Goal: Task Accomplishment & Management: Use online tool/utility

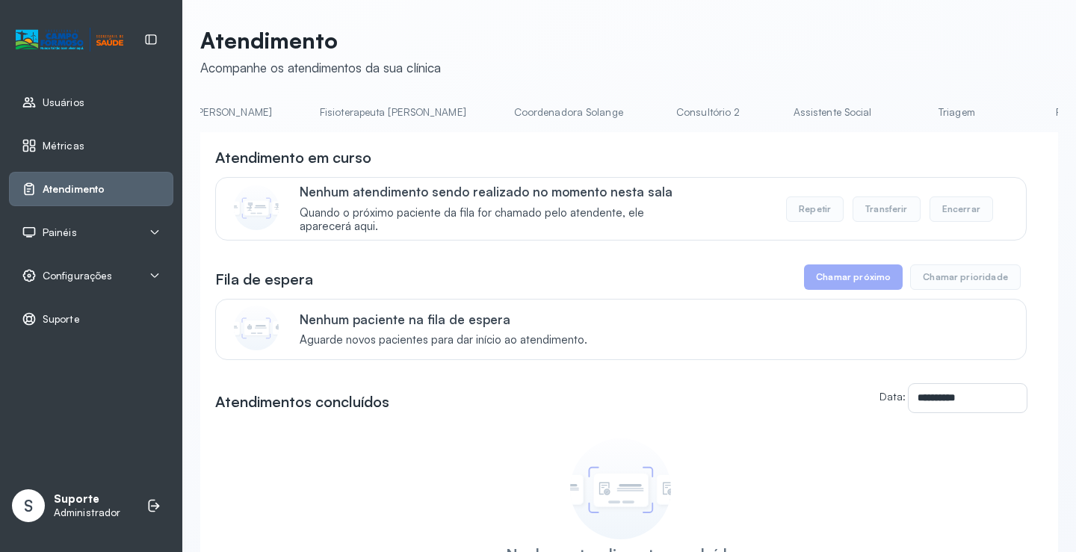
scroll to position [0, 874]
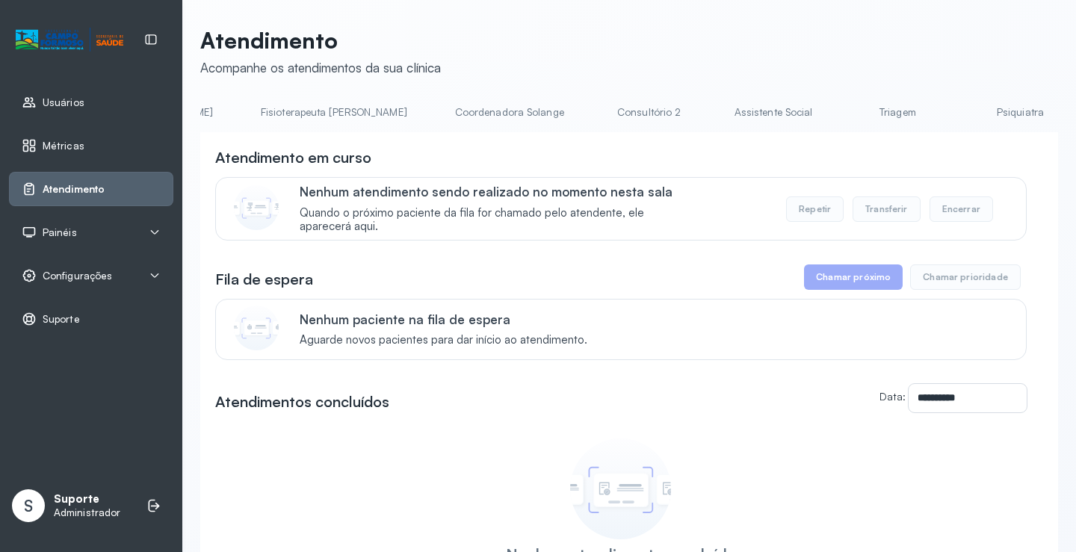
click at [845, 114] on link "Triagem" at bounding box center [897, 112] width 105 height 25
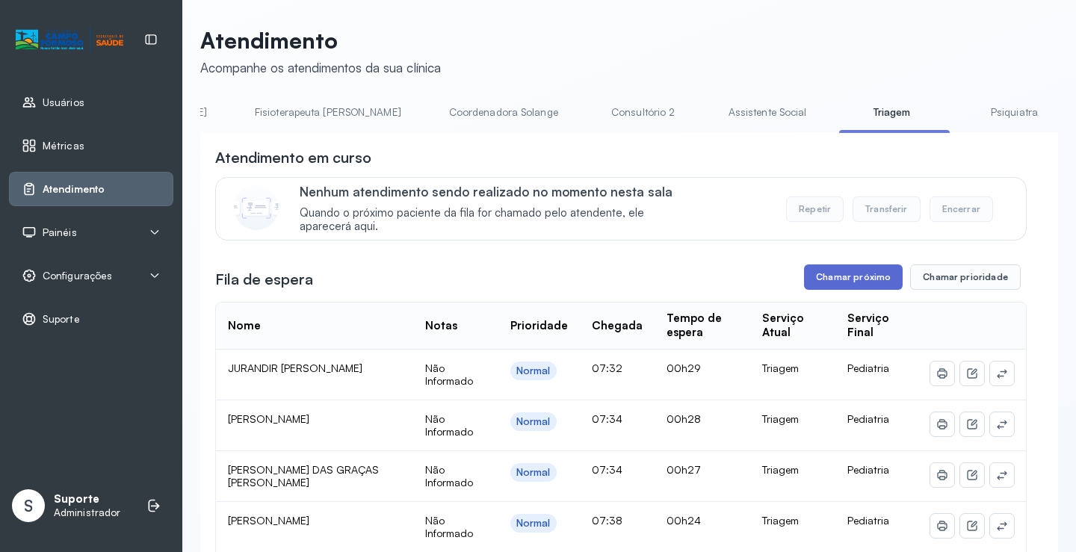
click at [860, 280] on button "Chamar próximo" at bounding box center [853, 276] width 99 height 25
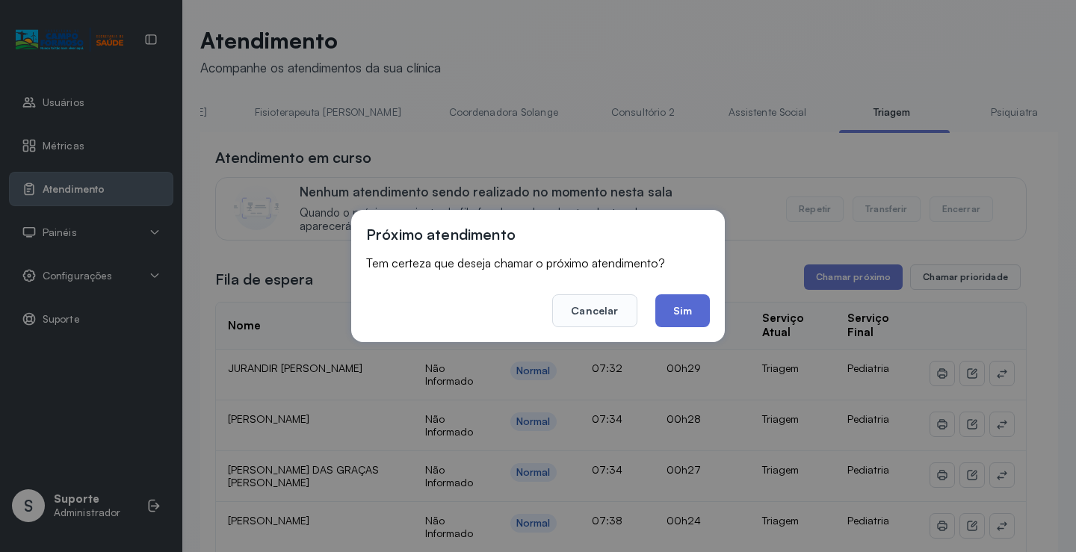
click at [692, 313] on button "Sim" at bounding box center [682, 310] width 55 height 33
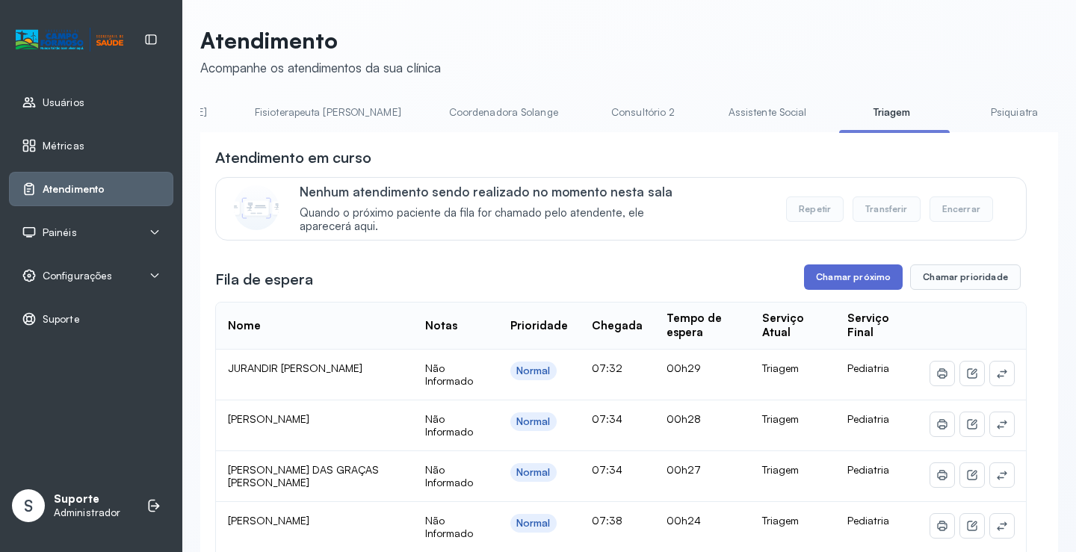
click at [846, 285] on button "Chamar próximo" at bounding box center [853, 276] width 99 height 25
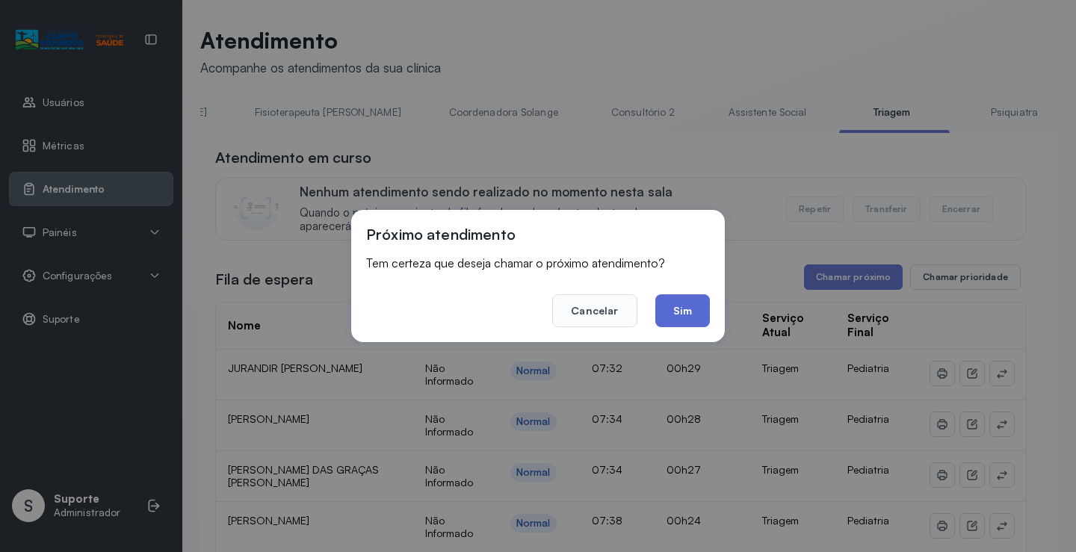
click at [694, 307] on button "Sim" at bounding box center [682, 310] width 55 height 33
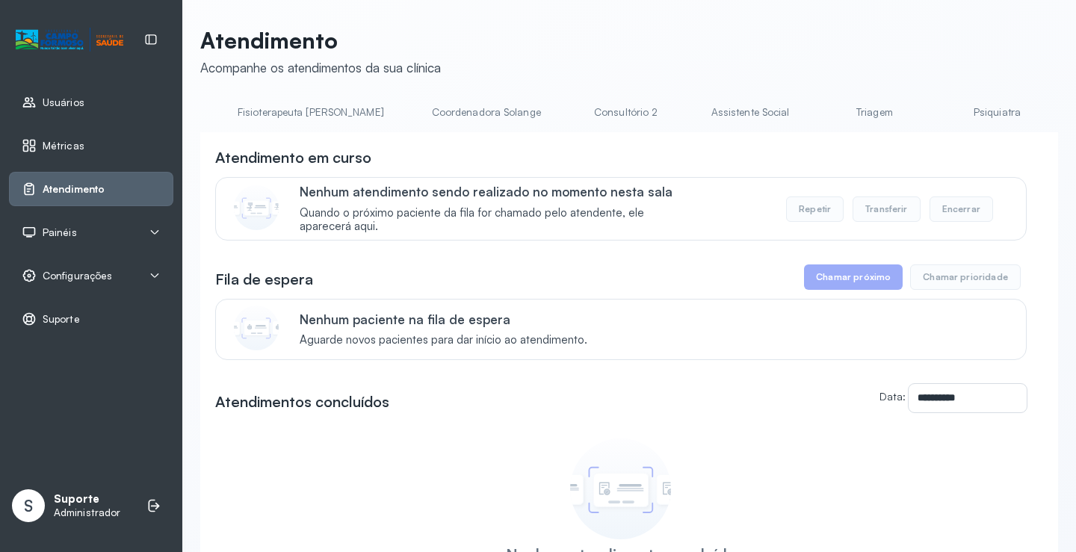
scroll to position [0, 903]
click at [816, 111] on link "Triagem" at bounding box center [868, 112] width 105 height 25
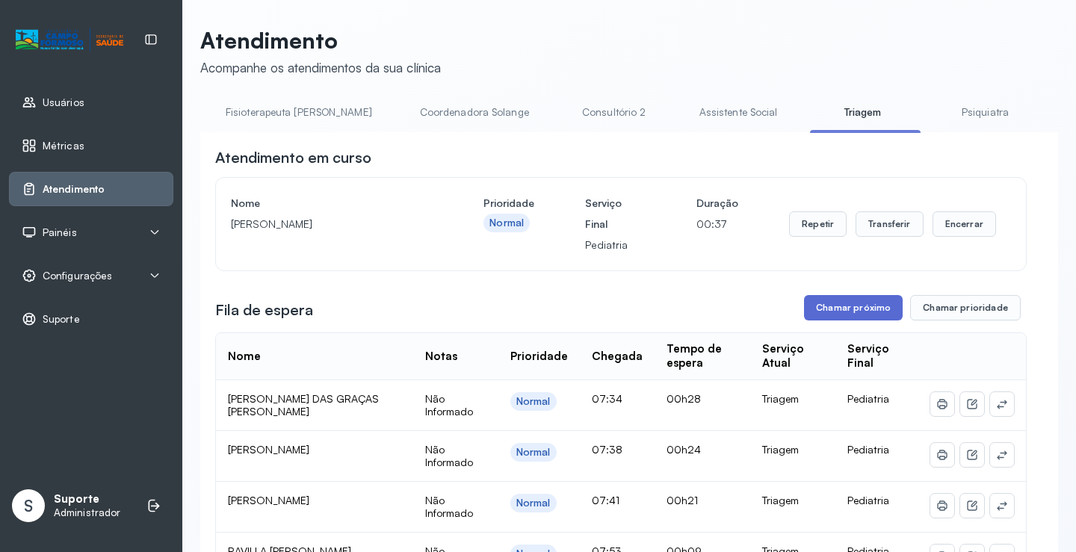
click at [862, 311] on button "Chamar próximo" at bounding box center [853, 307] width 99 height 25
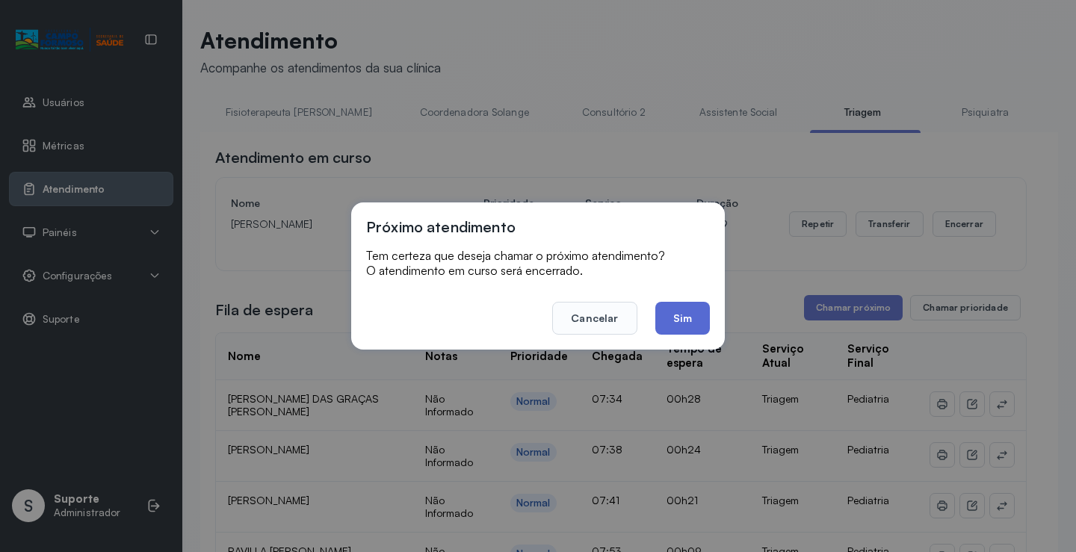
click at [693, 317] on button "Sim" at bounding box center [682, 318] width 55 height 33
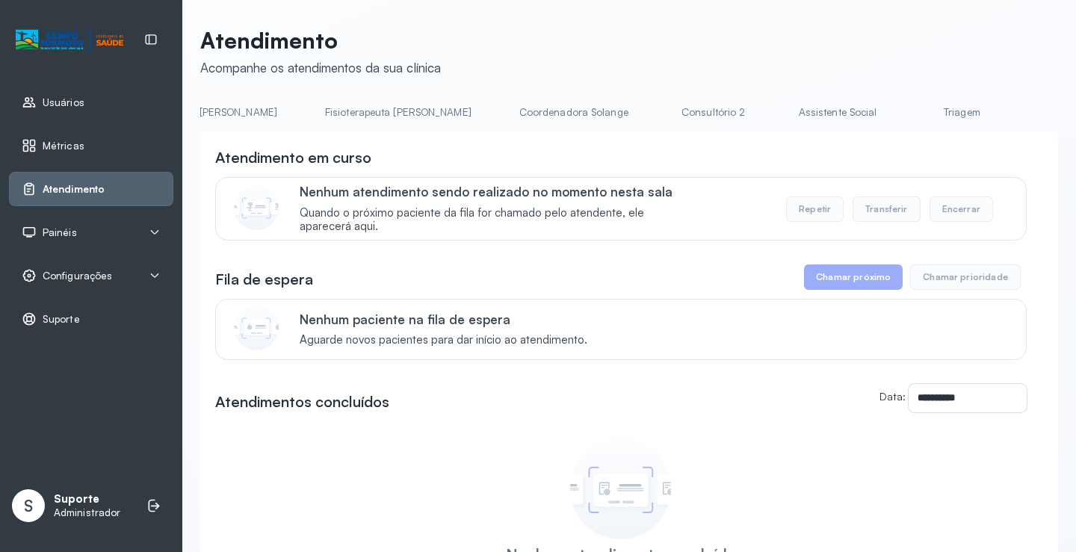
scroll to position [0, 811]
click at [908, 107] on link "Triagem" at bounding box center [960, 112] width 105 height 25
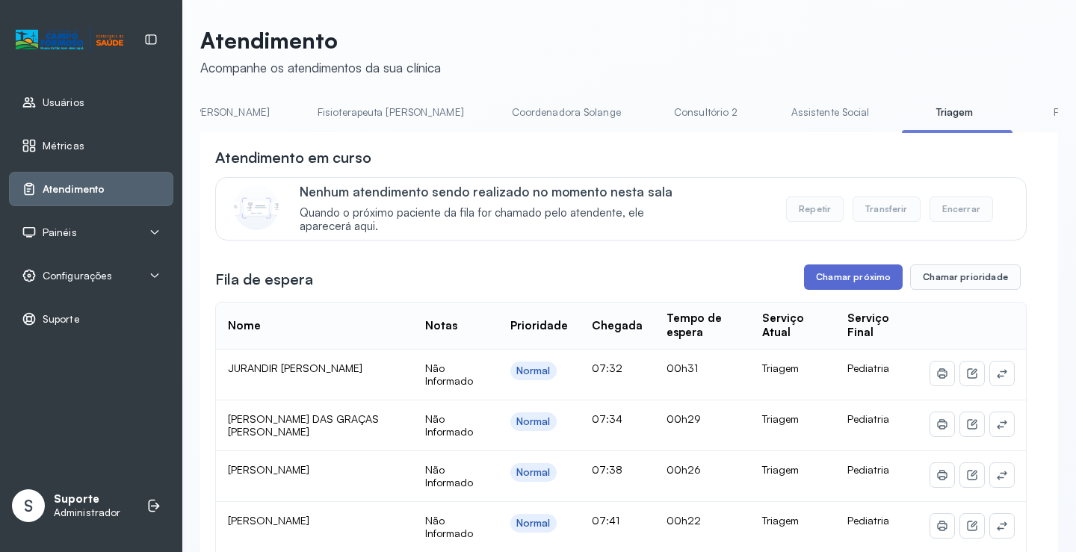
click at [828, 280] on button "Chamar próximo" at bounding box center [853, 276] width 99 height 25
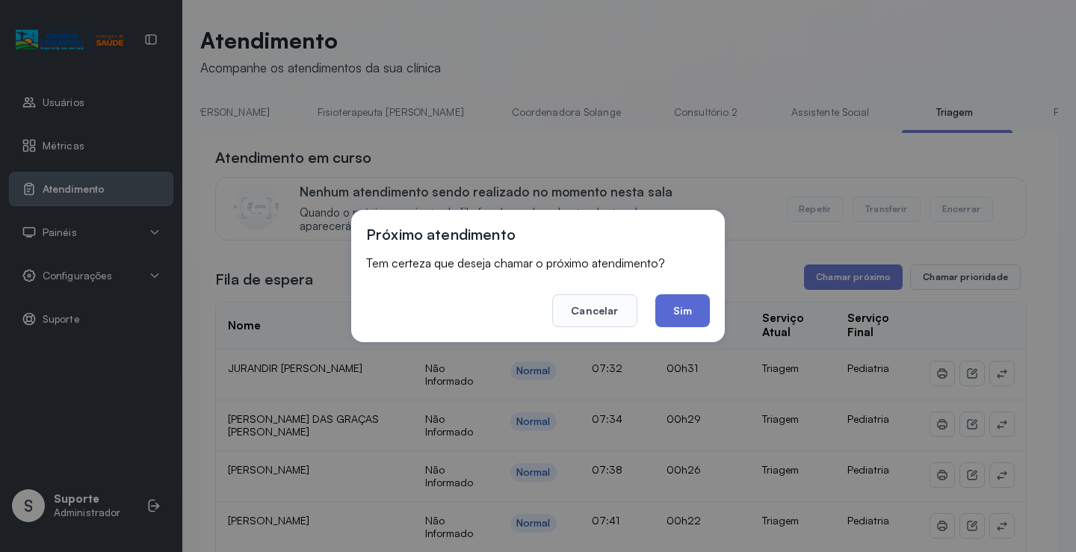
click at [691, 314] on button "Sim" at bounding box center [682, 310] width 55 height 33
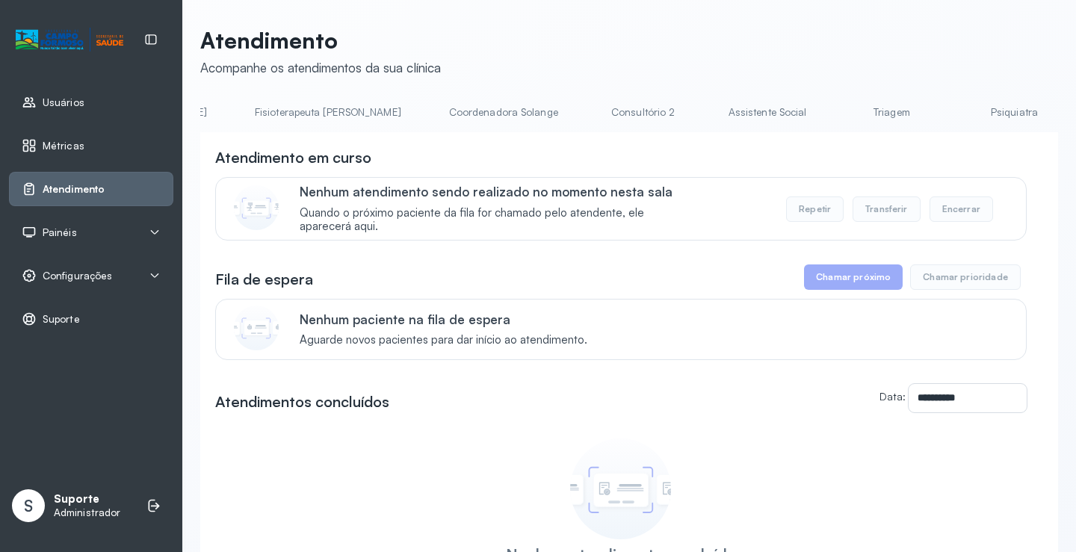
scroll to position [0, 881]
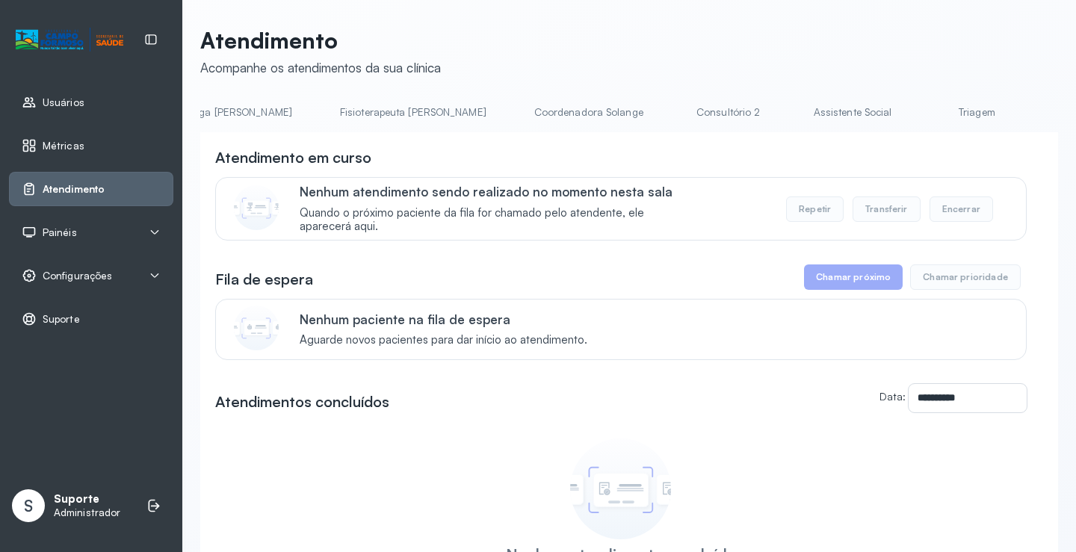
scroll to position [0, 825]
click at [893, 111] on link "Triagem" at bounding box center [945, 112] width 105 height 25
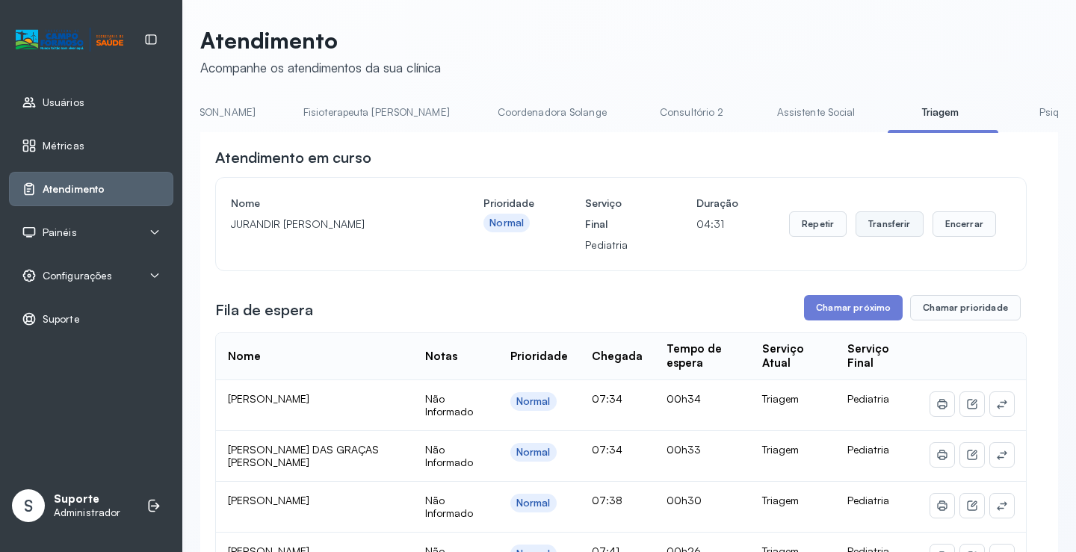
click at [891, 237] on button "Transferir" at bounding box center [889, 223] width 68 height 25
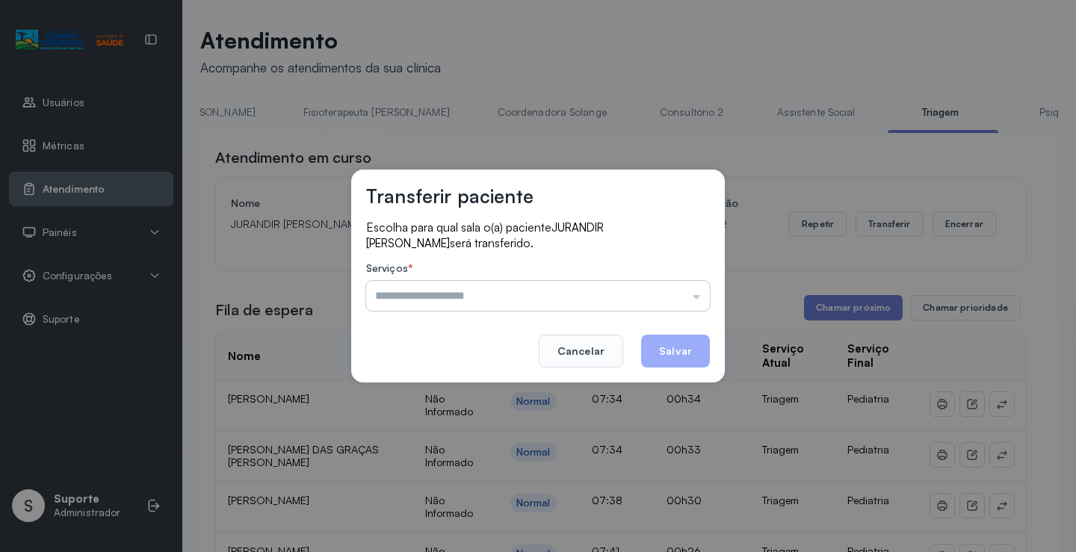
click at [698, 302] on input "text" at bounding box center [538, 296] width 344 height 30
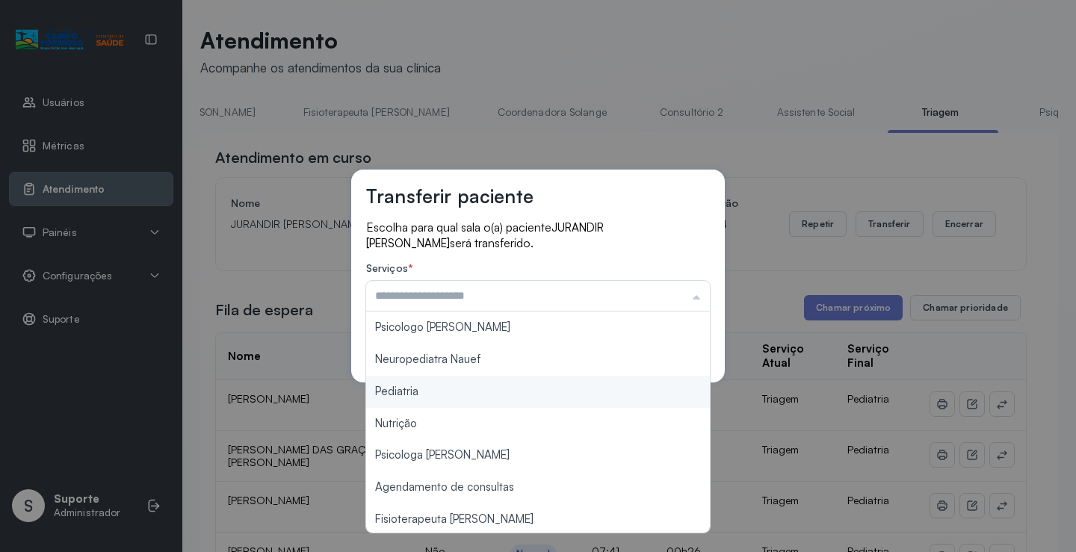
type input "*********"
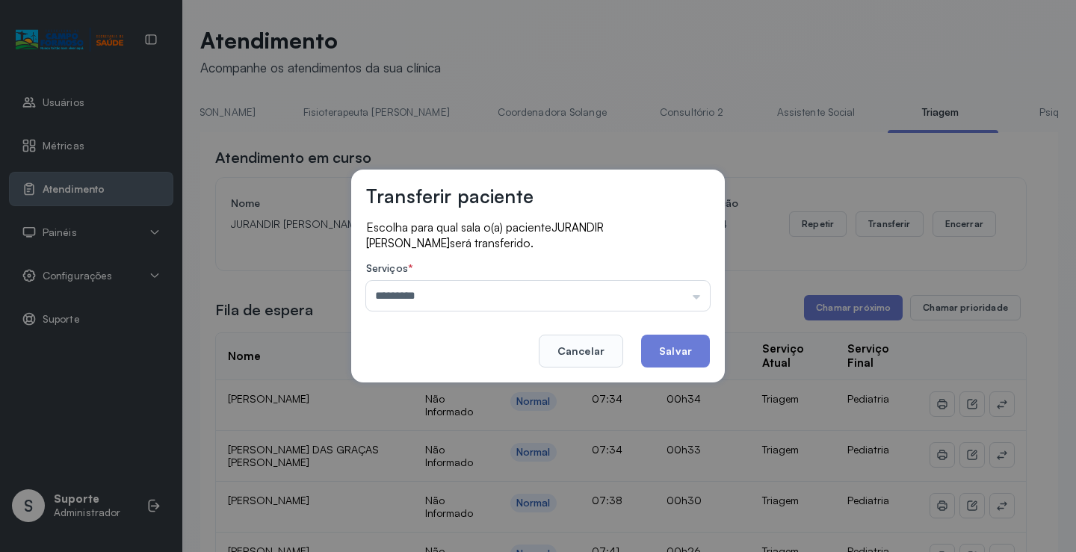
click at [461, 390] on div "Transferir paciente Escolha para qual sala o(a) paciente JURANDIR BERNARDO DOS …" at bounding box center [538, 276] width 1076 height 552
click at [680, 341] on button "Salvar" at bounding box center [675, 351] width 69 height 33
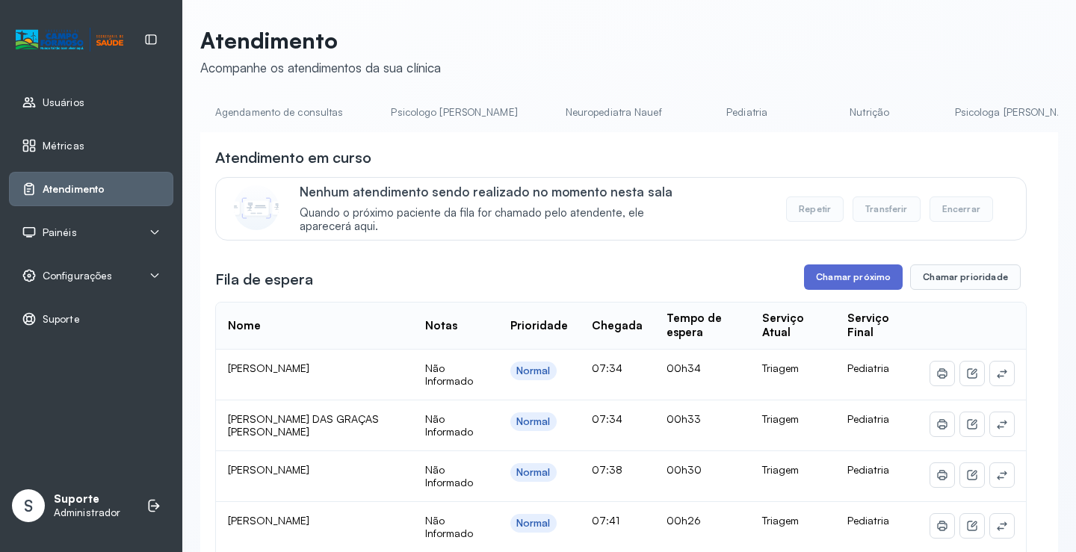
click at [827, 279] on button "Chamar próximo" at bounding box center [853, 276] width 99 height 25
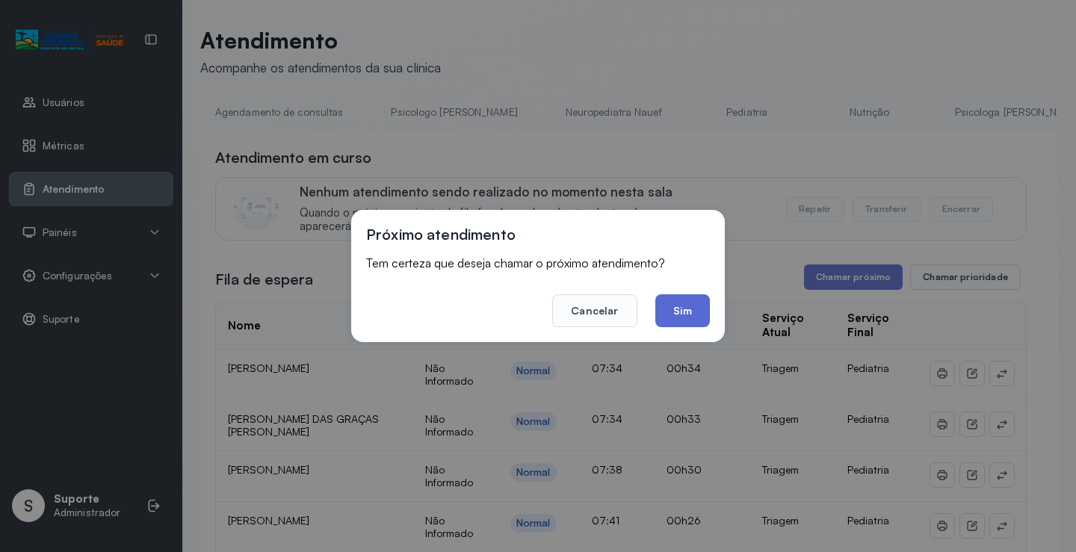
click at [690, 317] on button "Sim" at bounding box center [682, 310] width 55 height 33
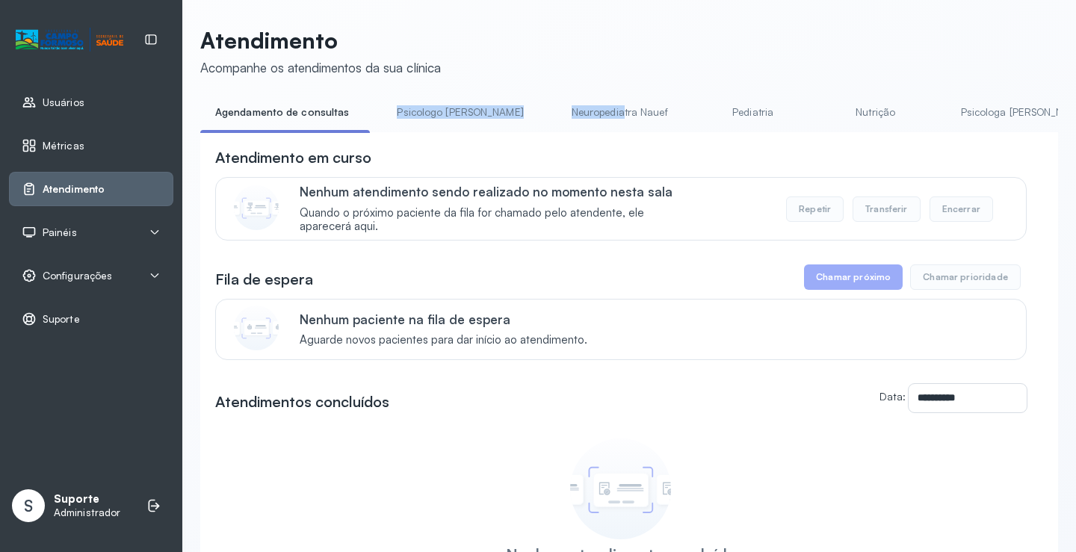
drag, startPoint x: 381, startPoint y: 132, endPoint x: 519, endPoint y: 152, distance: 139.6
click at [559, 134] on div "Agendamento de consultas Psicologo [PERSON_NAME] Nauef Pediatria Nutrição Psico…" at bounding box center [628, 117] width 857 height 34
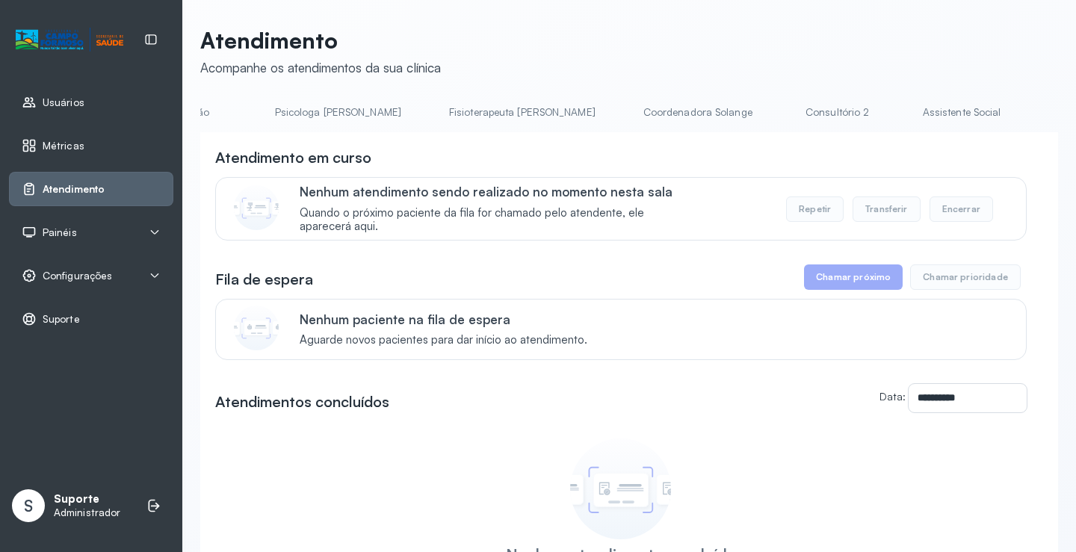
scroll to position [0, 713]
click at [1006, 111] on link "Triagem" at bounding box center [1058, 112] width 105 height 25
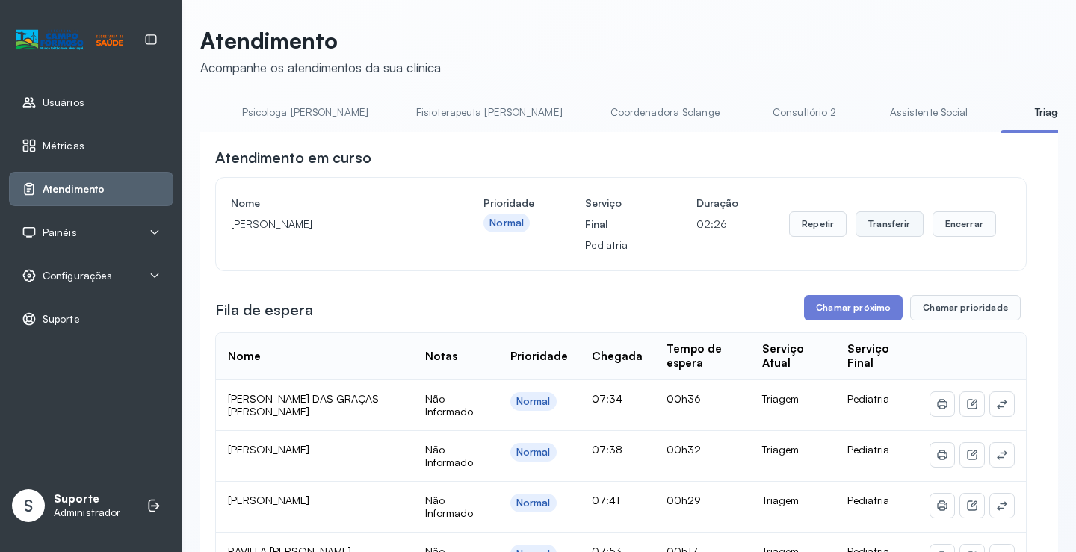
click at [882, 229] on button "Transferir" at bounding box center [889, 223] width 68 height 25
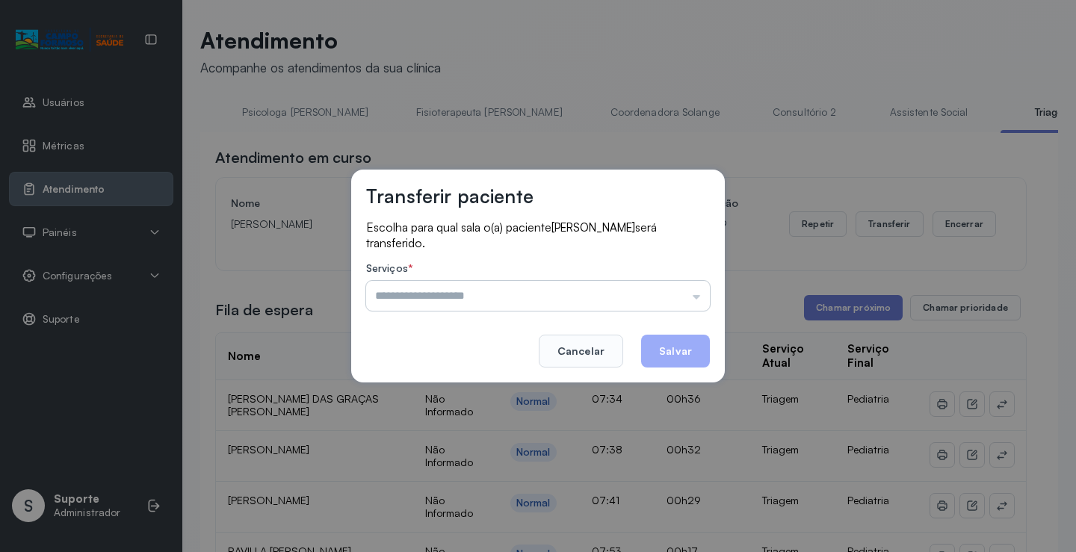
click at [697, 294] on input "text" at bounding box center [538, 296] width 344 height 30
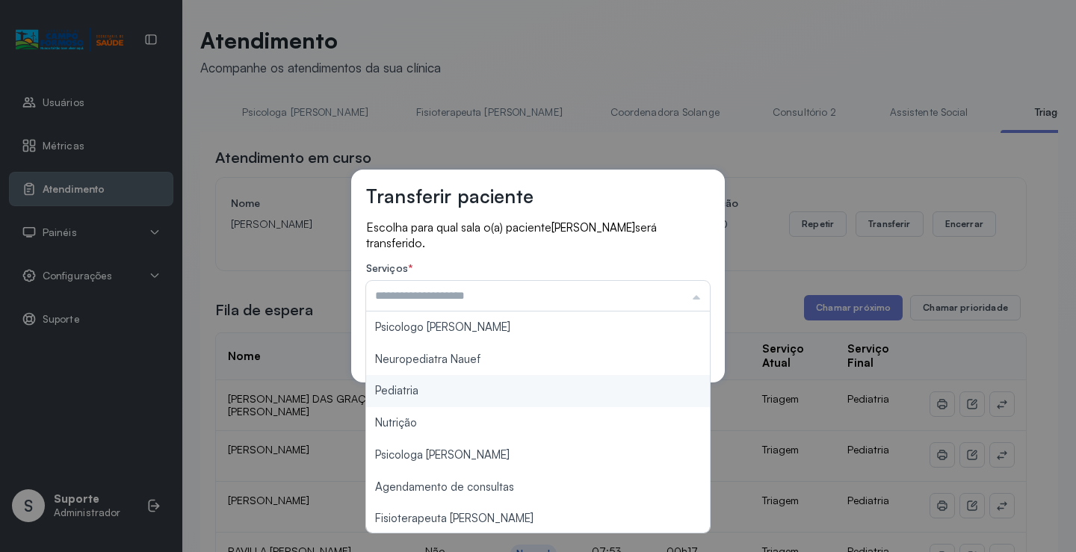
type input "*********"
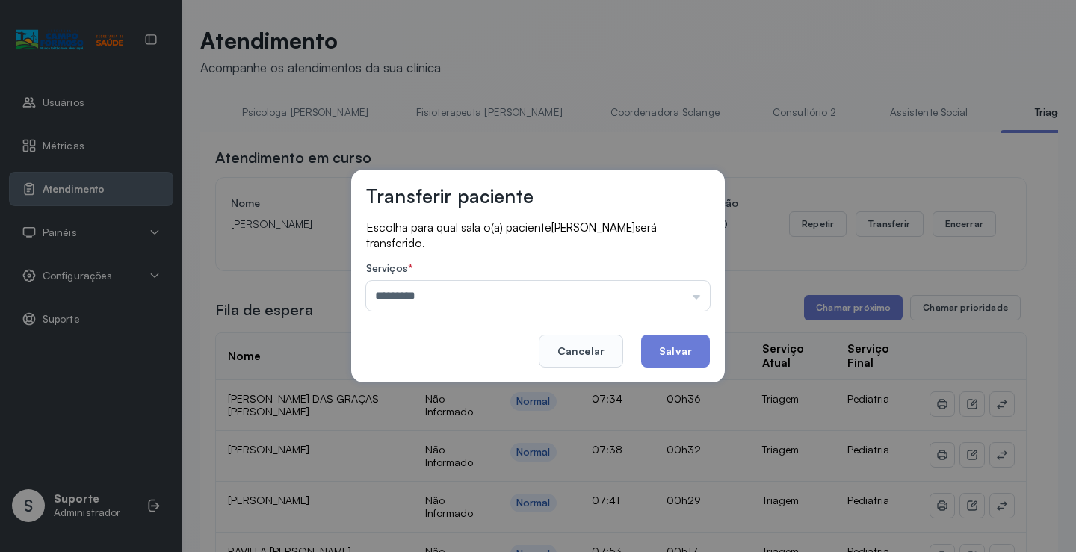
click at [406, 386] on div "Transferir paciente Escolha para qual sala o(a) paciente ALICE BATISTA DOS SANT…" at bounding box center [538, 276] width 1076 height 552
click at [680, 347] on button "Salvar" at bounding box center [675, 351] width 69 height 33
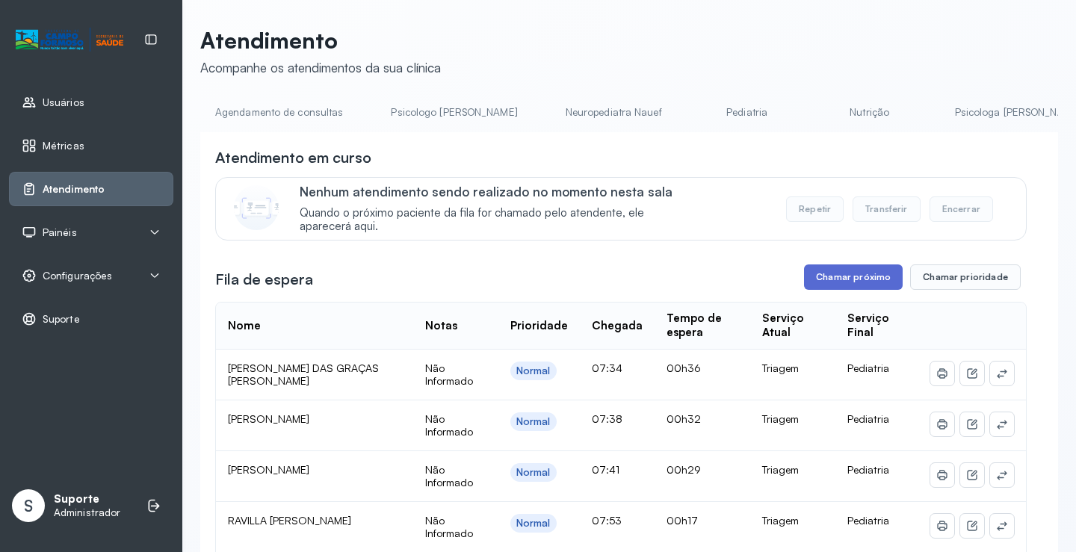
drag, startPoint x: 845, startPoint y: 277, endPoint x: 845, endPoint y: 286, distance: 9.0
click at [845, 286] on button "Chamar próximo" at bounding box center [853, 276] width 99 height 25
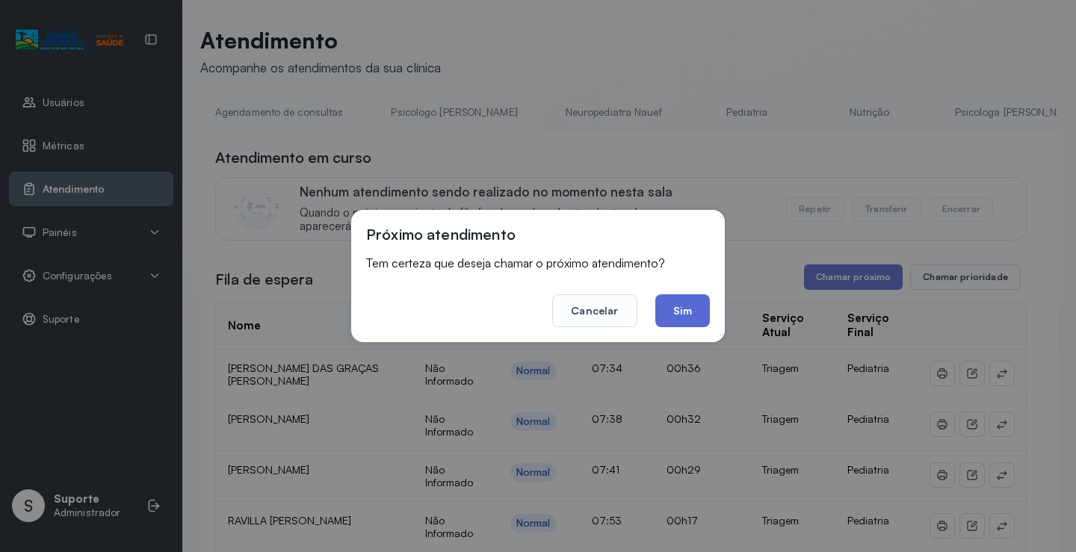
click at [685, 313] on button "Sim" at bounding box center [682, 310] width 55 height 33
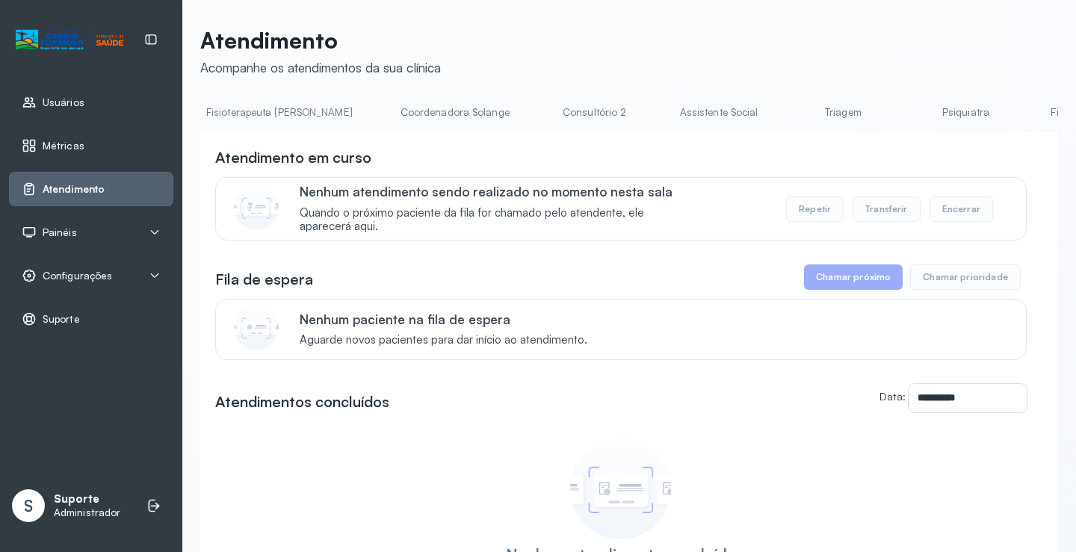
scroll to position [0, 934]
click at [785, 117] on link "Triagem" at bounding box center [837, 112] width 105 height 25
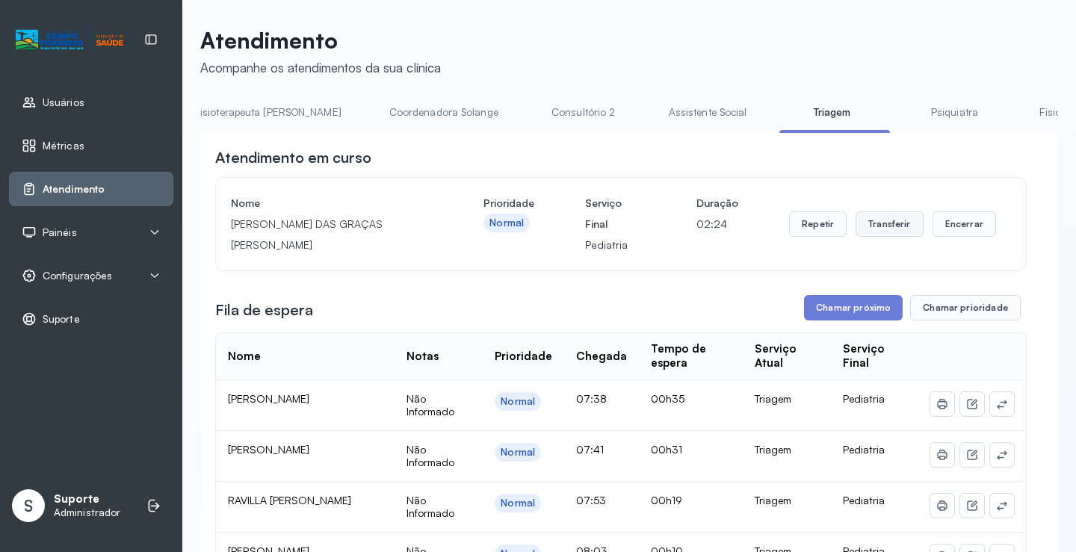
click at [882, 233] on button "Transferir" at bounding box center [889, 223] width 68 height 25
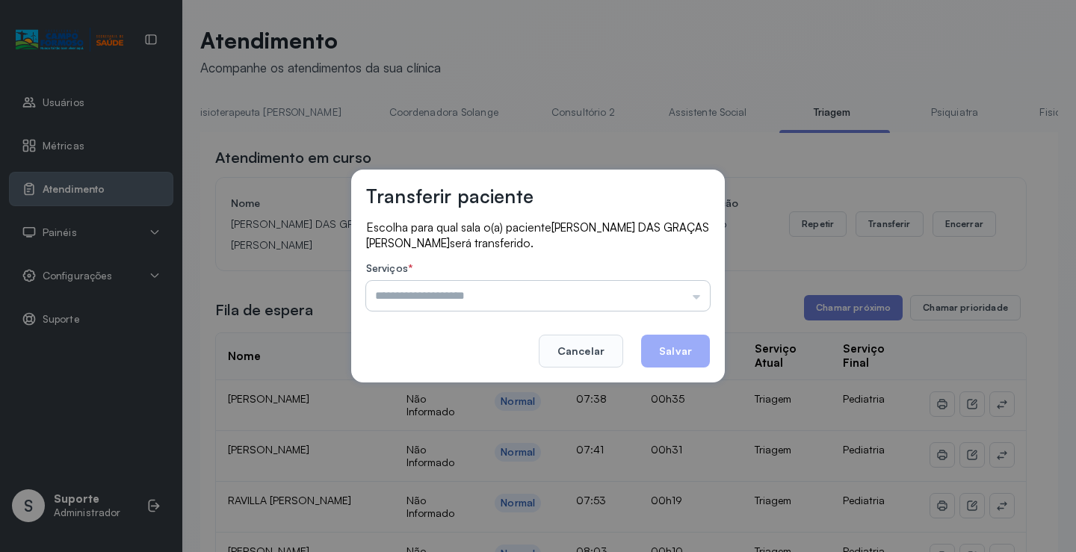
click at [698, 292] on input "text" at bounding box center [538, 296] width 344 height 30
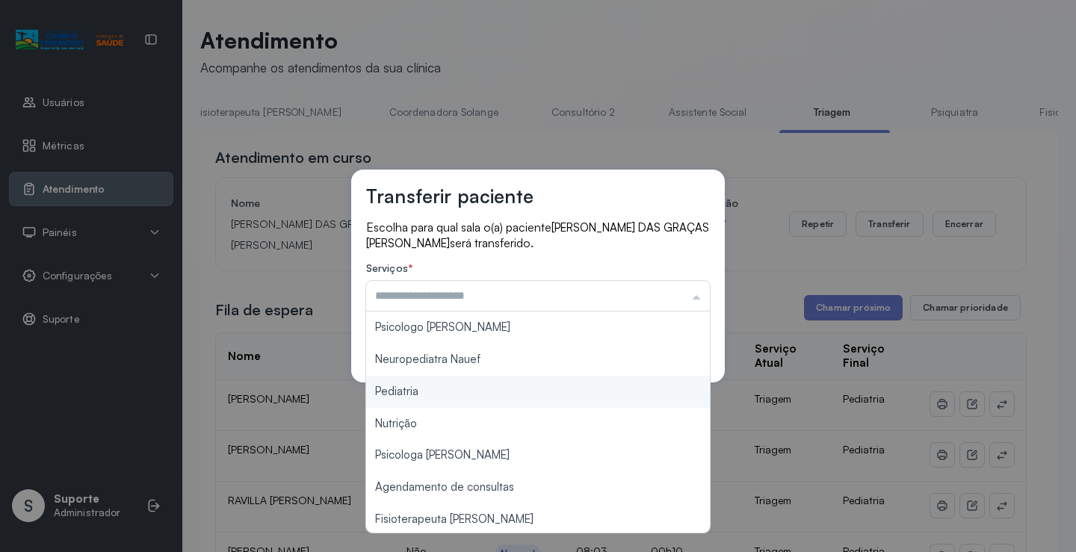
type input "*********"
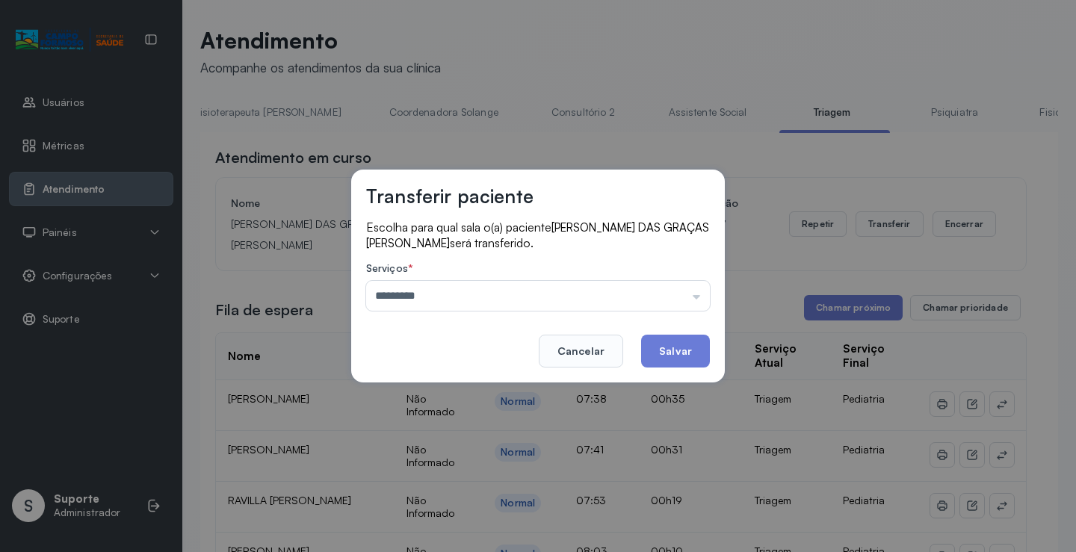
click at [435, 387] on div "Transferir paciente Escolha para qual sala o(a) paciente [PERSON_NAME] GRAÇAS […" at bounding box center [538, 276] width 1076 height 552
click at [668, 348] on button "Salvar" at bounding box center [675, 351] width 69 height 33
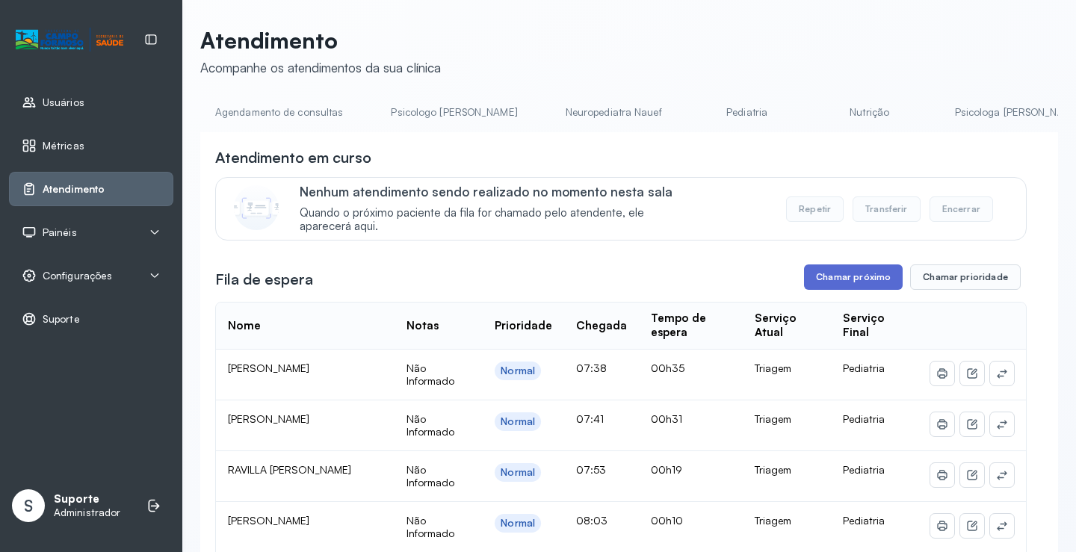
click at [839, 282] on button "Chamar próximo" at bounding box center [853, 276] width 99 height 25
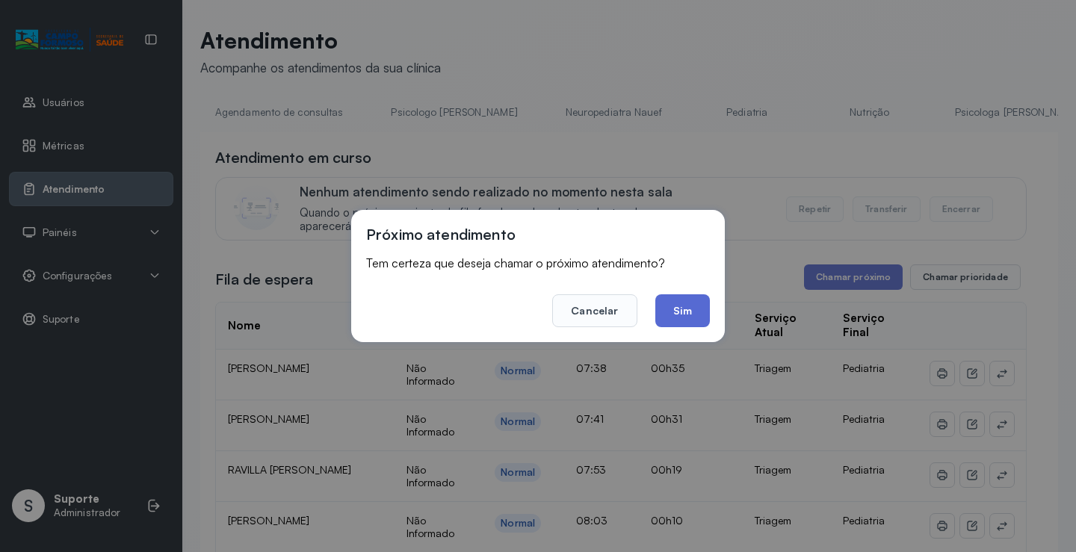
click at [692, 310] on button "Sim" at bounding box center [682, 310] width 55 height 33
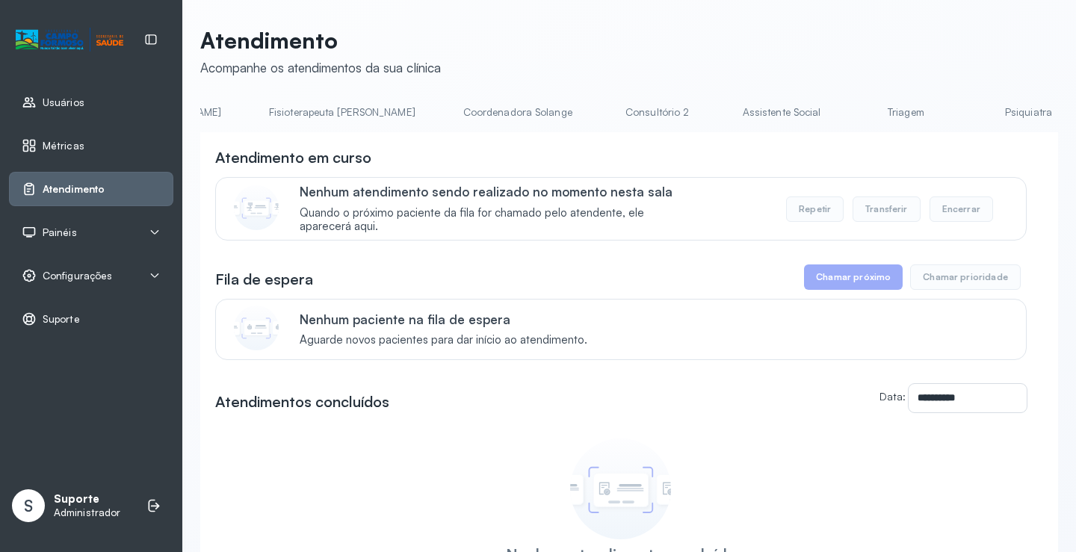
scroll to position [0, 914]
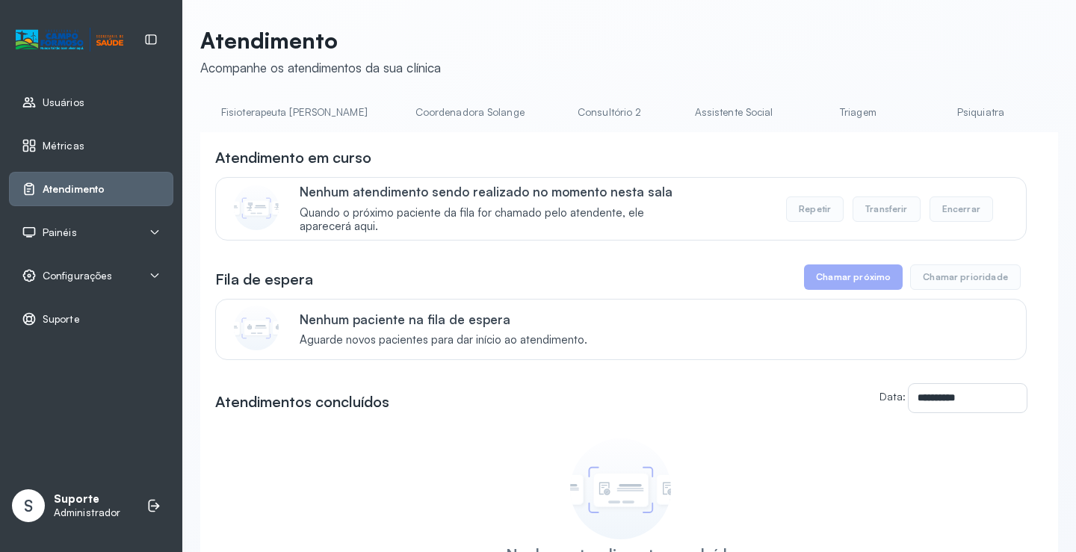
click at [805, 109] on link "Triagem" at bounding box center [857, 112] width 105 height 25
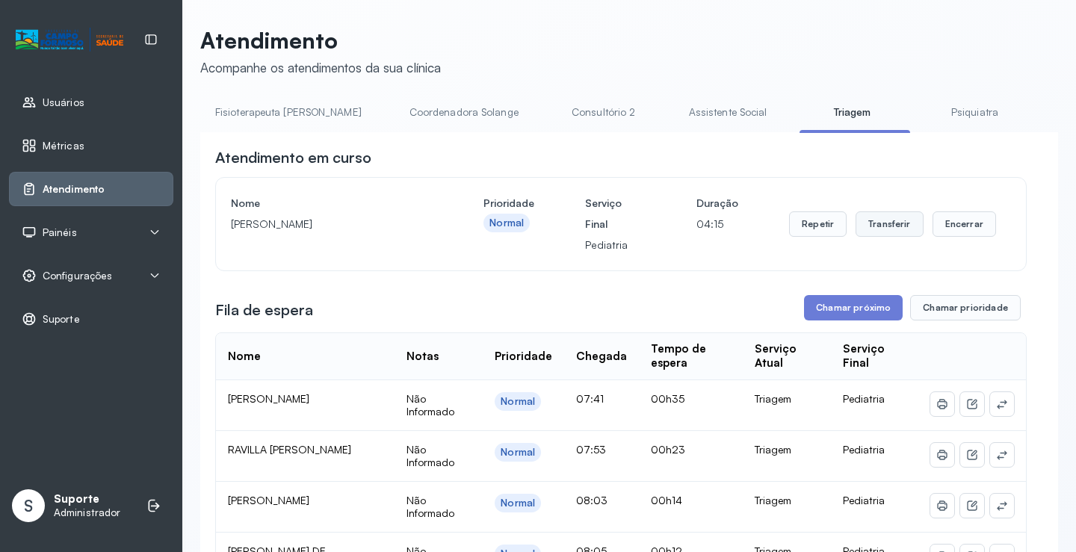
click at [880, 226] on button "Transferir" at bounding box center [889, 223] width 68 height 25
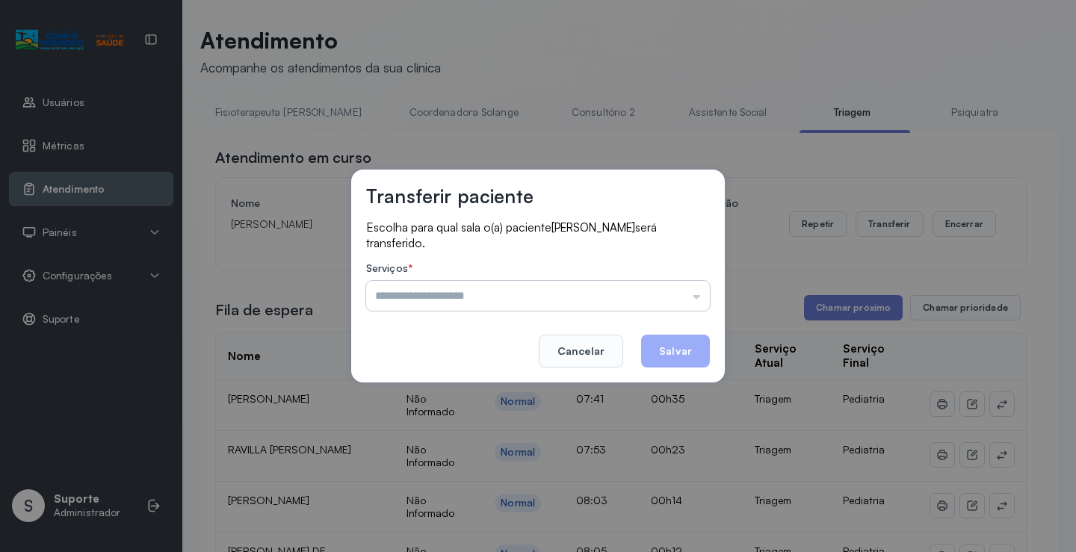
click at [696, 294] on input "text" at bounding box center [538, 296] width 344 height 30
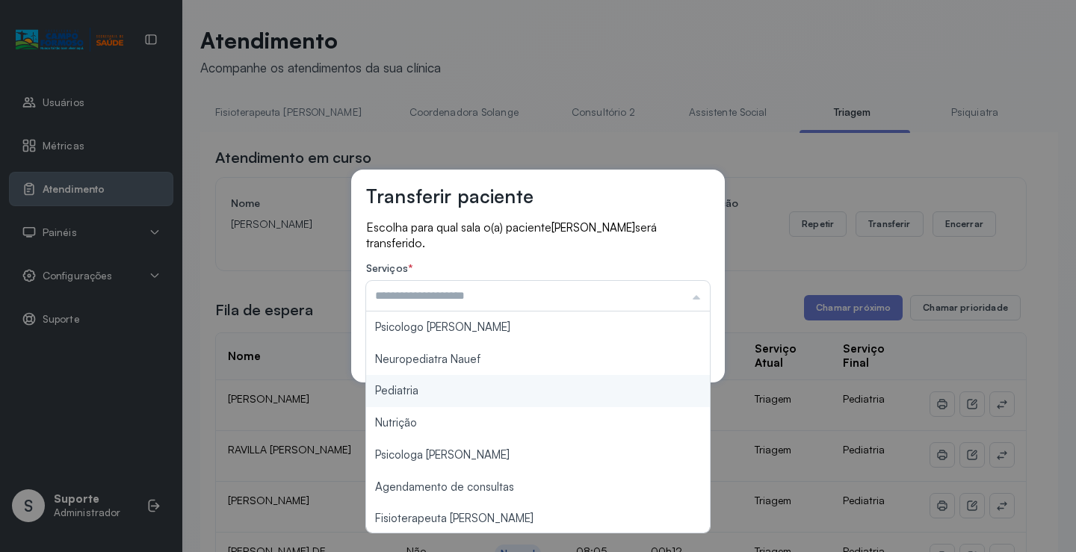
type input "*********"
click at [427, 390] on div "Transferir paciente Escolha para qual sala o(a) paciente LAÍS VITÓRIA MIRANDA F…" at bounding box center [538, 276] width 1076 height 552
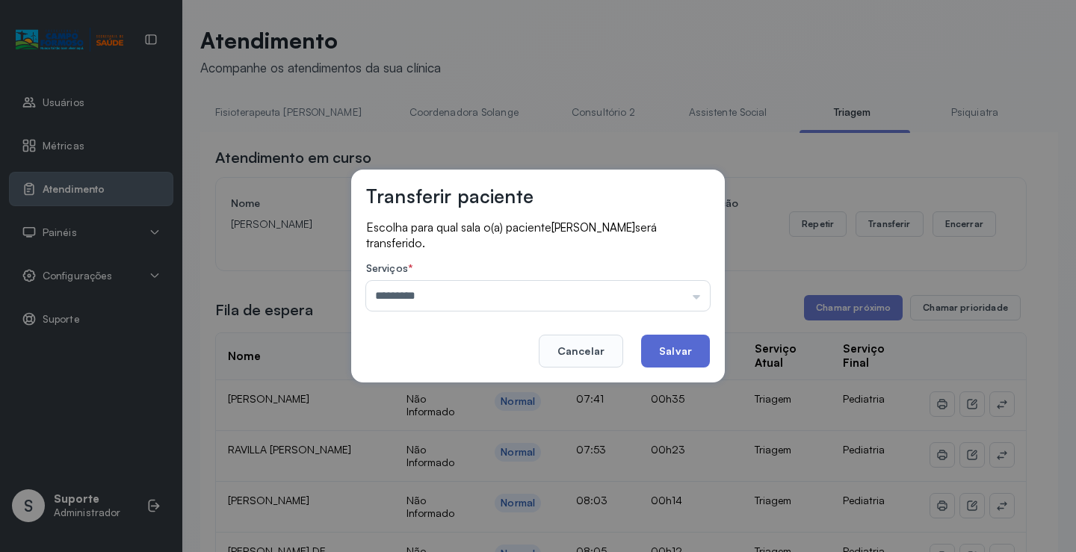
click at [667, 344] on button "Salvar" at bounding box center [675, 351] width 69 height 33
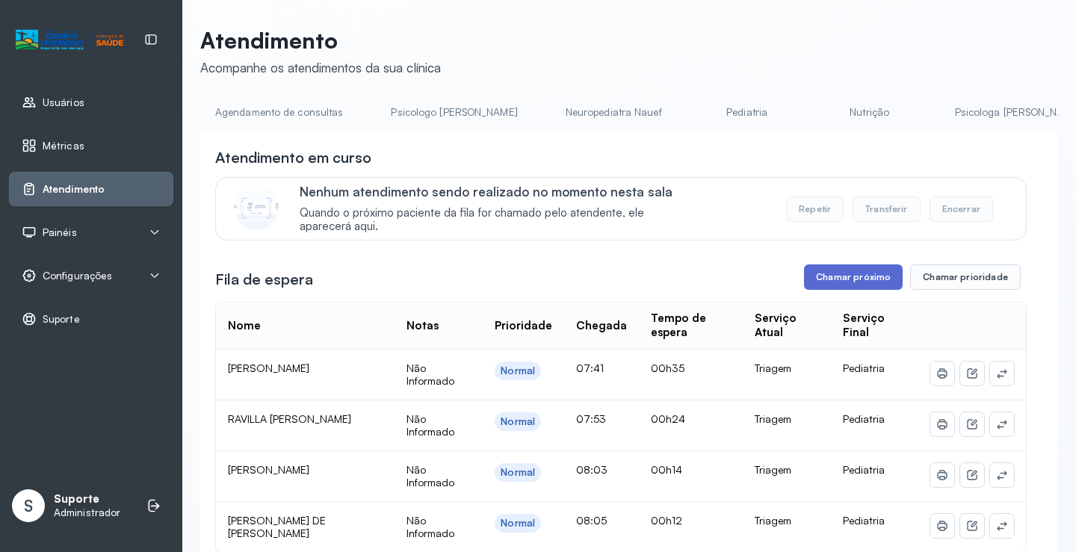
click at [841, 279] on button "Chamar próximo" at bounding box center [853, 276] width 99 height 25
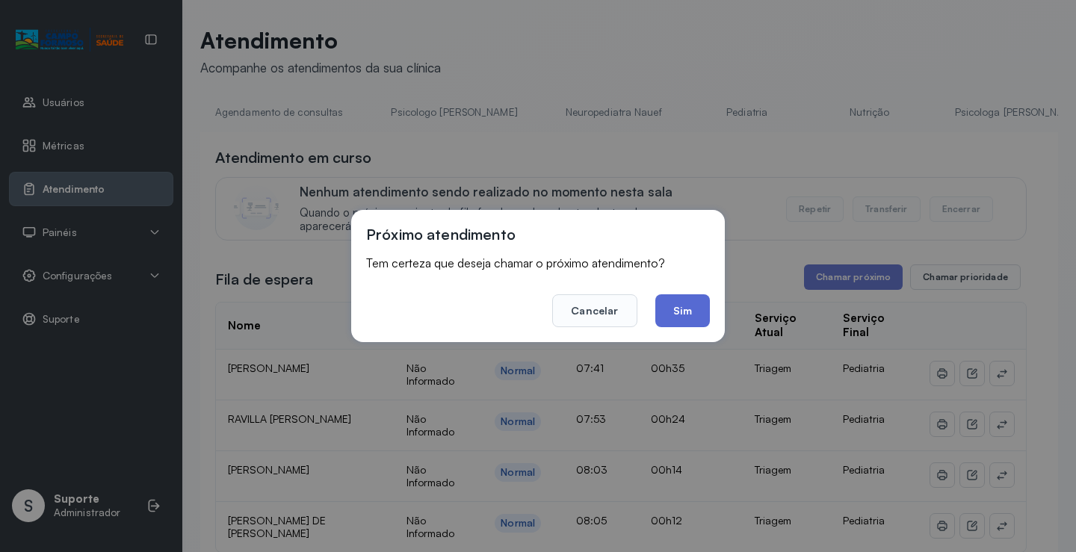
click at [690, 312] on button "Sim" at bounding box center [682, 310] width 55 height 33
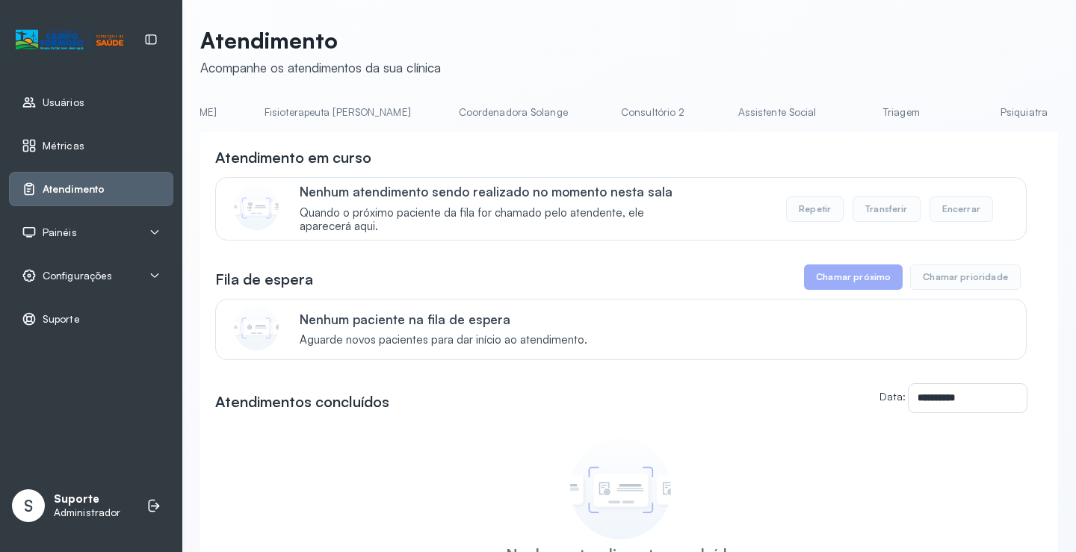
scroll to position [0, 896]
click at [823, 111] on link "Triagem" at bounding box center [875, 112] width 105 height 25
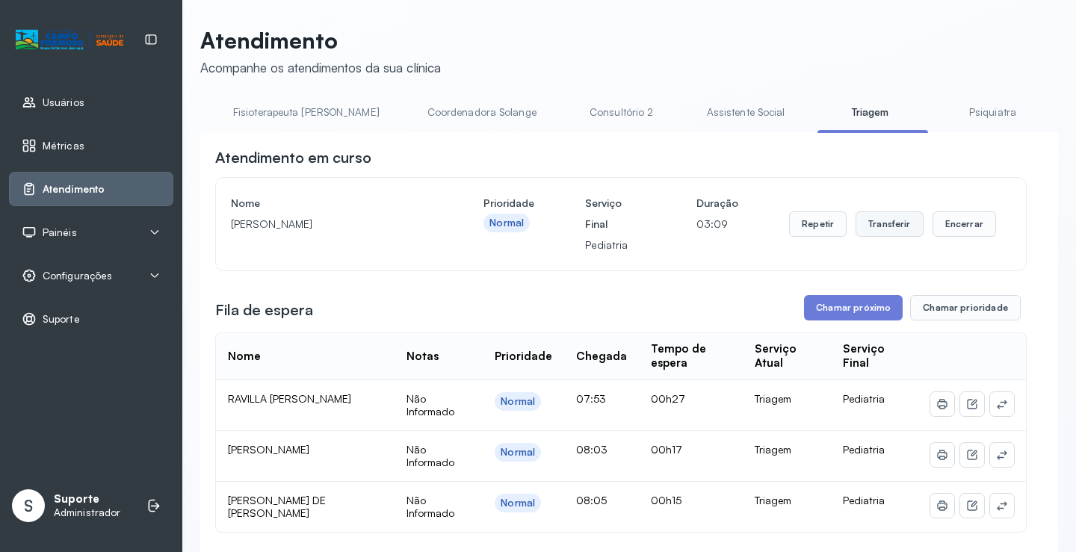
click at [867, 223] on button "Transferir" at bounding box center [889, 223] width 68 height 25
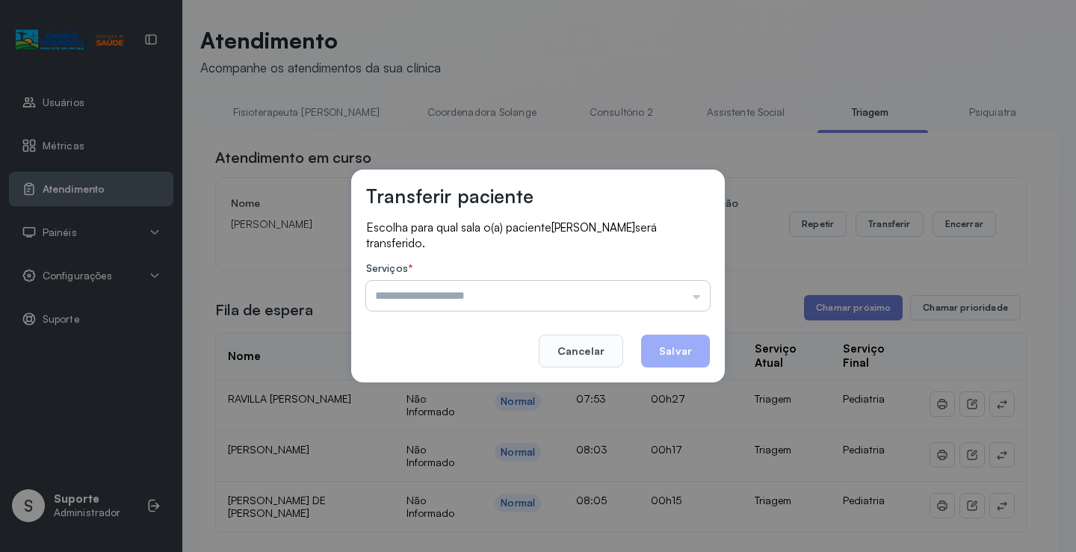
click at [698, 298] on input "text" at bounding box center [538, 296] width 344 height 30
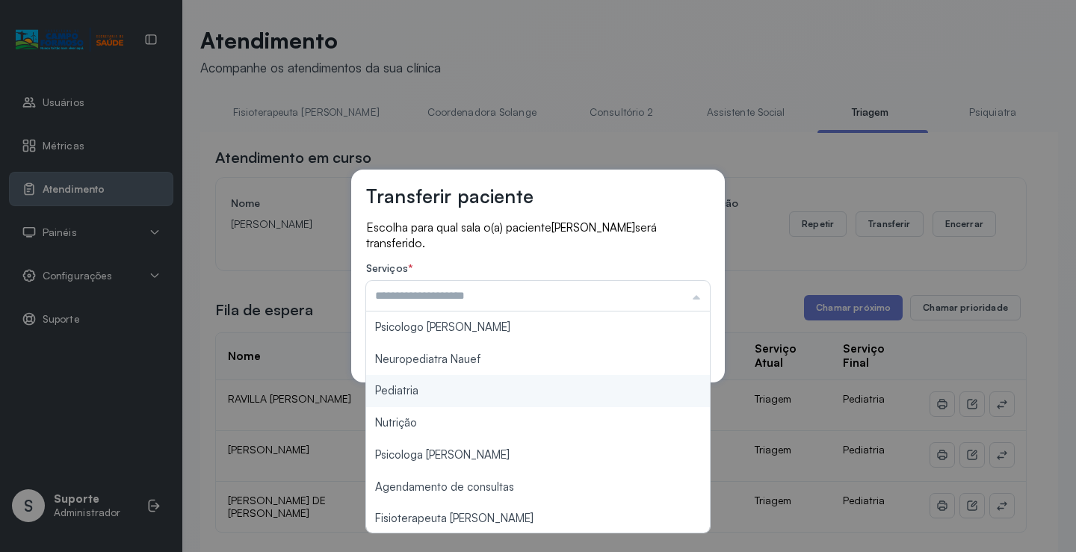
type input "*********"
click at [462, 389] on div "Transferir paciente Escolha para qual sala o(a) paciente [PERSON_NAME] será tra…" at bounding box center [538, 276] width 1076 height 552
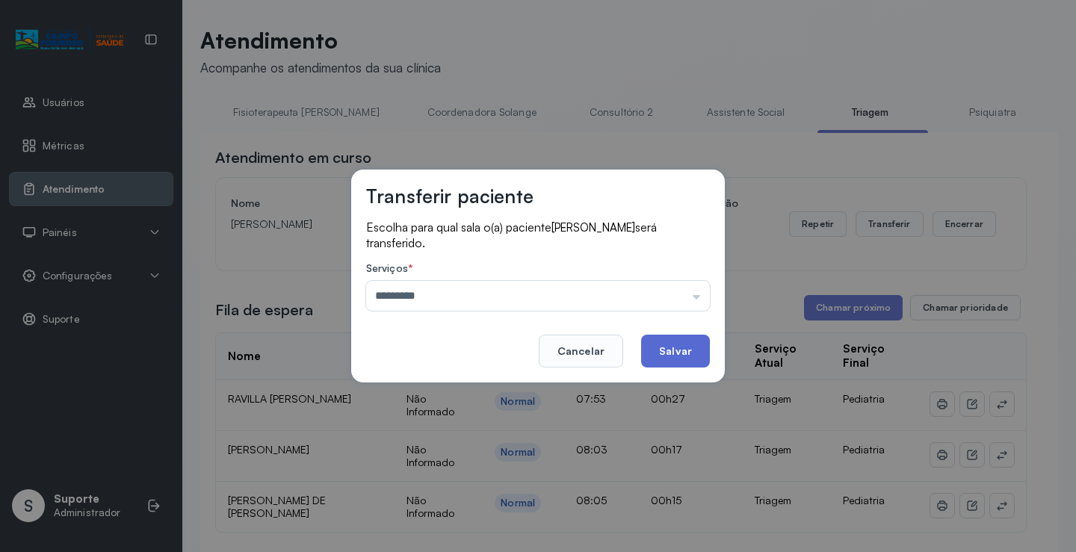
click at [666, 352] on button "Salvar" at bounding box center [675, 351] width 69 height 33
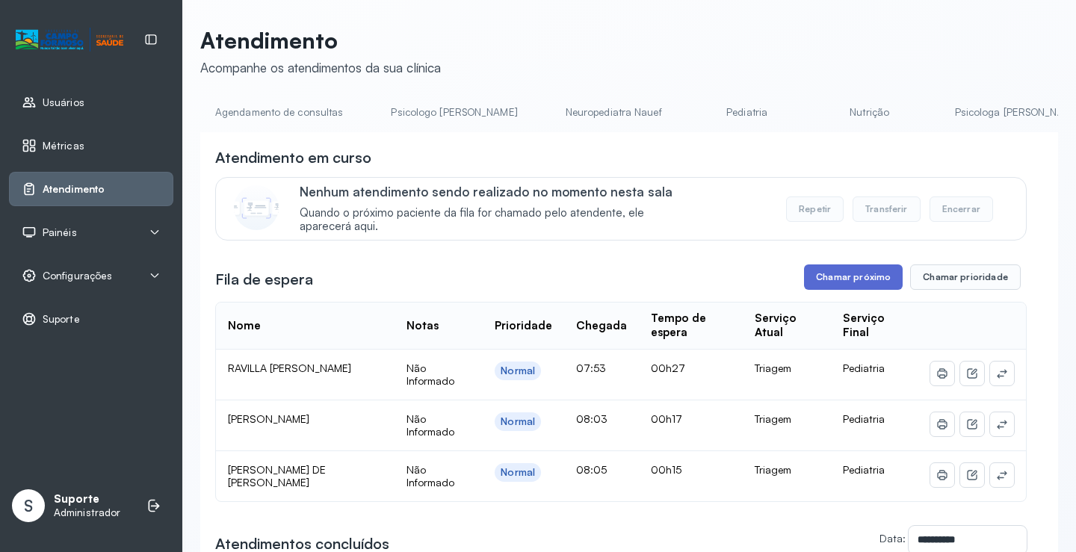
click at [846, 282] on button "Chamar próximo" at bounding box center [853, 276] width 99 height 25
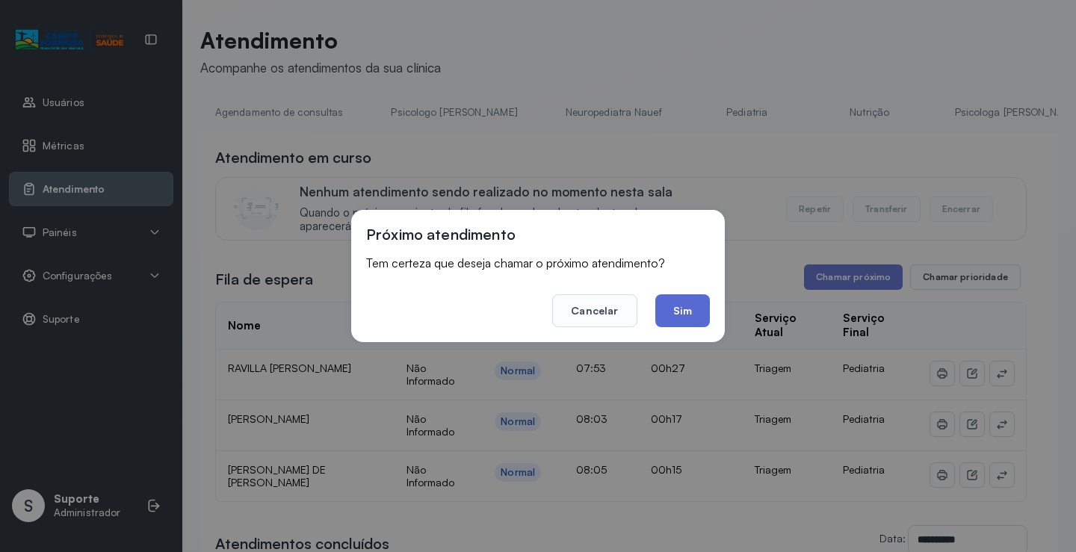
click at [686, 299] on button "Sim" at bounding box center [682, 310] width 55 height 33
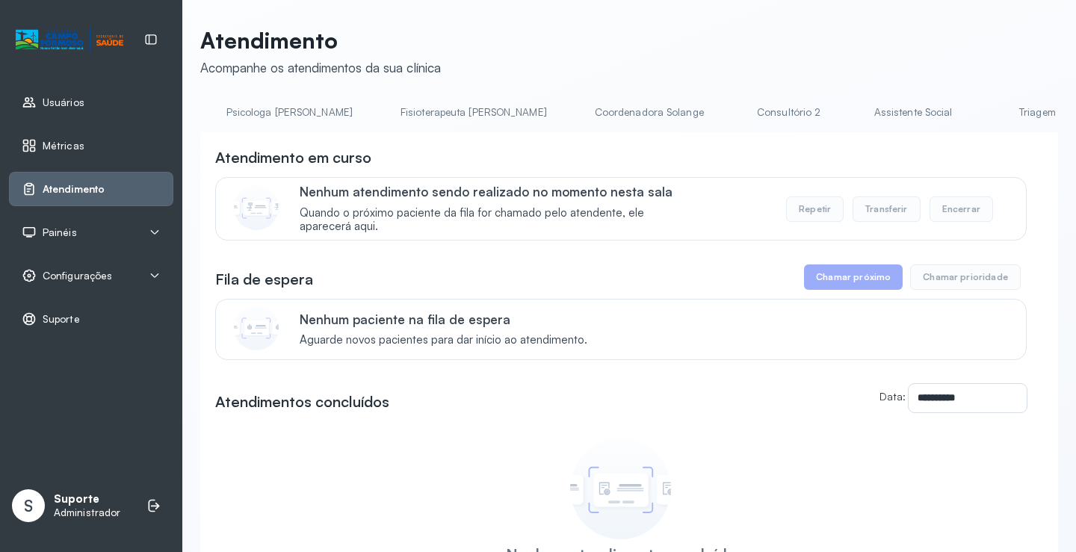
scroll to position [0, 815]
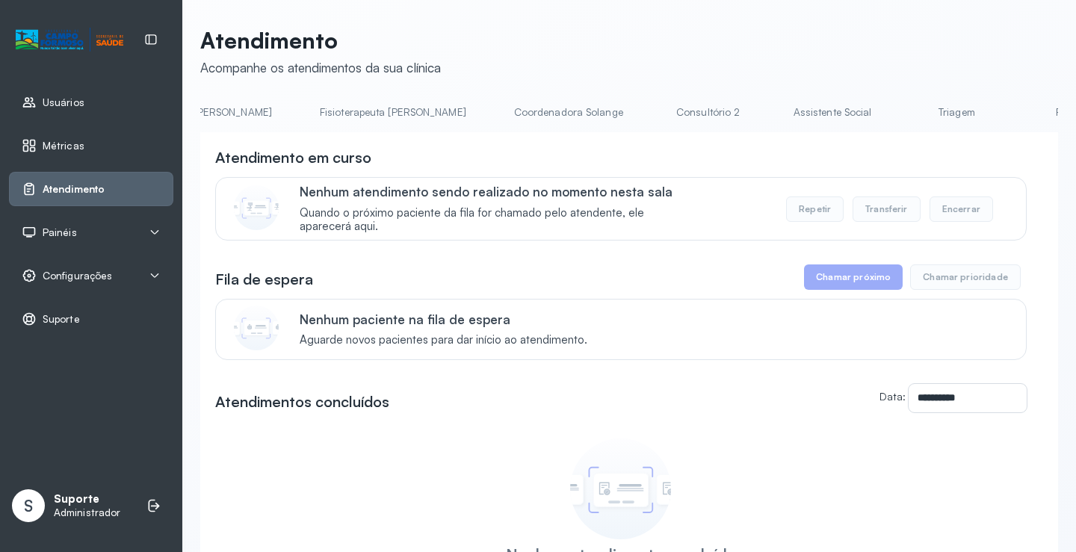
click at [904, 116] on link "Triagem" at bounding box center [956, 112] width 105 height 25
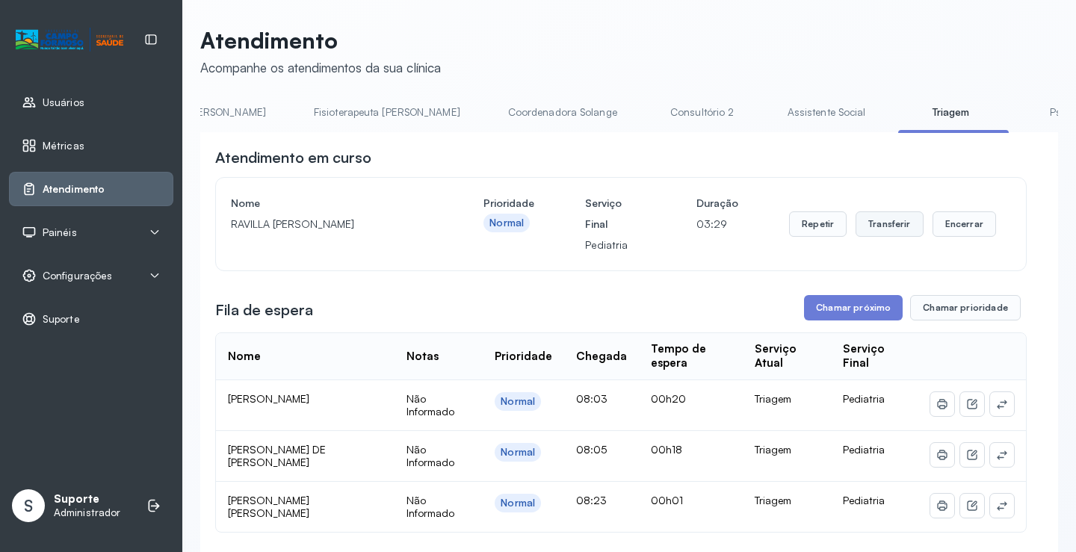
click at [869, 225] on button "Transferir" at bounding box center [889, 223] width 68 height 25
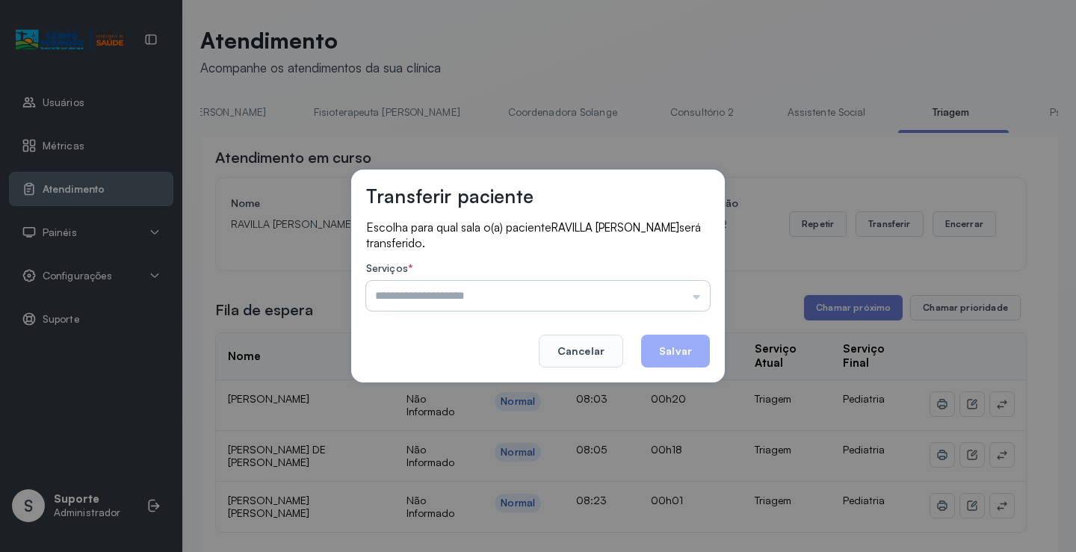
click at [692, 299] on input "text" at bounding box center [538, 296] width 344 height 30
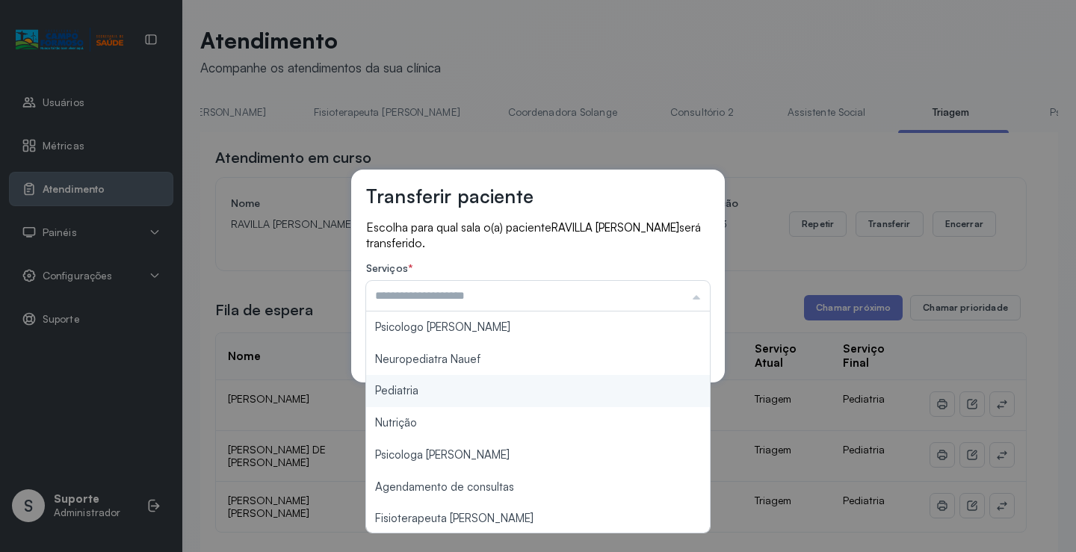
type input "*********"
click at [456, 385] on div "Transferir paciente Escolha para qual sala o(a) paciente RAVILLA SOPHYA DE OLIV…" at bounding box center [538, 276] width 1076 height 552
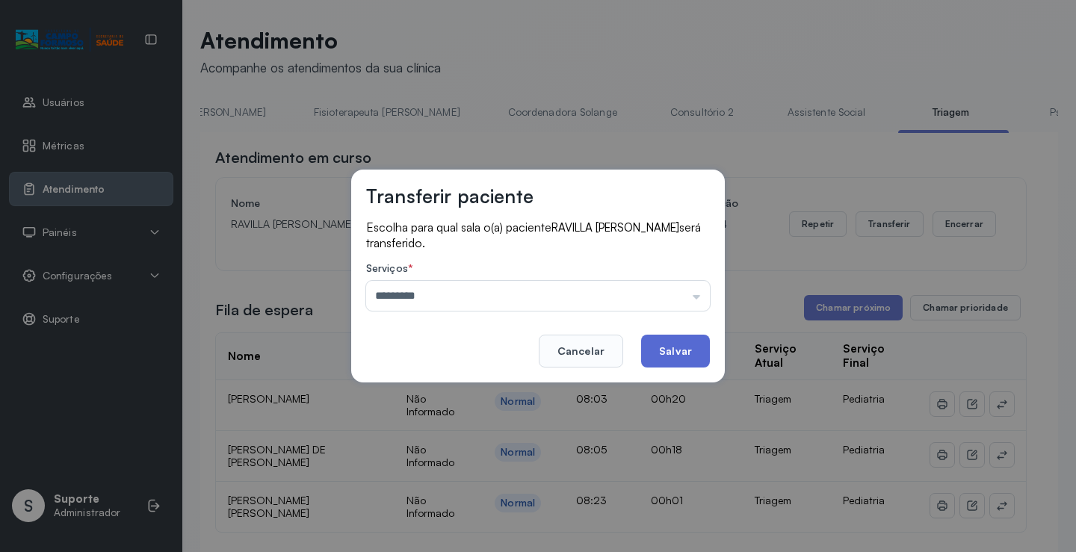
click at [686, 356] on button "Salvar" at bounding box center [675, 351] width 69 height 33
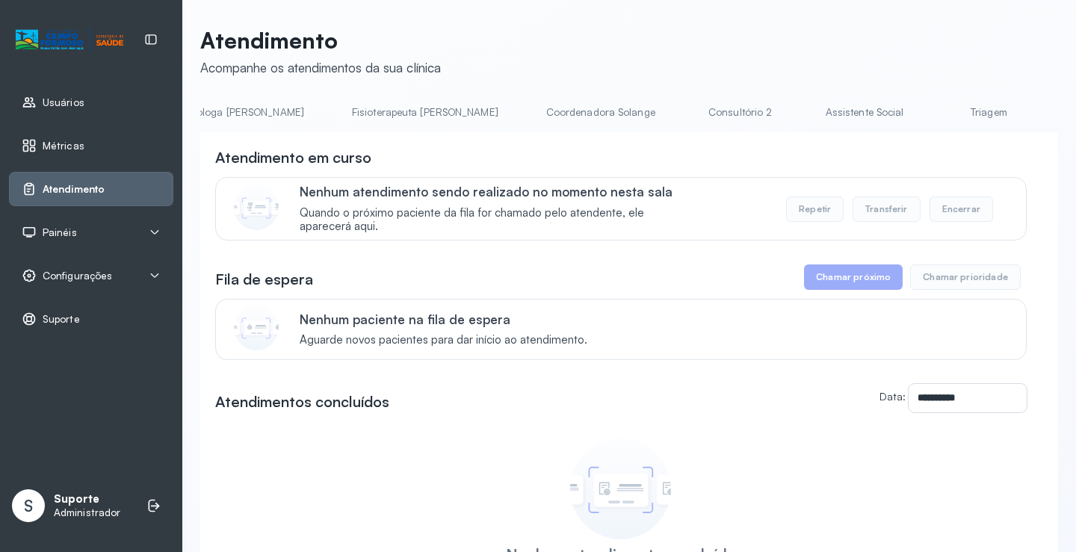
scroll to position [0, 919]
click at [800, 113] on link "Triagem" at bounding box center [852, 112] width 105 height 25
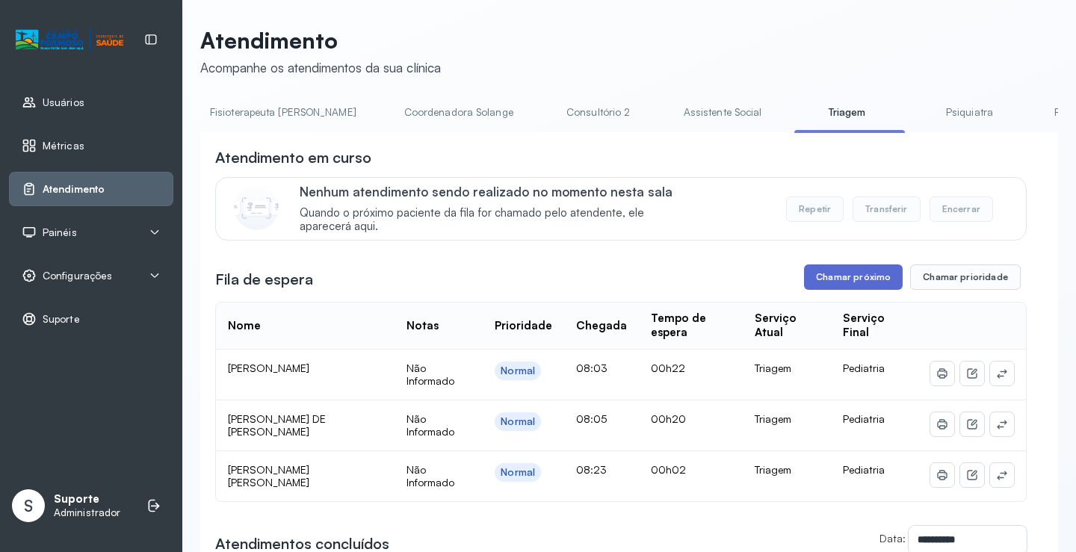
click at [849, 285] on button "Chamar próximo" at bounding box center [853, 276] width 99 height 25
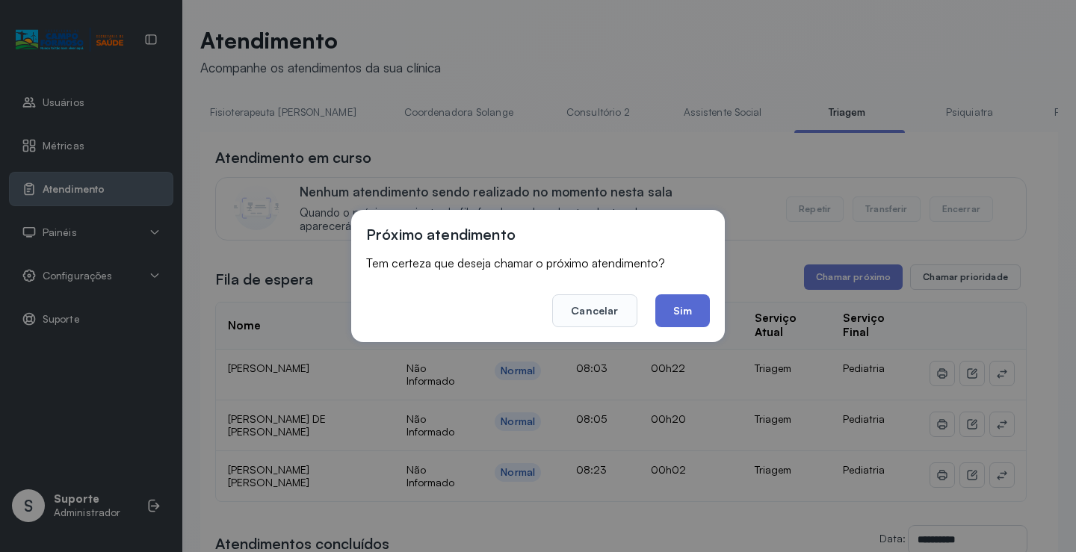
click at [680, 309] on button "Sim" at bounding box center [682, 310] width 55 height 33
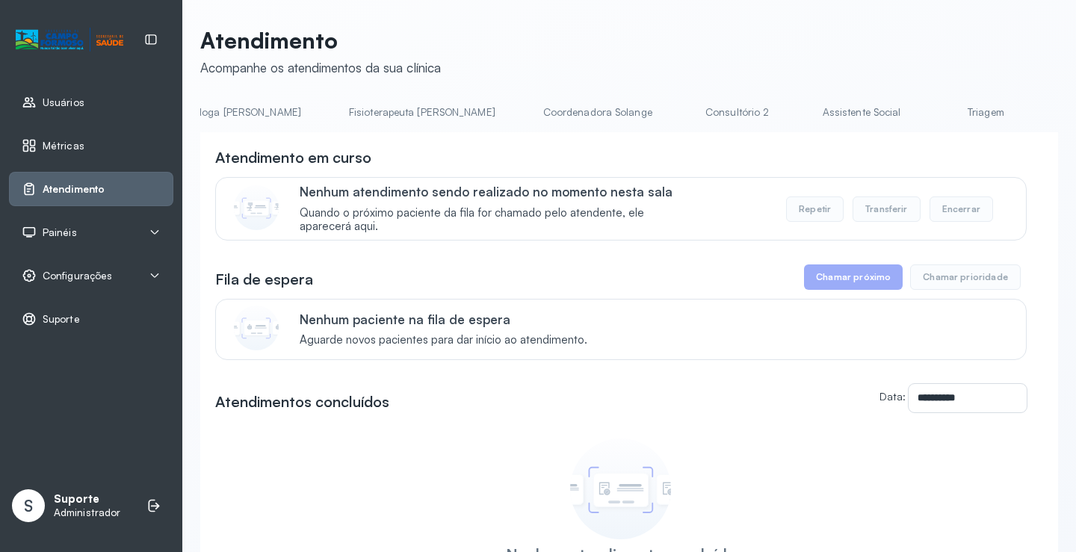
scroll to position [0, 849]
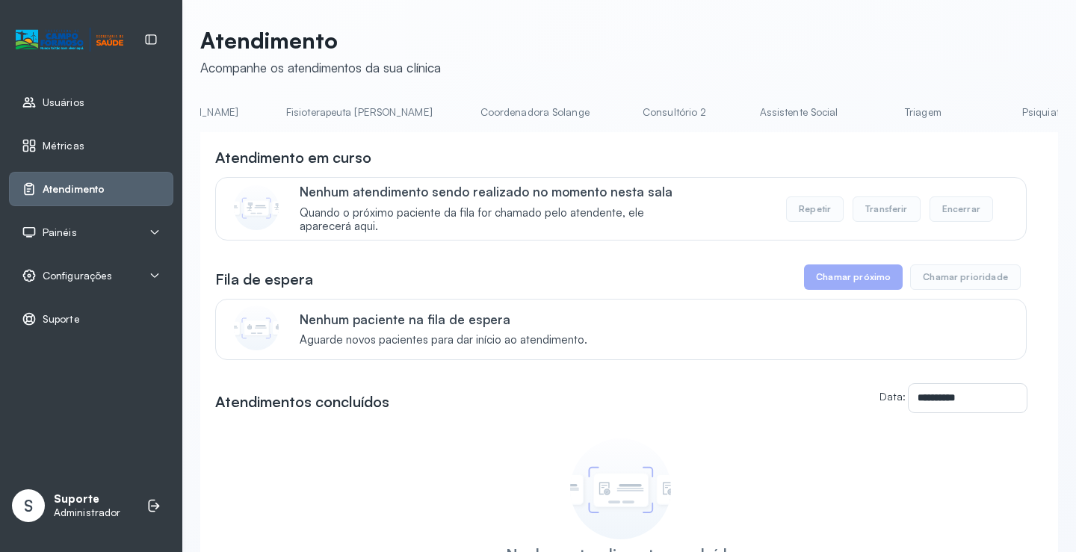
click at [870, 117] on link "Triagem" at bounding box center [922, 112] width 105 height 25
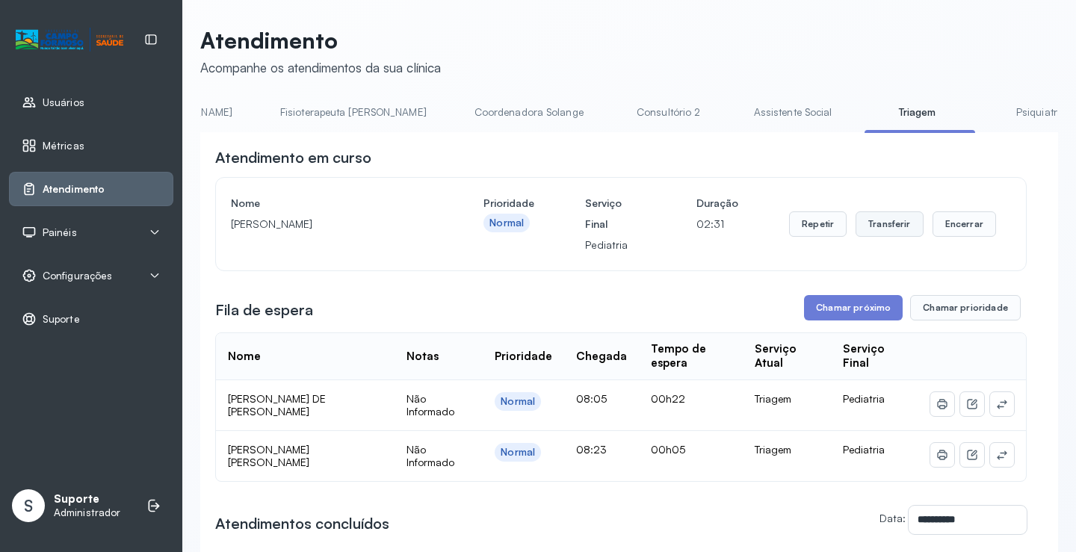
click at [879, 226] on button "Transferir" at bounding box center [889, 223] width 68 height 25
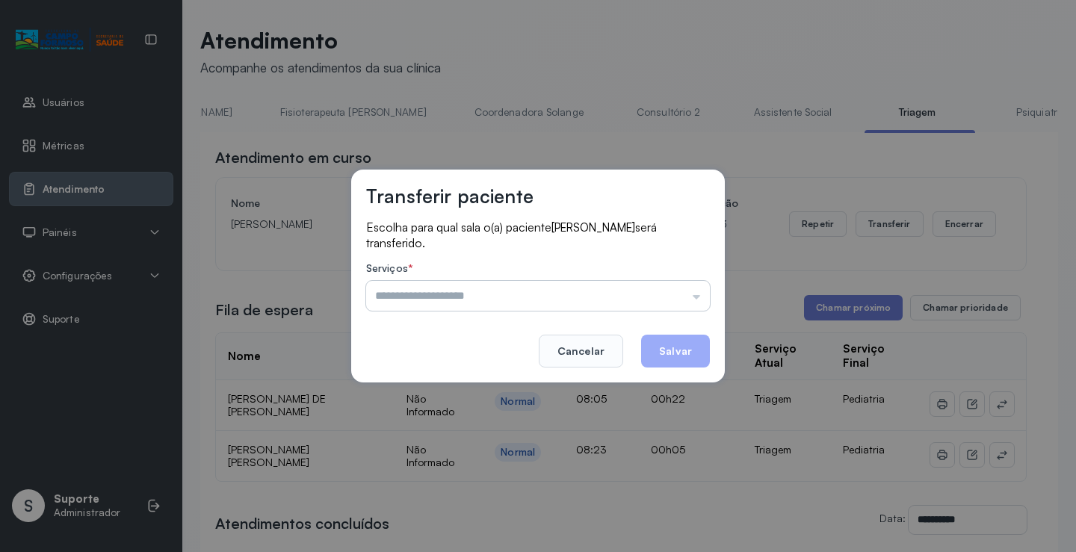
click at [701, 296] on input "text" at bounding box center [538, 296] width 344 height 30
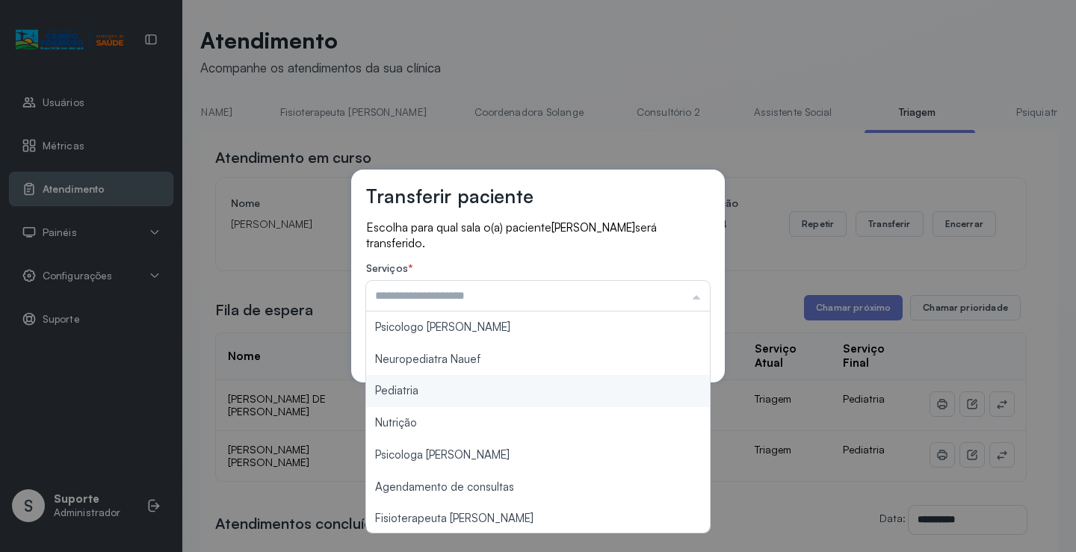
type input "*********"
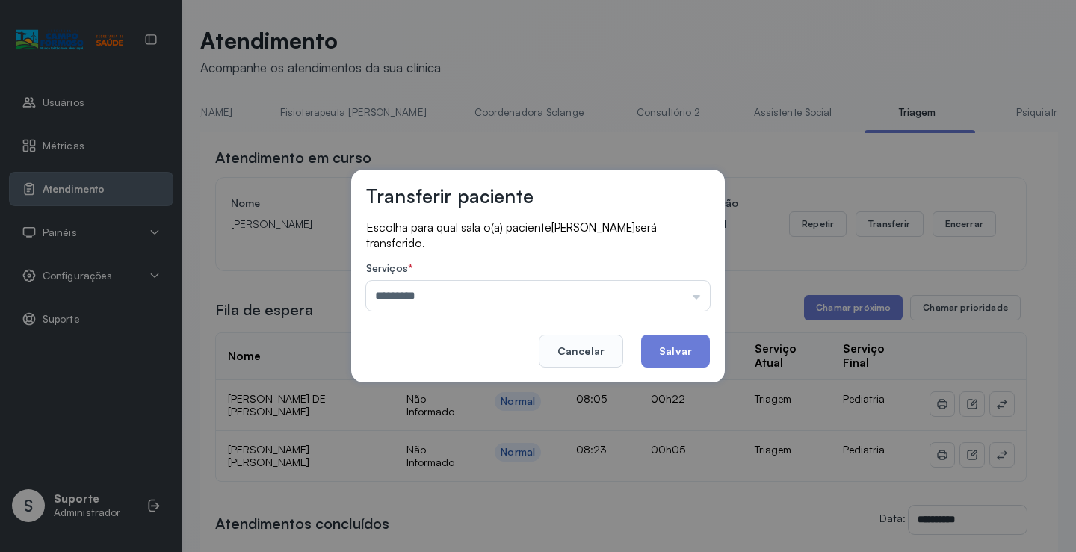
drag, startPoint x: 432, startPoint y: 389, endPoint x: 570, endPoint y: 392, distance: 138.2
click at [437, 390] on div "Transferir paciente Escolha para qual sala o(a) paciente [PERSON_NAME] será tra…" at bounding box center [538, 276] width 1076 height 552
click at [681, 356] on button "Salvar" at bounding box center [675, 351] width 69 height 33
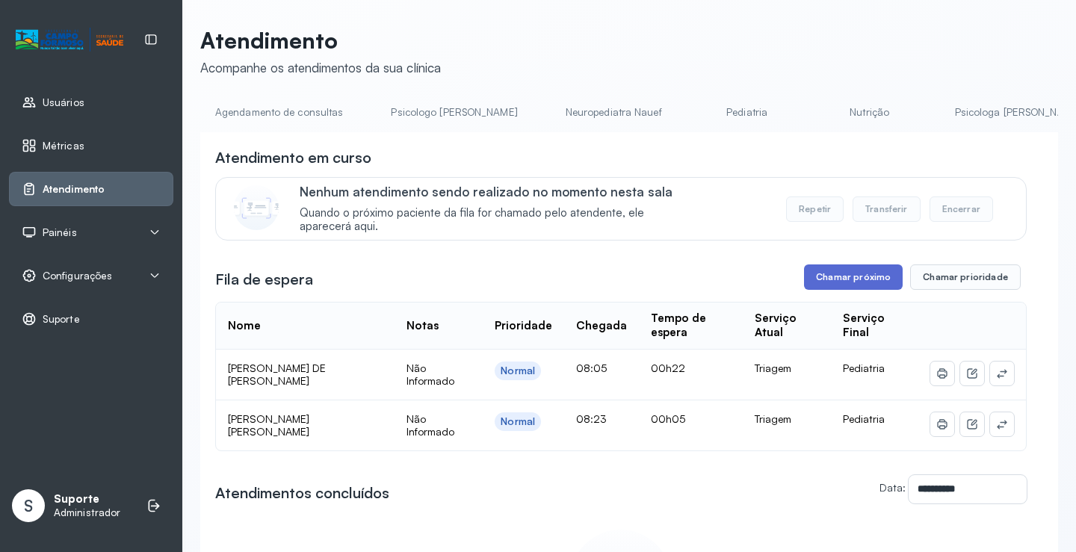
click at [849, 281] on button "Chamar próximo" at bounding box center [853, 276] width 99 height 25
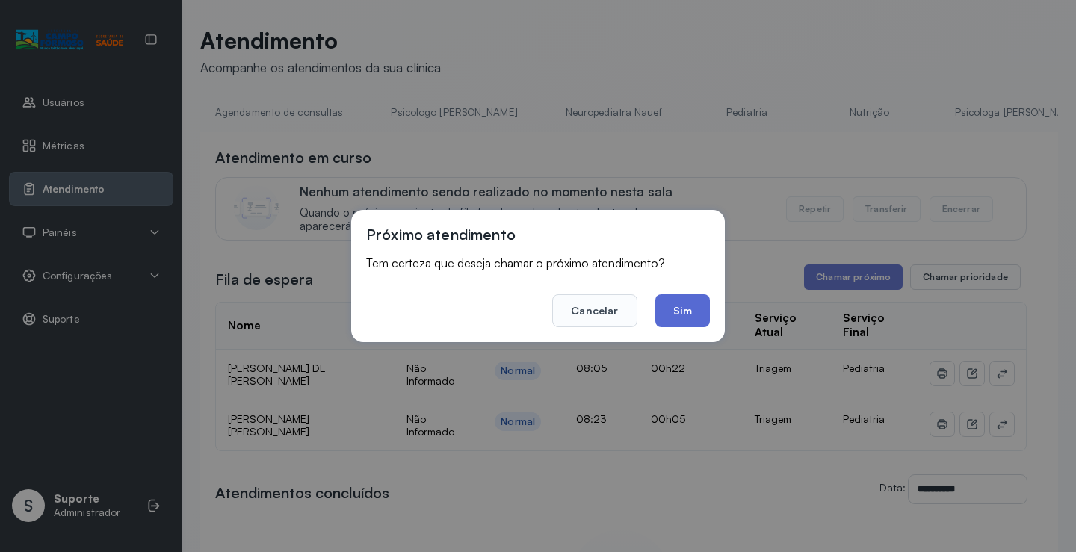
click at [684, 306] on button "Sim" at bounding box center [682, 310] width 55 height 33
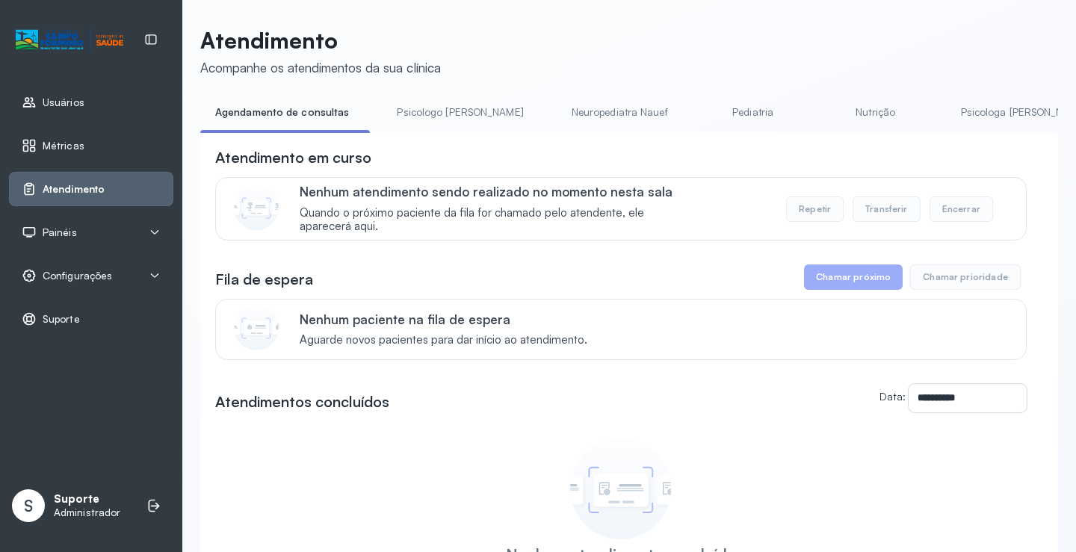
drag, startPoint x: 420, startPoint y: 137, endPoint x: 539, endPoint y: 137, distance: 119.5
click at [539, 137] on div "**********" at bounding box center [628, 408] width 857 height 553
click at [484, 137] on div "**********" at bounding box center [628, 408] width 857 height 553
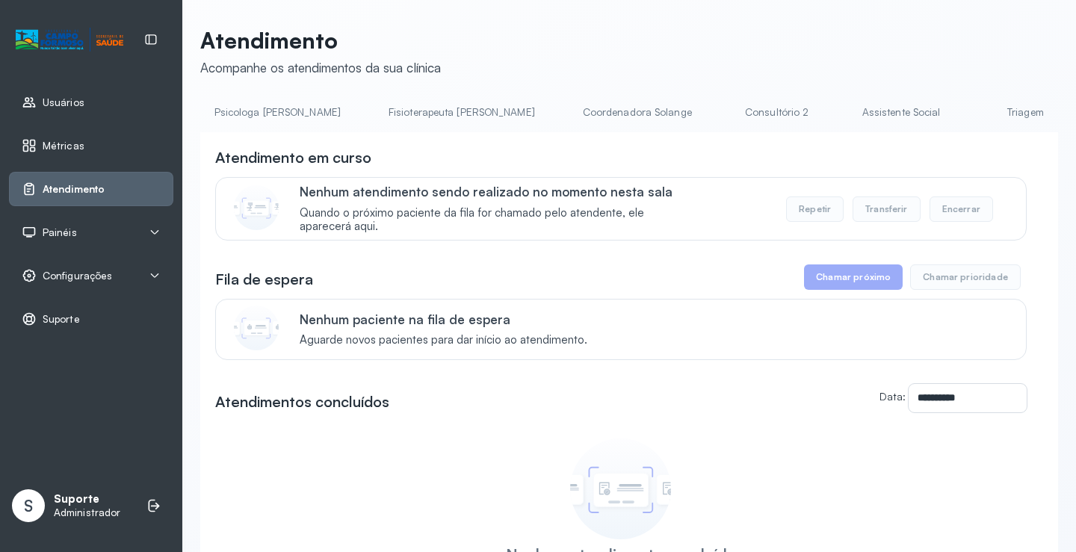
scroll to position [0, 794]
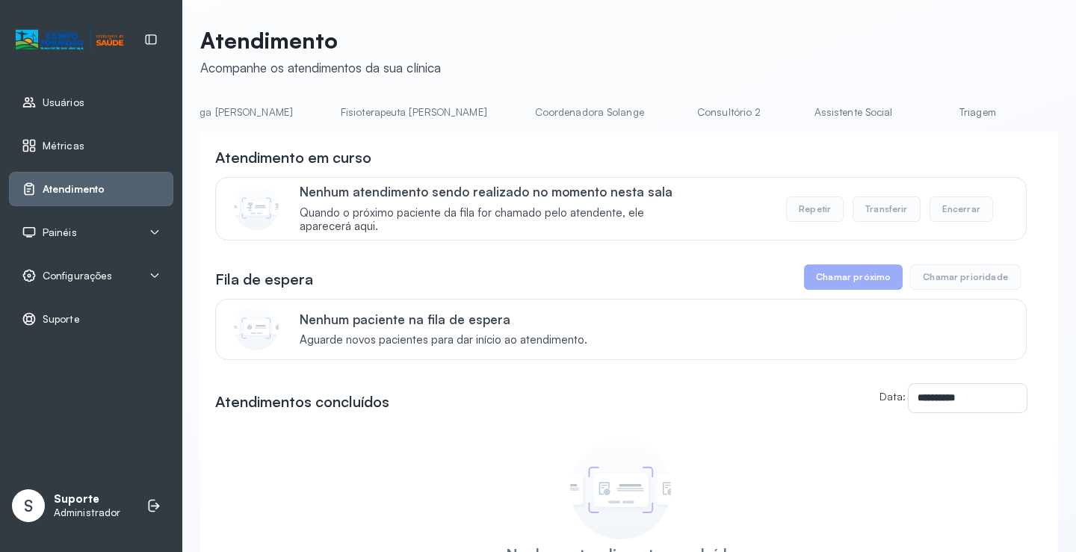
click at [925, 107] on link "Triagem" at bounding box center [977, 112] width 105 height 25
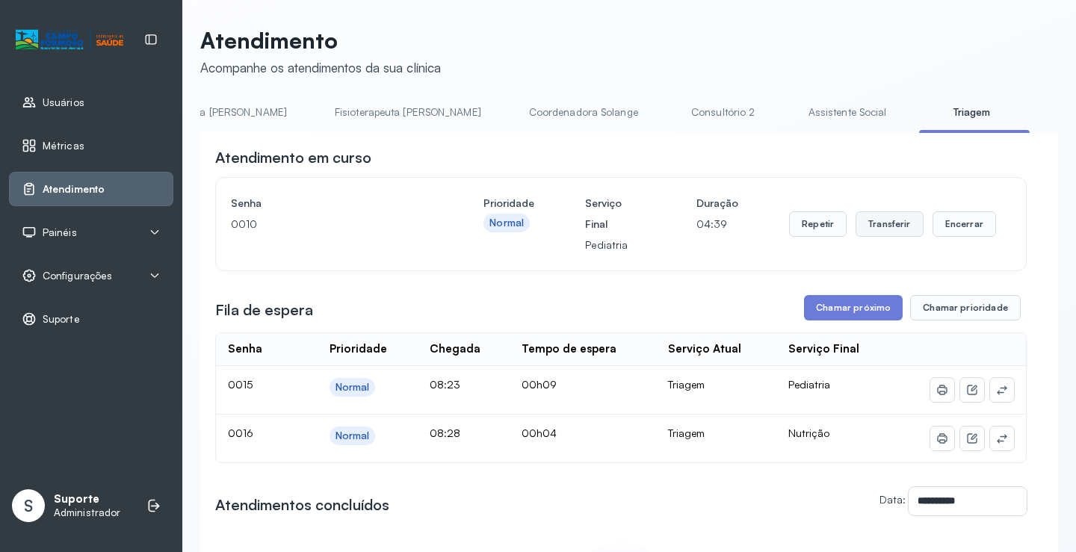
click at [876, 216] on button "Transferir" at bounding box center [889, 223] width 68 height 25
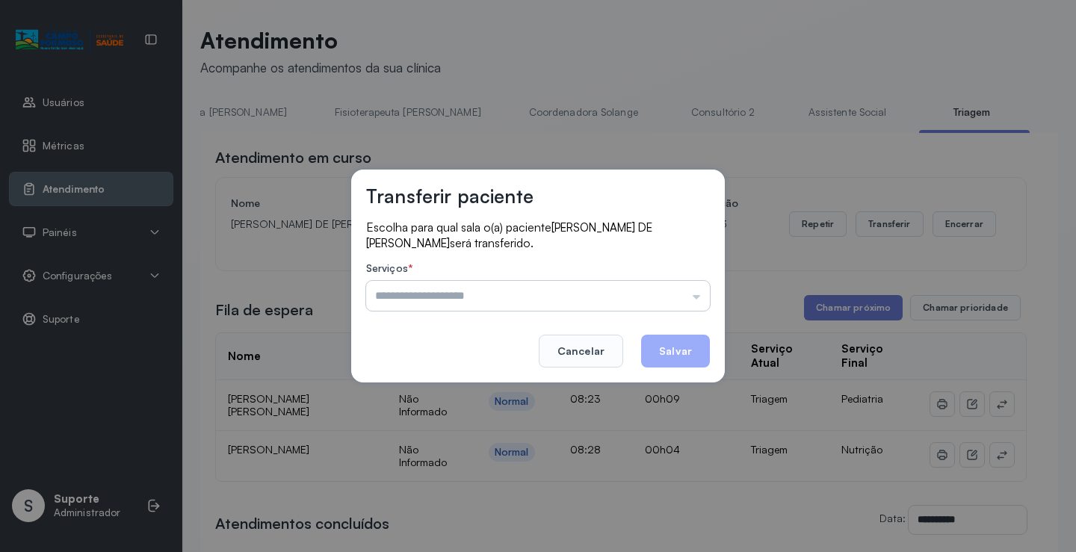
click at [695, 294] on input "text" at bounding box center [538, 296] width 344 height 30
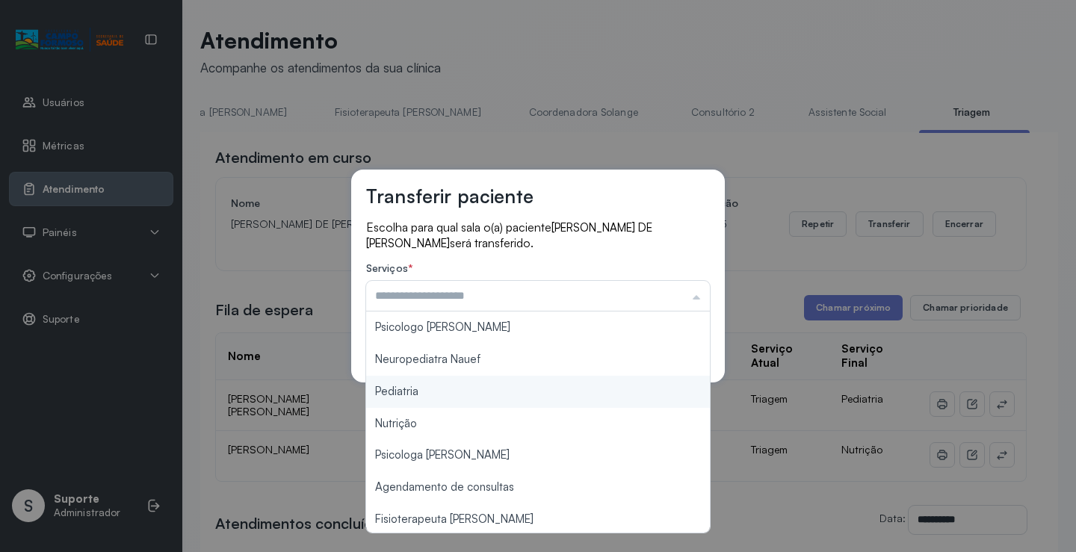
type input "*********"
drag, startPoint x: 500, startPoint y: 397, endPoint x: 524, endPoint y: 393, distance: 23.5
click at [507, 394] on div "Transferir paciente Escolha para qual sala o(a) paciente LIZ EMENUELLY DE JESUS…" at bounding box center [538, 276] width 1076 height 552
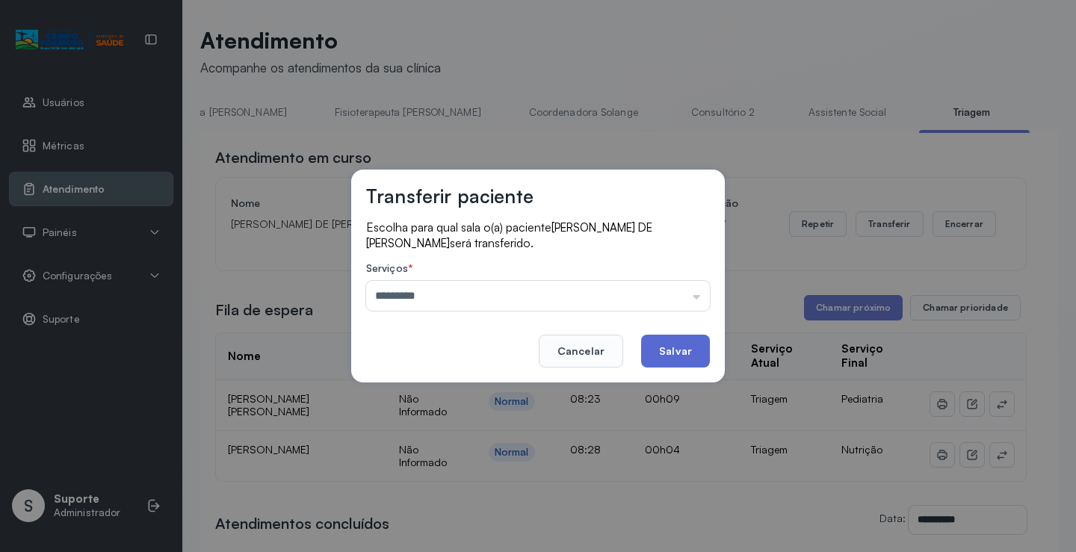
click at [669, 344] on button "Salvar" at bounding box center [675, 351] width 69 height 33
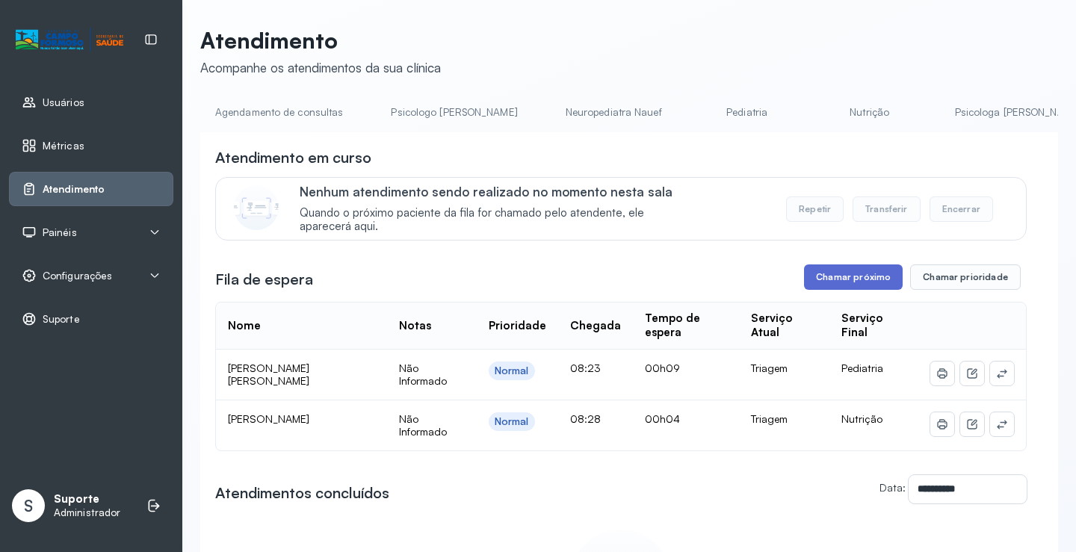
click at [842, 283] on button "Chamar próximo" at bounding box center [853, 276] width 99 height 25
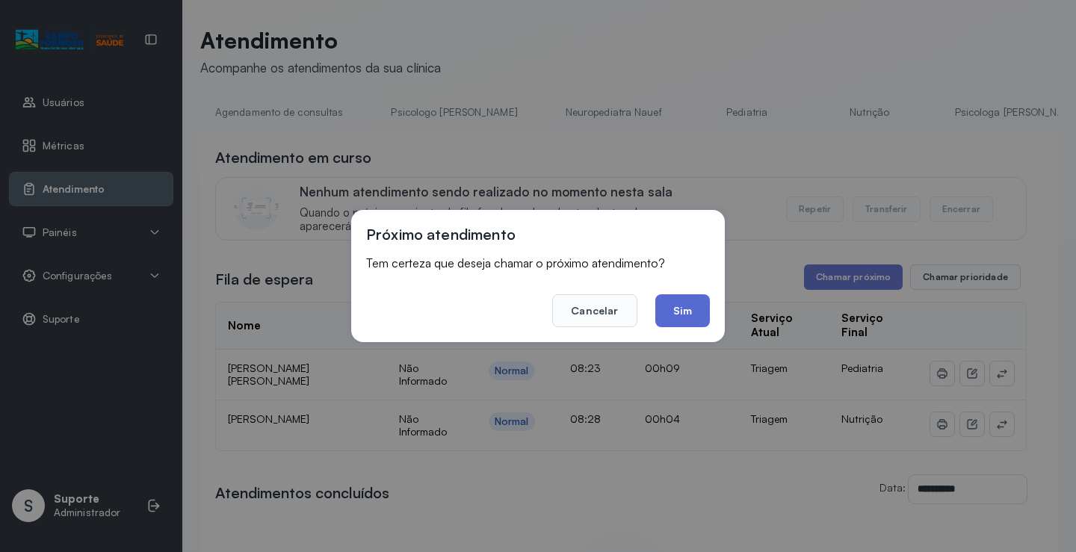
click at [686, 310] on button "Sim" at bounding box center [682, 310] width 55 height 33
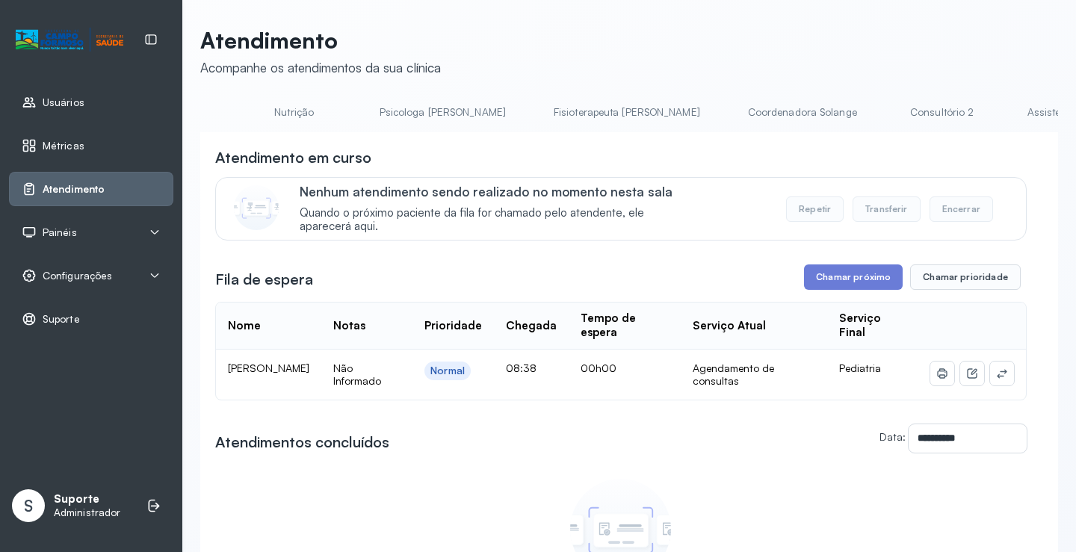
scroll to position [0, 711]
click at [1008, 114] on link "Triagem" at bounding box center [1060, 112] width 105 height 25
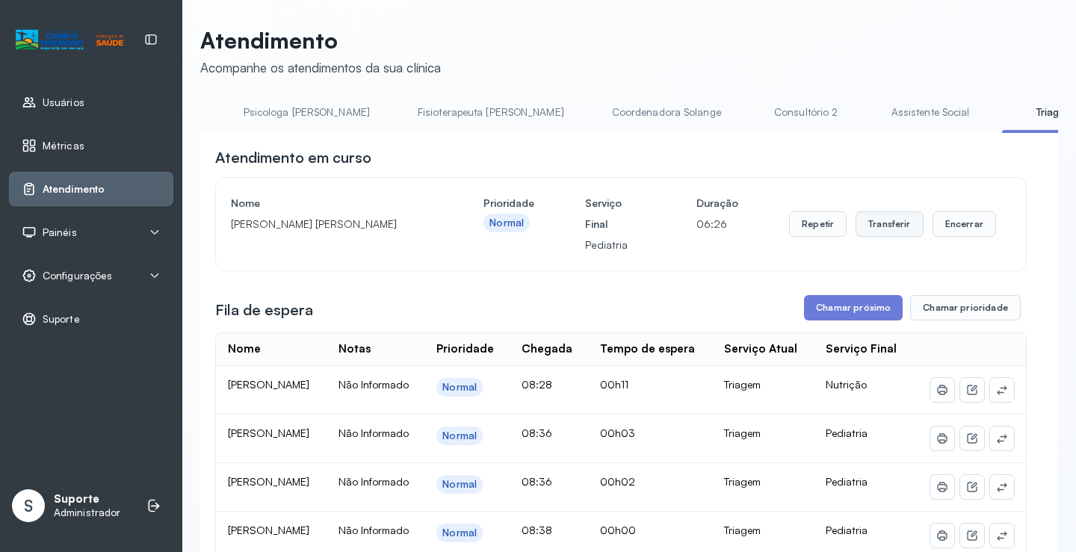
click at [881, 229] on button "Transferir" at bounding box center [889, 223] width 68 height 25
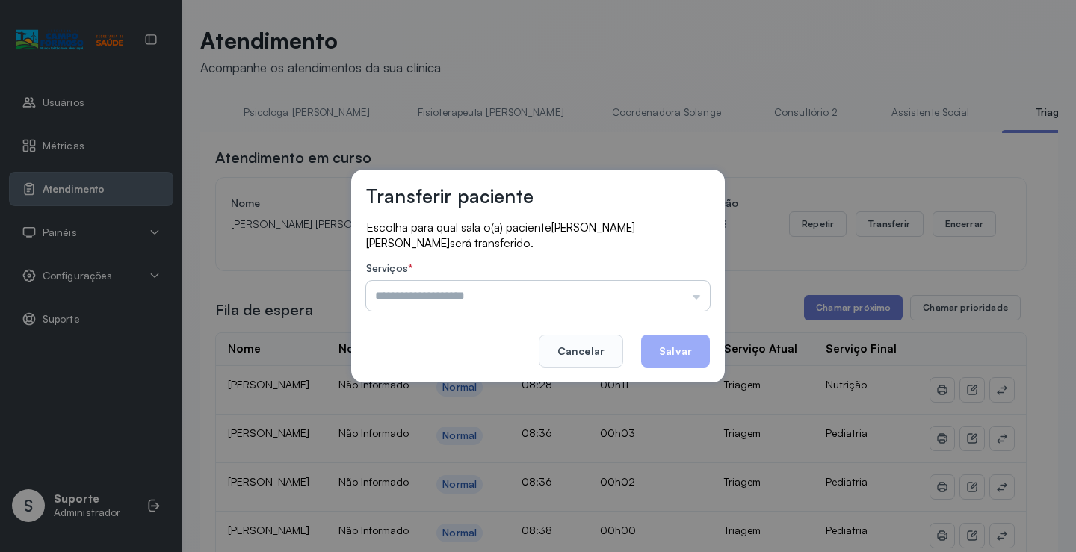
click at [695, 297] on input "text" at bounding box center [538, 296] width 344 height 30
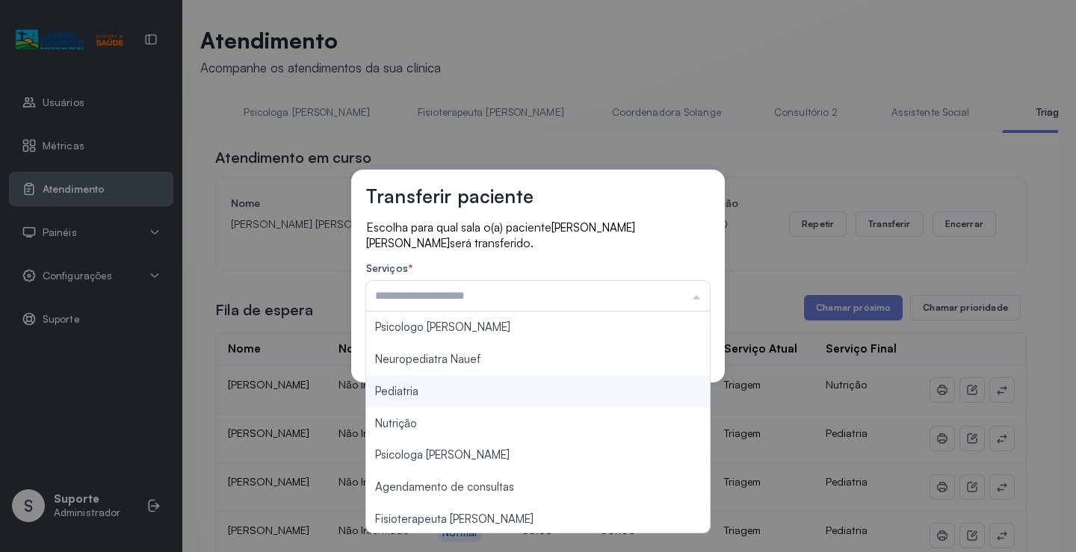
type input "*********"
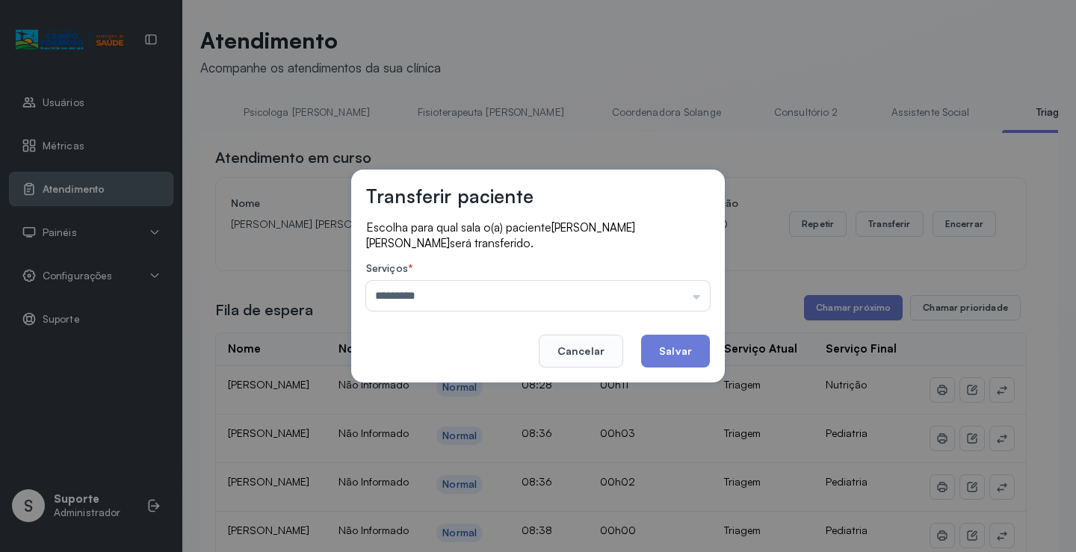
click at [456, 397] on div "Transferir paciente Escolha para qual sala o(a) paciente LORENA VITORIA FEREIRA…" at bounding box center [538, 276] width 1076 height 552
click at [680, 356] on button "Salvar" at bounding box center [675, 351] width 69 height 33
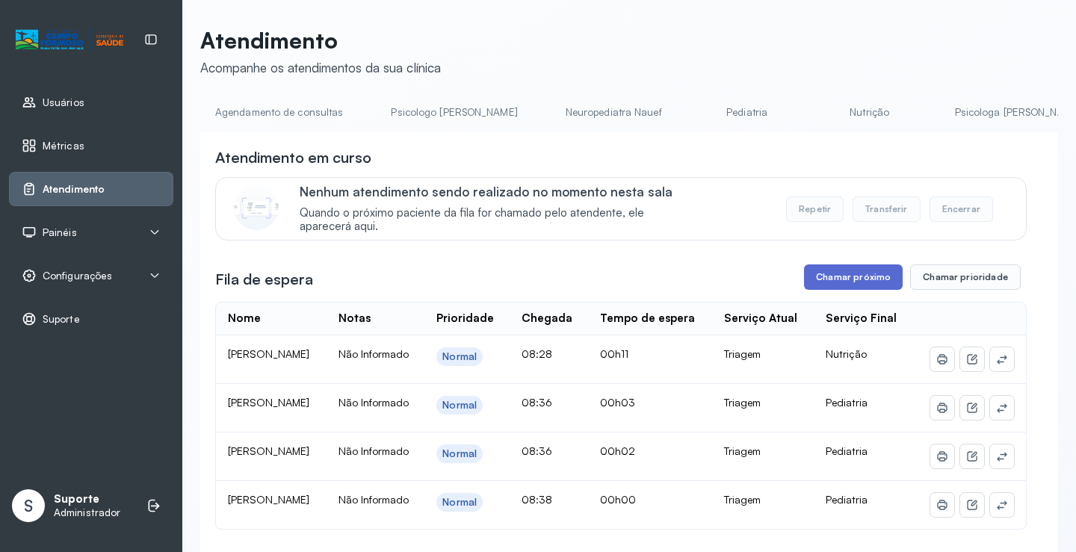
click at [849, 278] on button "Chamar próximo" at bounding box center [853, 276] width 99 height 25
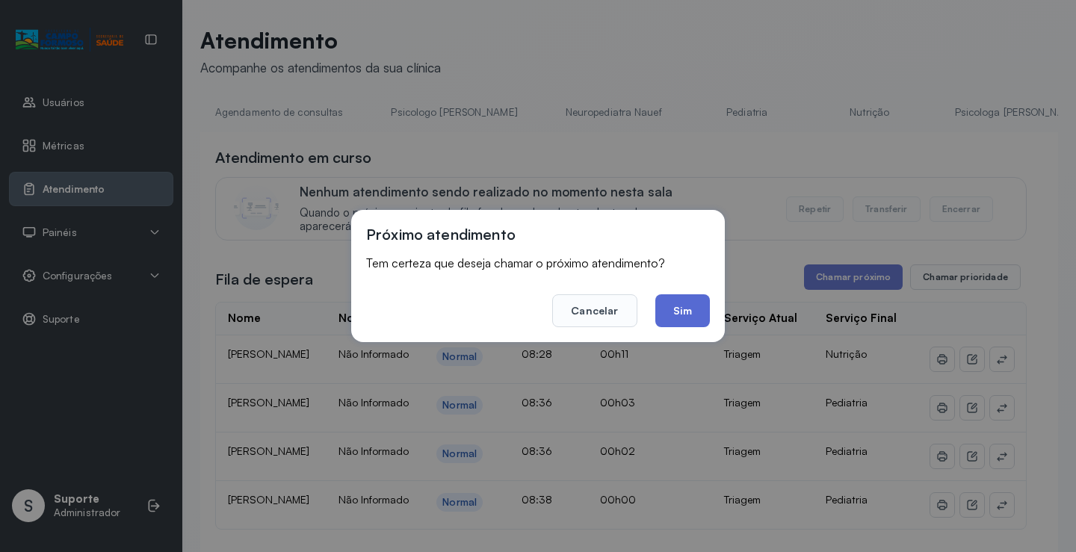
click at [690, 315] on button "Sim" at bounding box center [682, 310] width 55 height 33
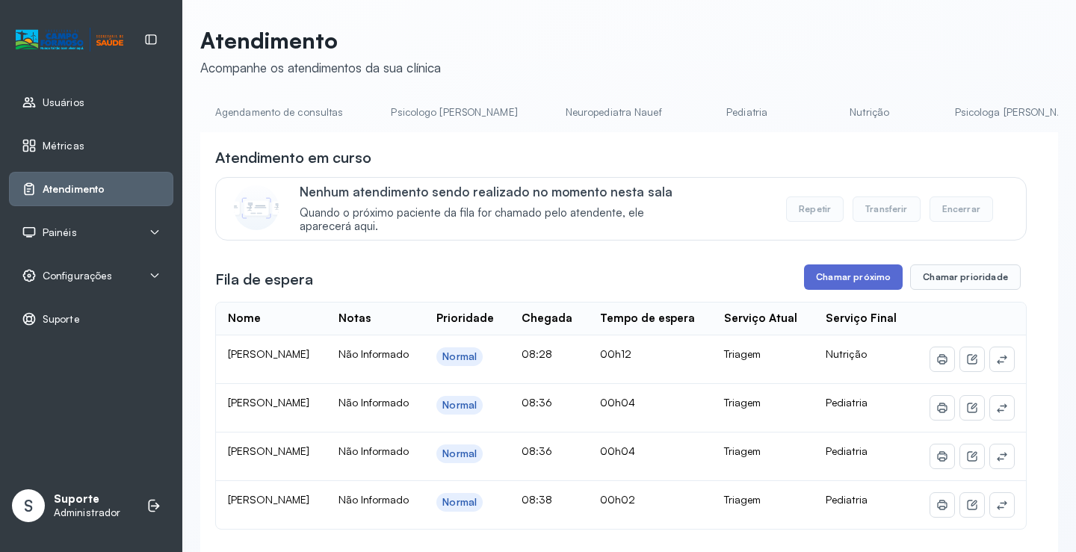
click at [842, 285] on button "Chamar próximo" at bounding box center [853, 276] width 99 height 25
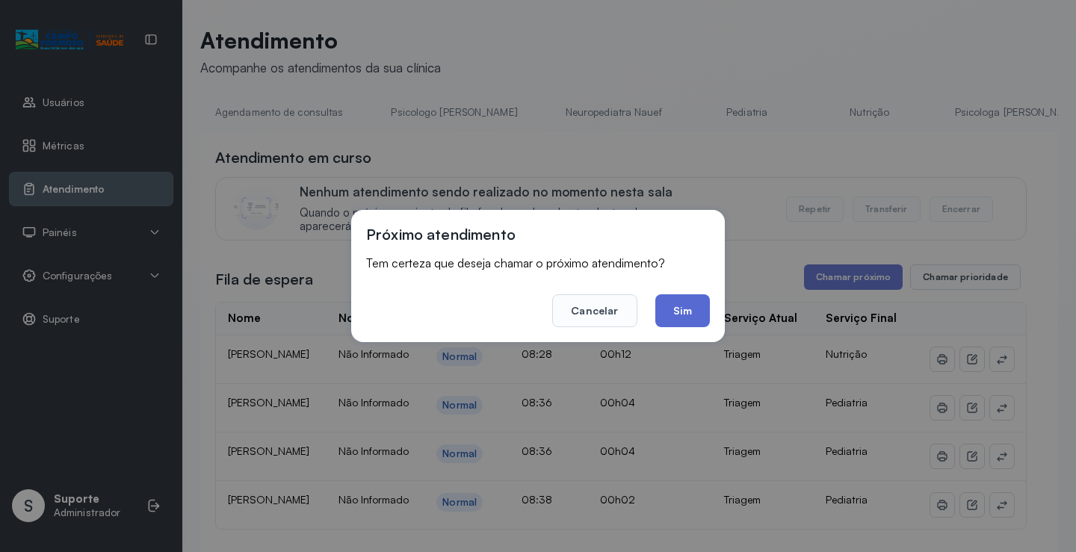
click at [677, 312] on button "Sim" at bounding box center [682, 310] width 55 height 33
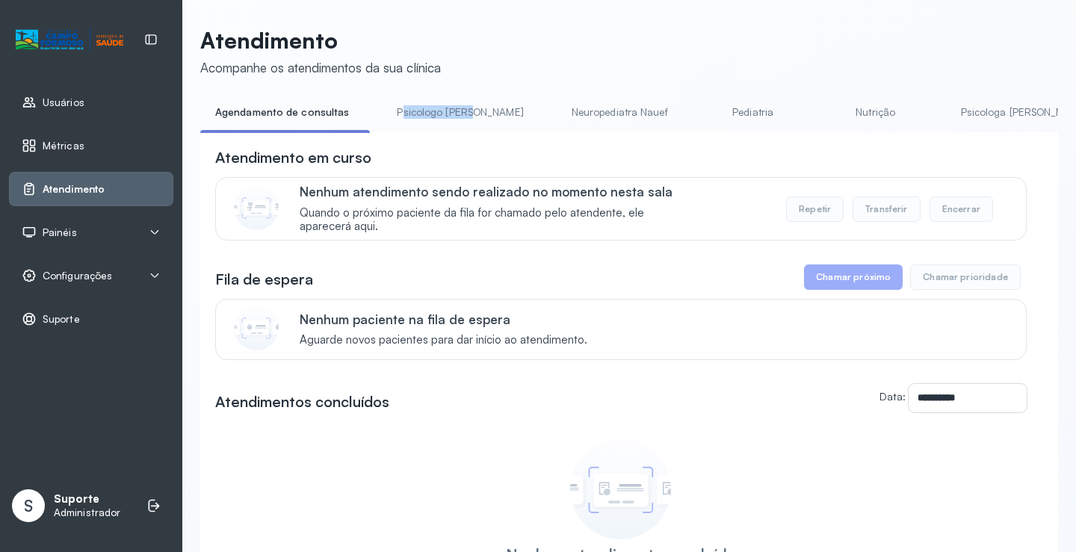
drag, startPoint x: 397, startPoint y: 132, endPoint x: 466, endPoint y: 132, distance: 69.5
click at [466, 132] on li "Psicologo [PERSON_NAME]" at bounding box center [463, 117] width 162 height 34
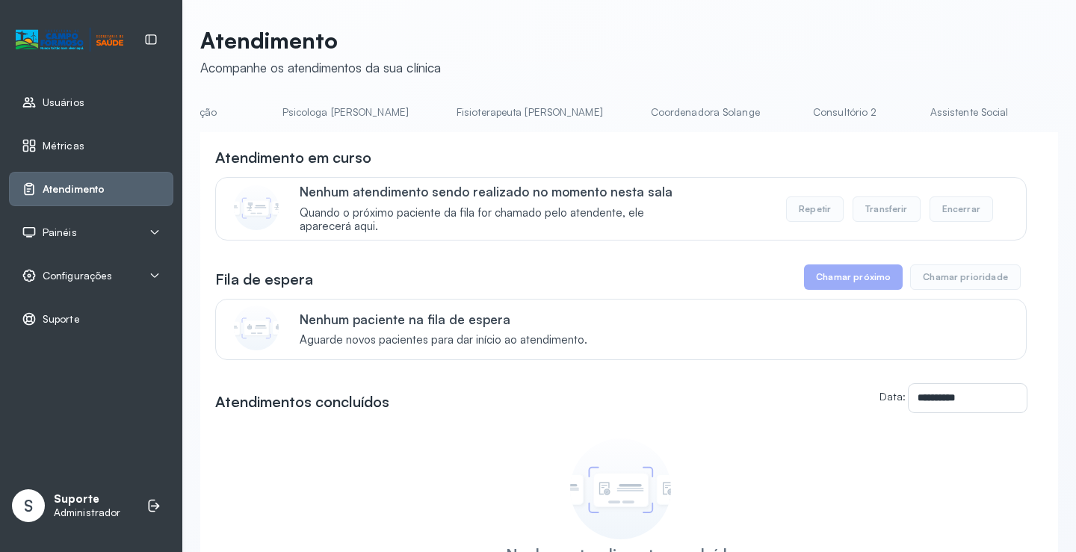
scroll to position [0, 749]
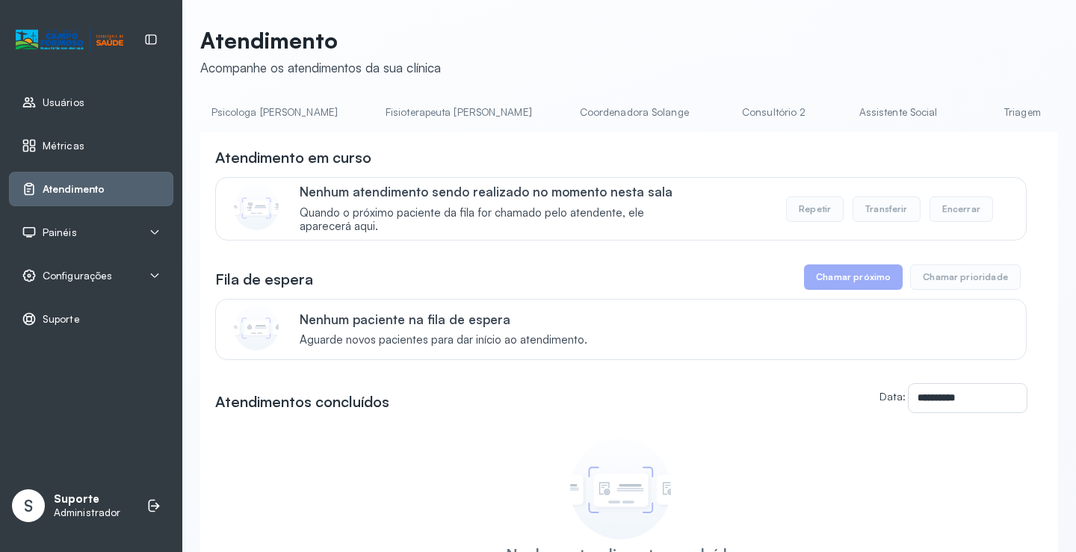
click at [970, 110] on link "Triagem" at bounding box center [1022, 112] width 105 height 25
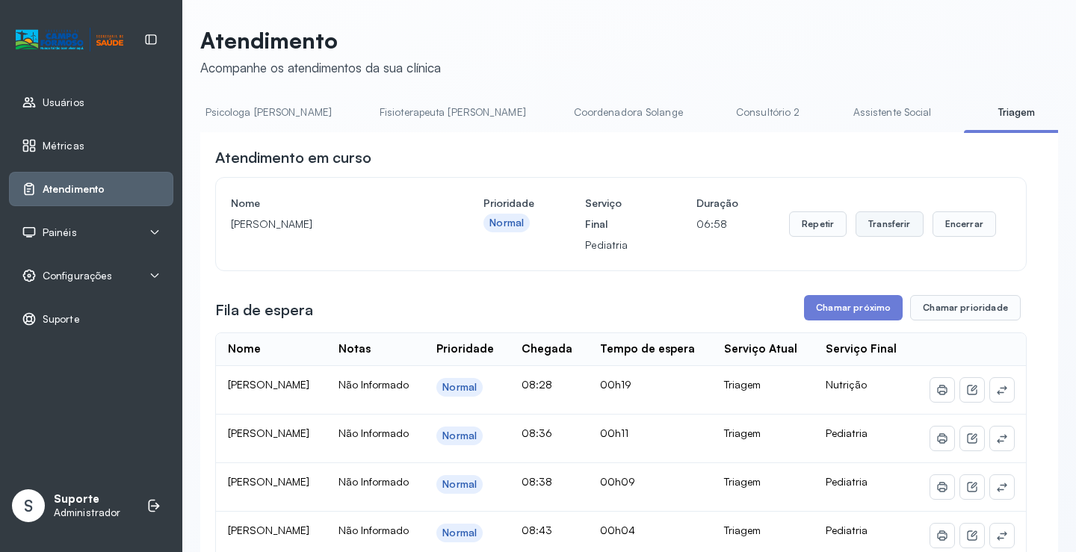
click at [889, 231] on button "Transferir" at bounding box center [889, 223] width 68 height 25
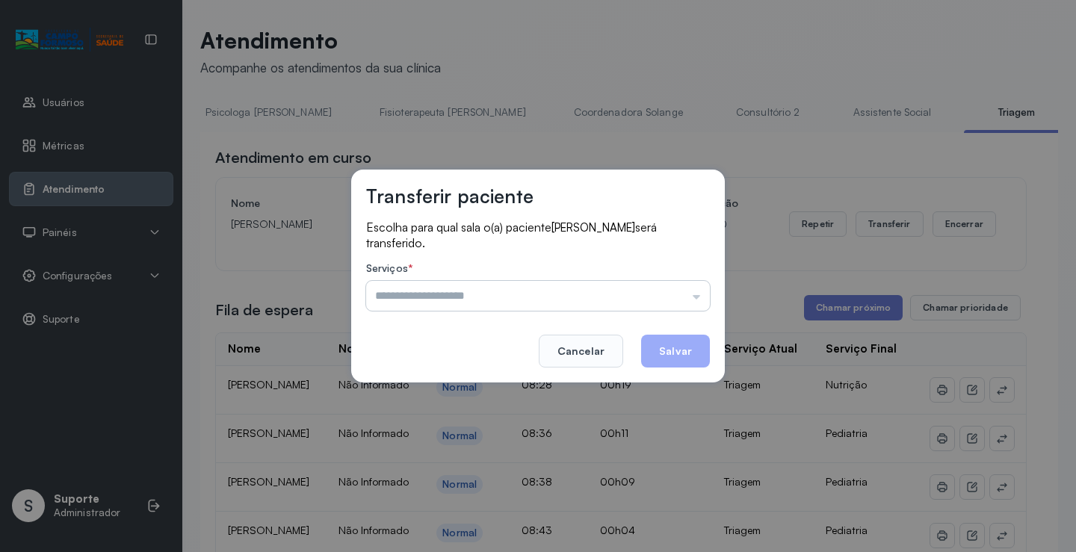
click at [697, 296] on input "text" at bounding box center [538, 296] width 344 height 30
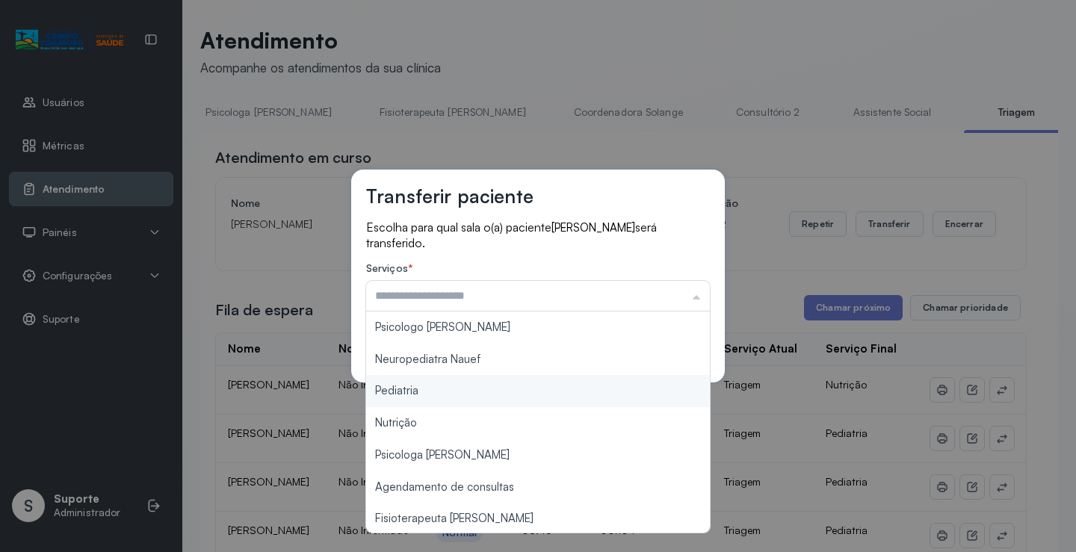
type input "*********"
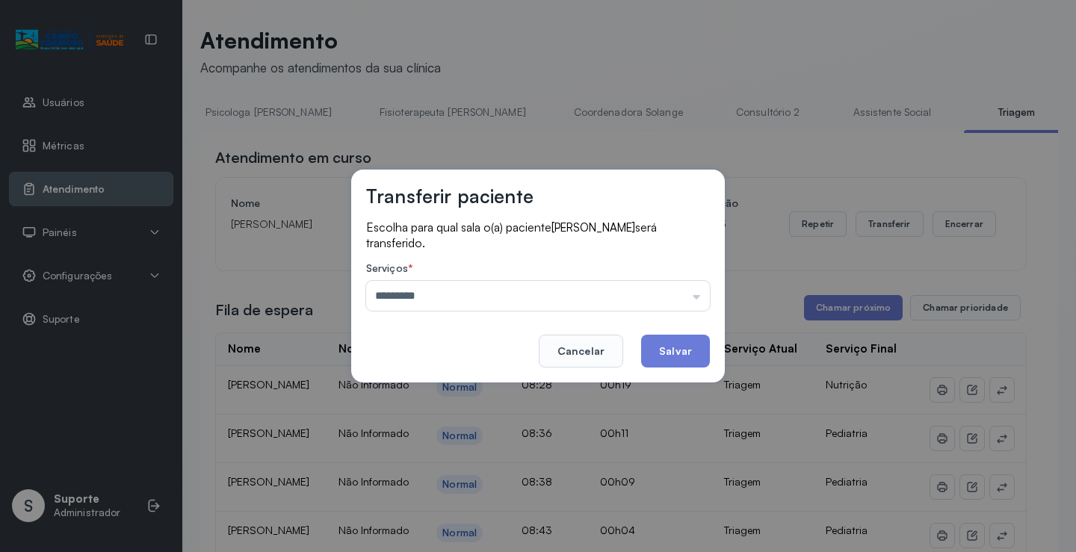
click at [455, 391] on div "Transferir paciente Escolha para qual sala o(a) paciente SERENNA SILVA RIOS ser…" at bounding box center [538, 276] width 1076 height 552
click at [681, 349] on button "Salvar" at bounding box center [675, 351] width 69 height 33
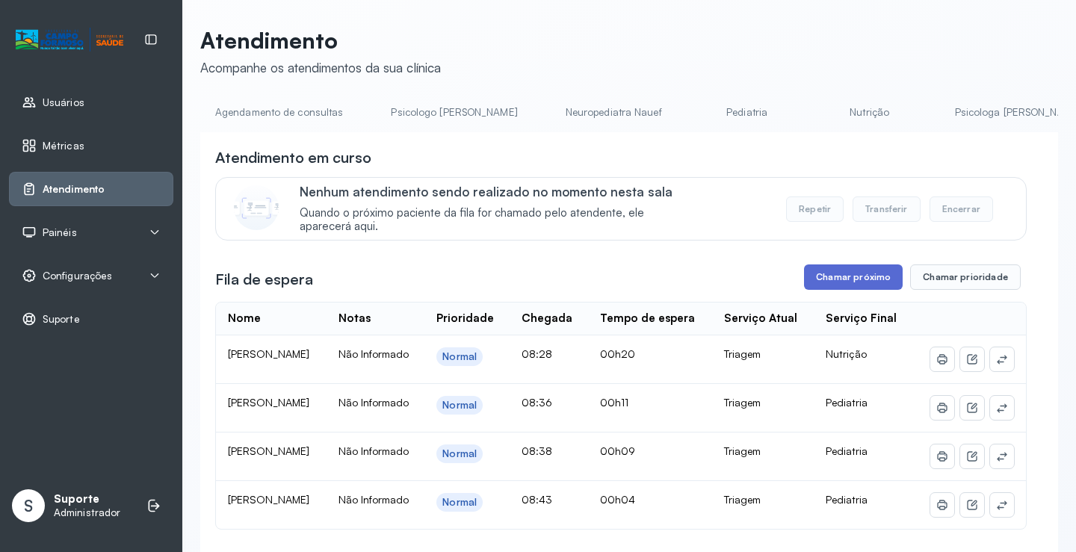
click at [854, 281] on button "Chamar próximo" at bounding box center [853, 276] width 99 height 25
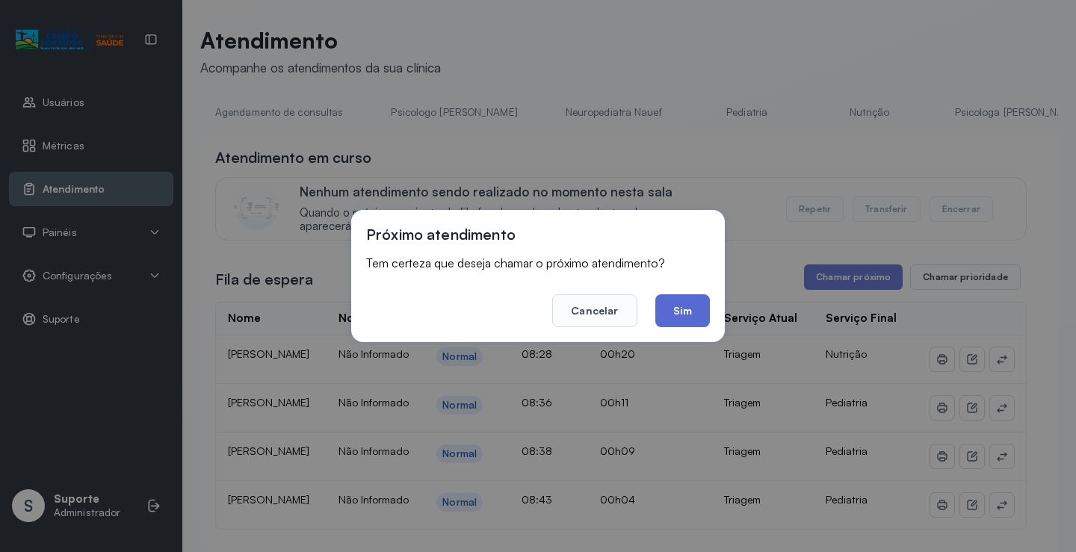
click at [689, 317] on button "Sim" at bounding box center [682, 310] width 55 height 33
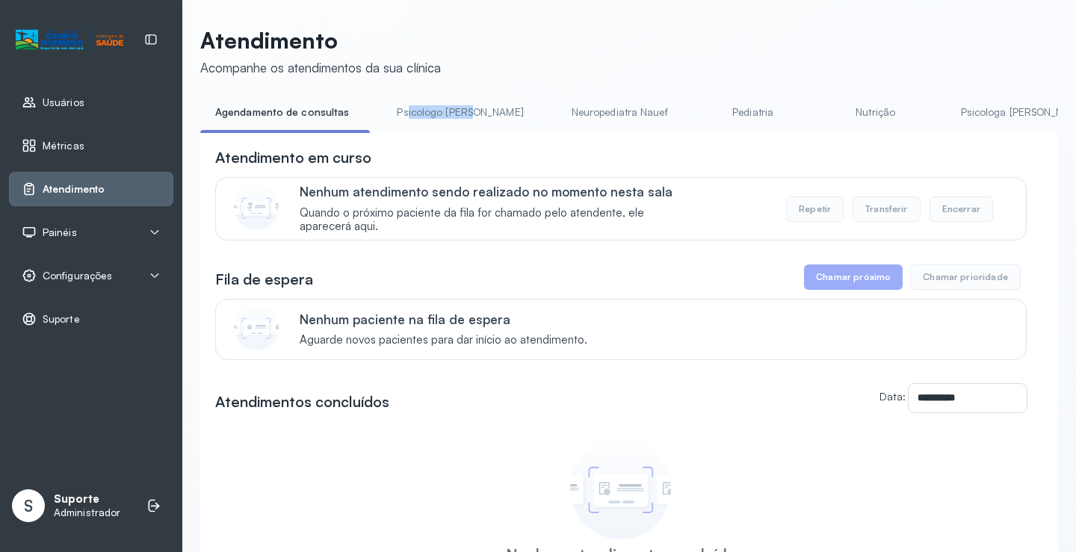
drag, startPoint x: 403, startPoint y: 132, endPoint x: 467, endPoint y: 131, distance: 64.2
click at [467, 131] on li "Psicologo [PERSON_NAME]" at bounding box center [463, 117] width 162 height 34
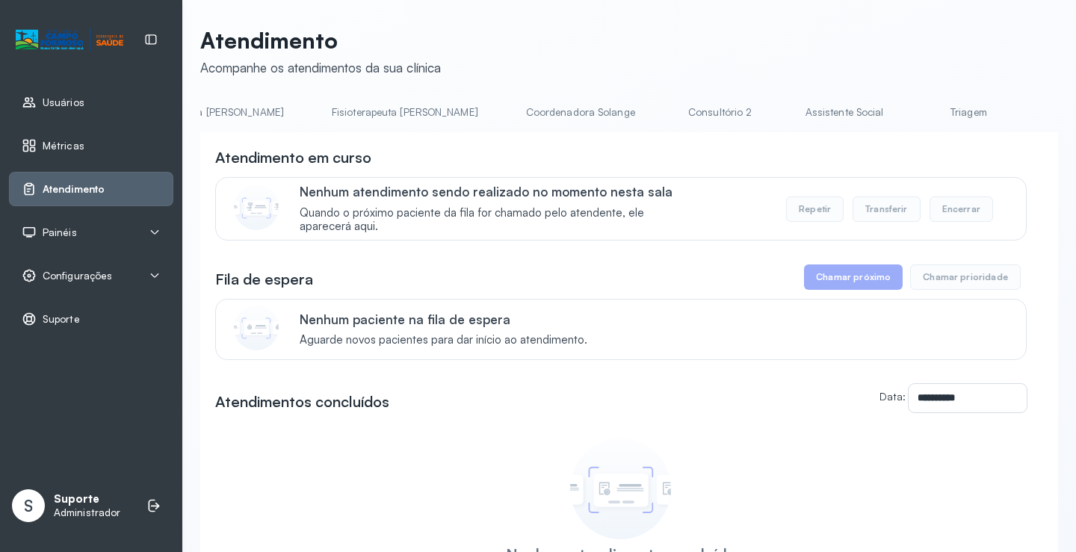
scroll to position [0, 826]
click at [893, 115] on link "Triagem" at bounding box center [945, 112] width 105 height 25
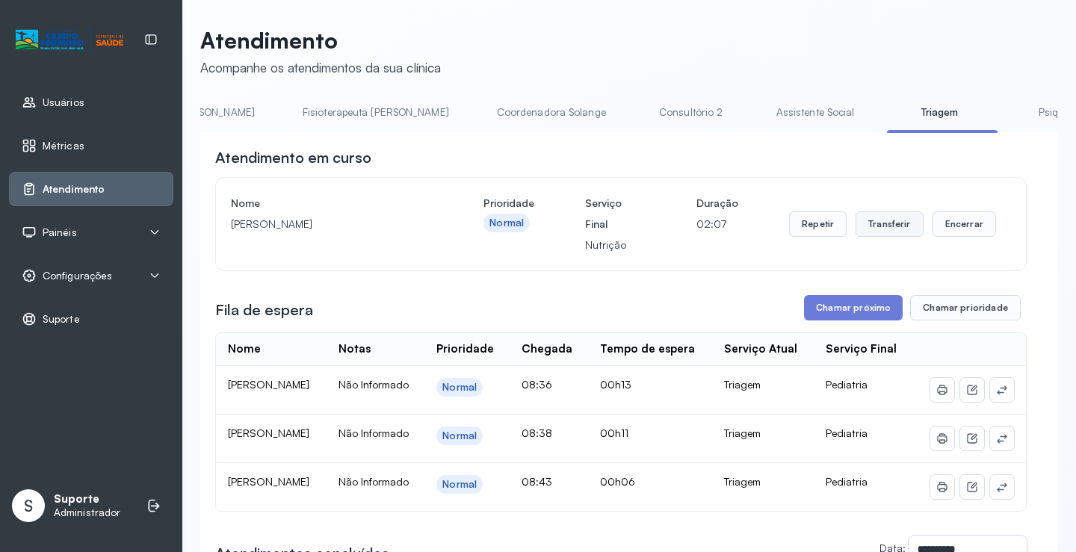
click at [872, 223] on button "Transferir" at bounding box center [889, 223] width 68 height 25
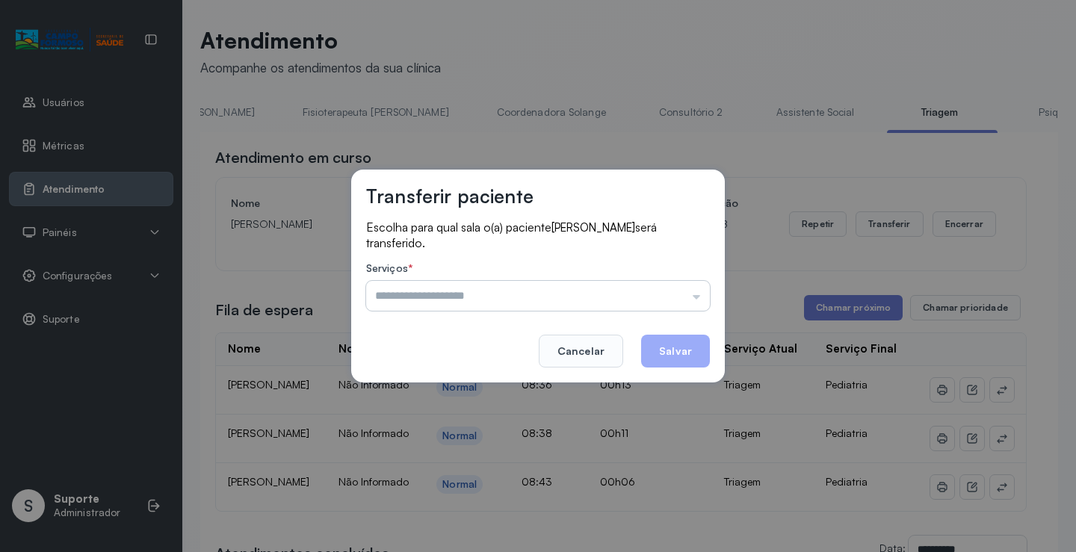
click at [696, 296] on input "text" at bounding box center [538, 296] width 344 height 30
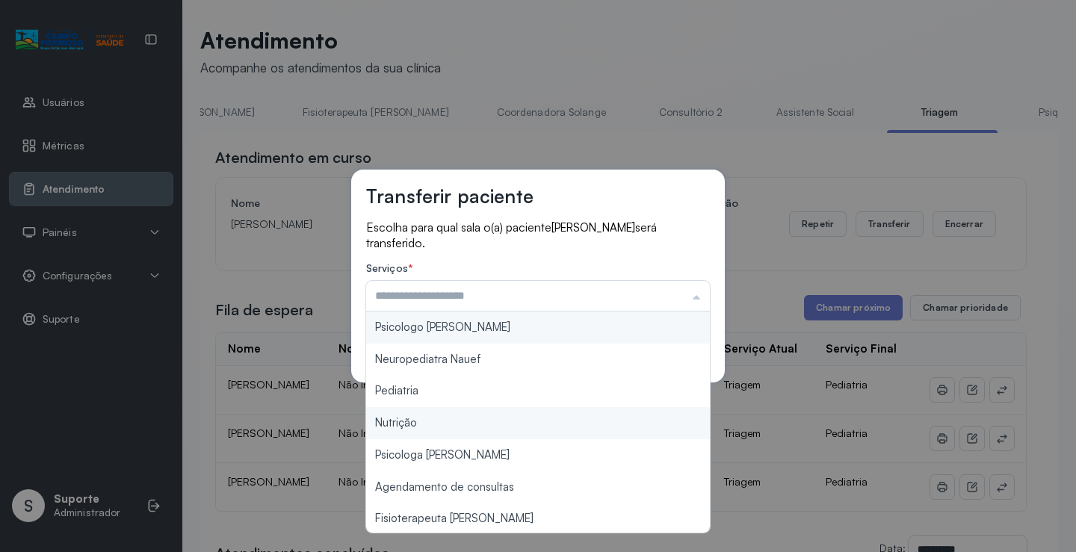
type input "********"
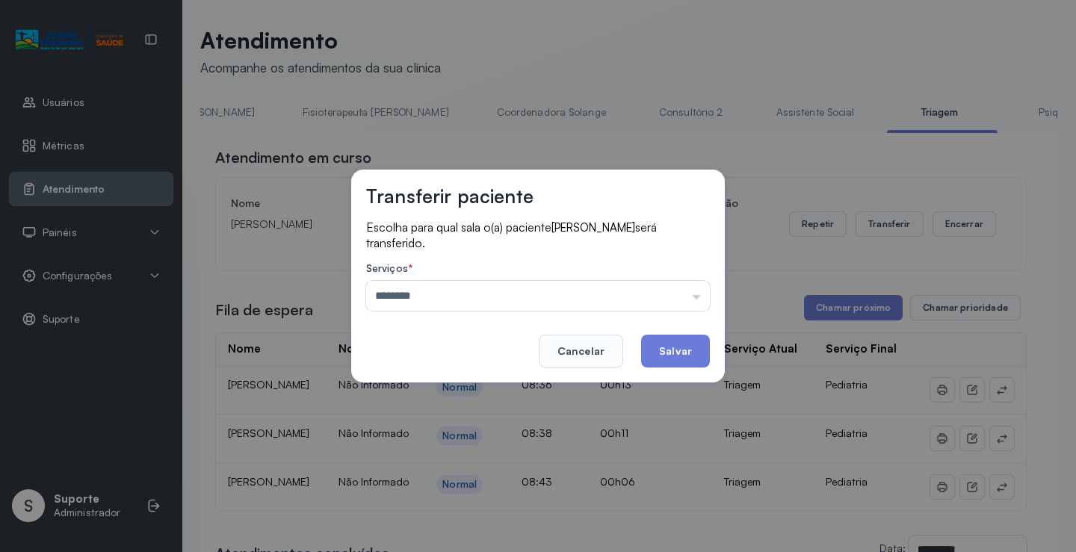
drag, startPoint x: 517, startPoint y: 429, endPoint x: 580, endPoint y: 422, distance: 63.8
click at [529, 429] on div "Transferir paciente Escolha para qual sala o(a) paciente [PERSON_NAME] será tra…" at bounding box center [538, 276] width 1076 height 552
click at [680, 352] on button "Salvar" at bounding box center [675, 351] width 69 height 33
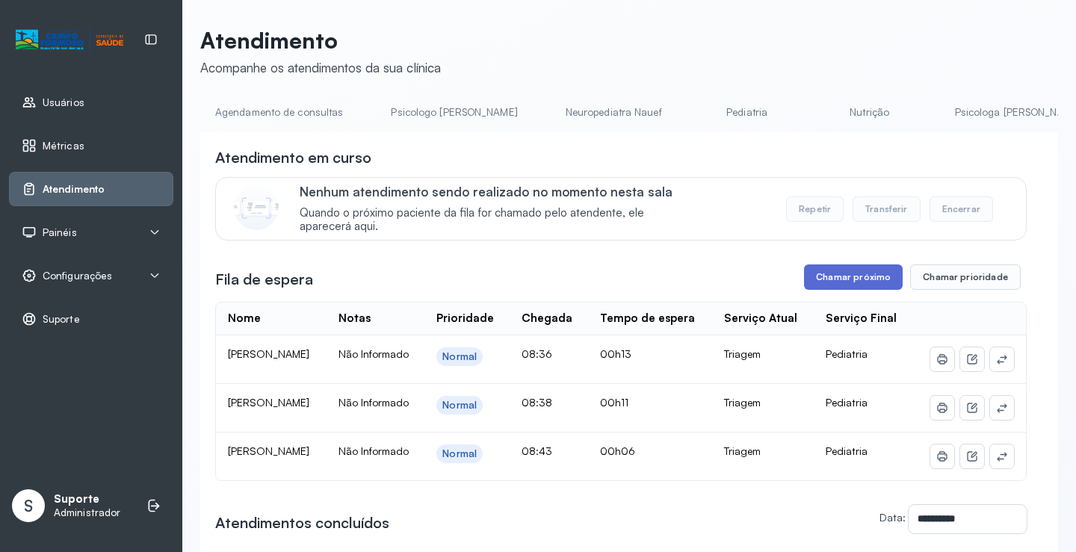
click at [851, 284] on button "Chamar próximo" at bounding box center [853, 276] width 99 height 25
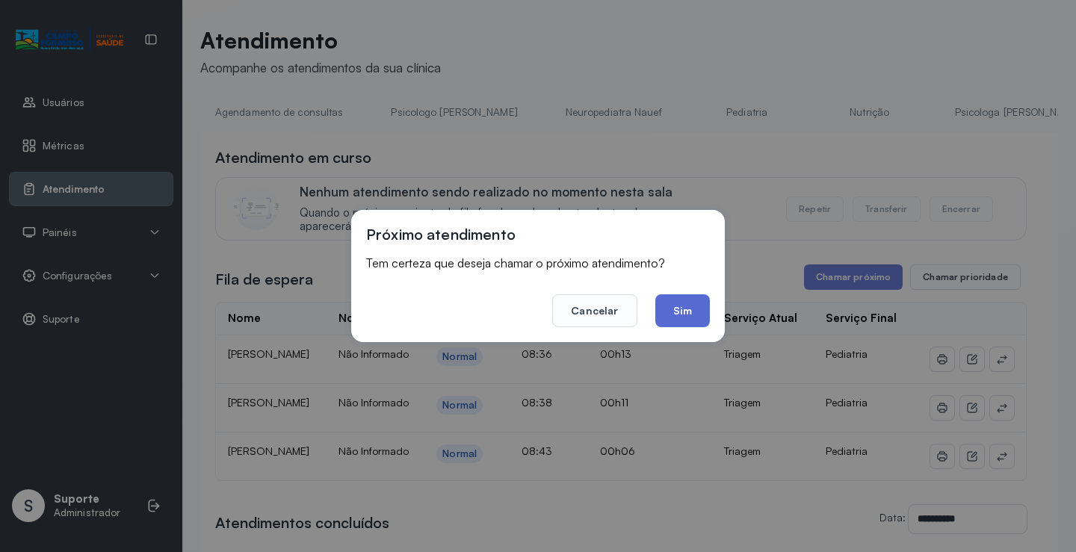
click at [688, 311] on button "Sim" at bounding box center [682, 310] width 55 height 33
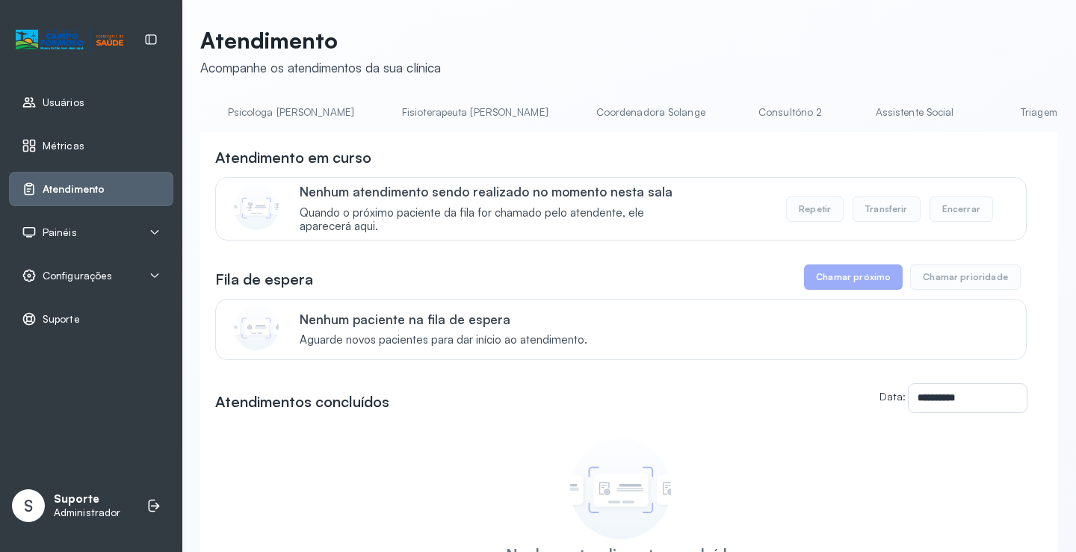
scroll to position [0, 855]
click at [864, 114] on link "Triagem" at bounding box center [916, 112] width 105 height 25
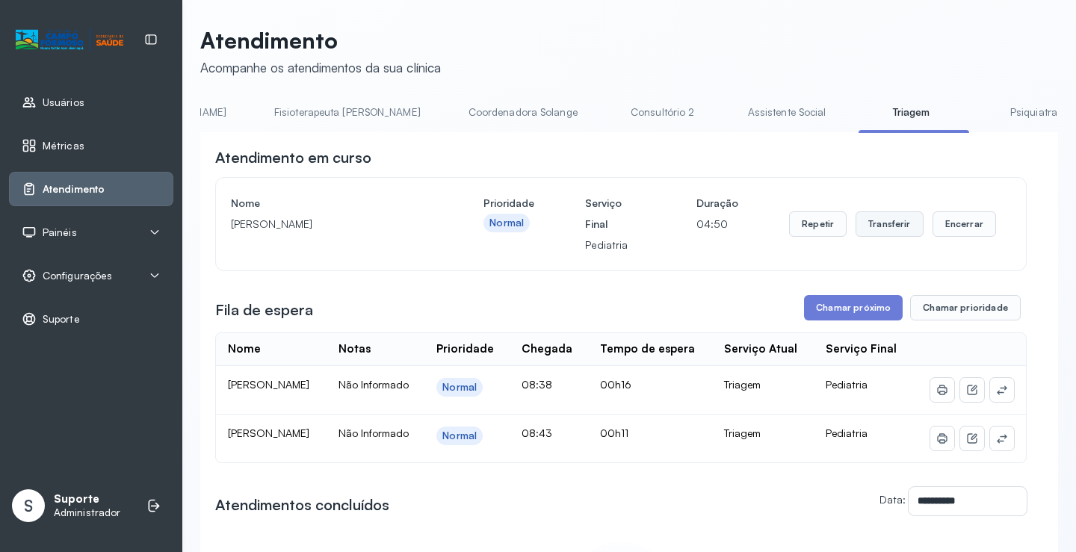
click at [876, 227] on button "Transferir" at bounding box center [889, 223] width 68 height 25
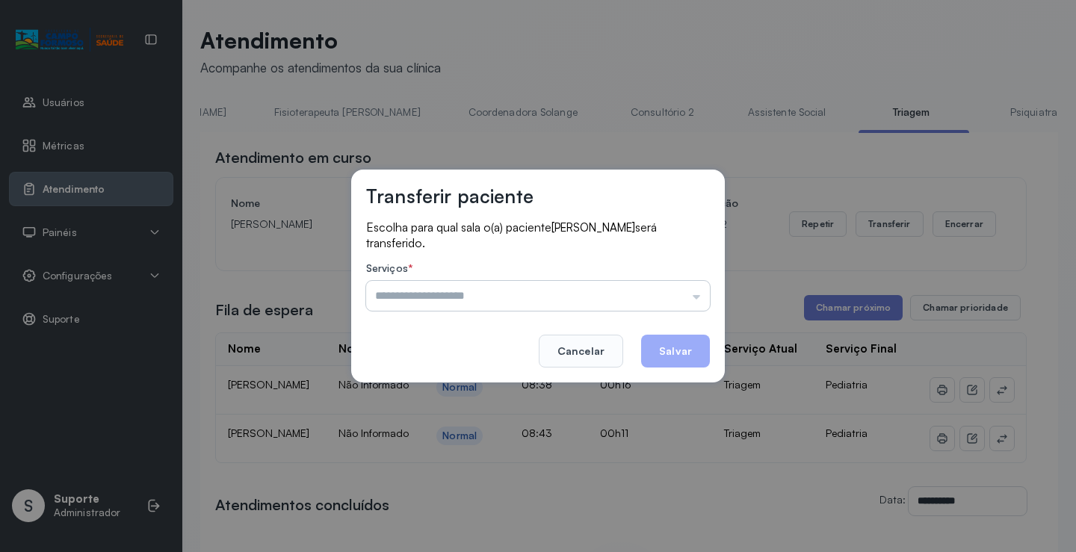
click at [704, 295] on input "text" at bounding box center [538, 296] width 344 height 30
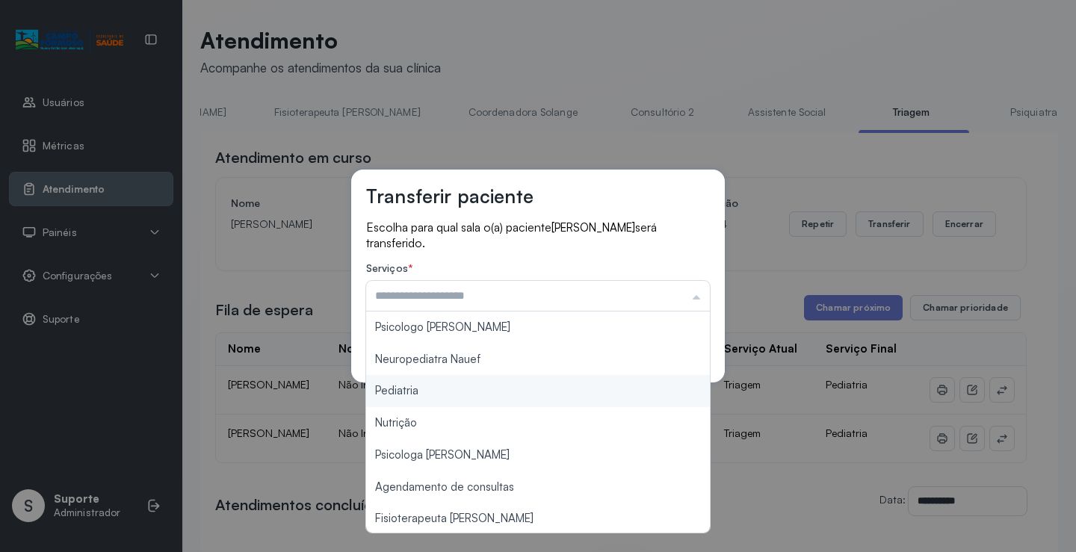
type input "*********"
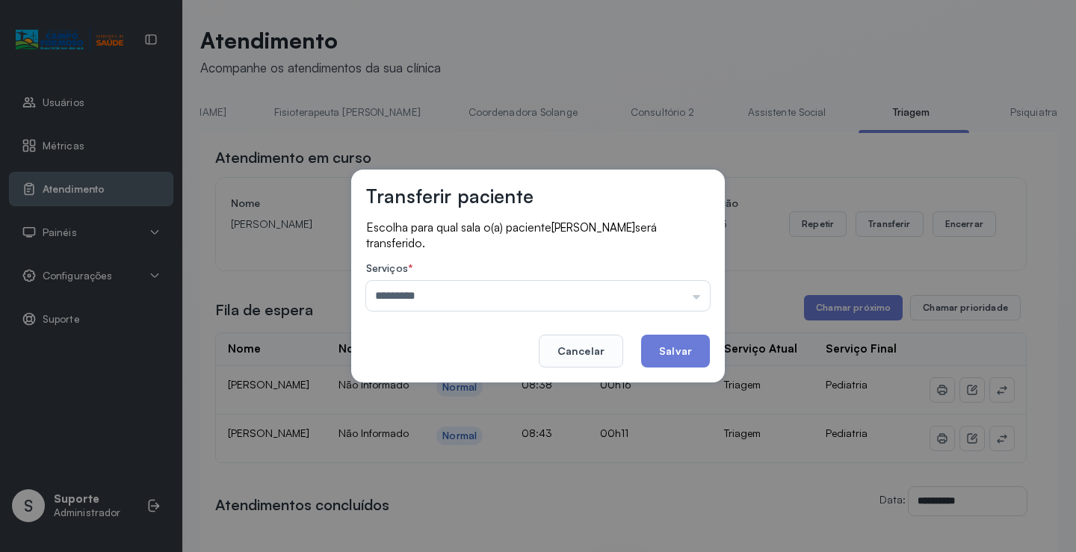
drag, startPoint x: 435, startPoint y: 394, endPoint x: 519, endPoint y: 392, distance: 83.7
click at [438, 395] on div "Transferir paciente Escolha para qual sala o(a) paciente ISAAC DE SOUZA AMORIM …" at bounding box center [538, 276] width 1076 height 552
click at [698, 355] on button "Salvar" at bounding box center [675, 351] width 69 height 33
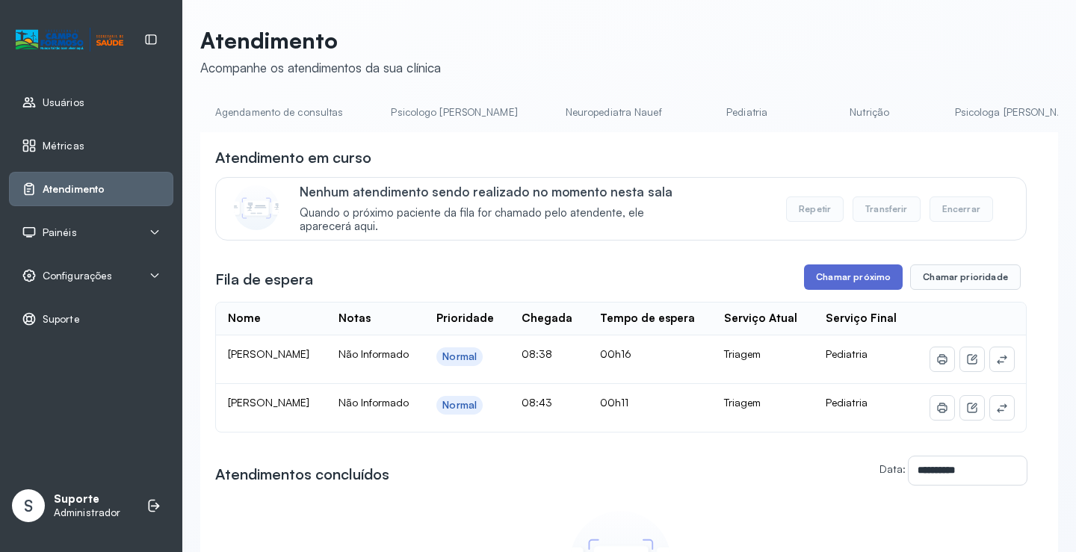
click at [823, 280] on button "Chamar próximo" at bounding box center [853, 276] width 99 height 25
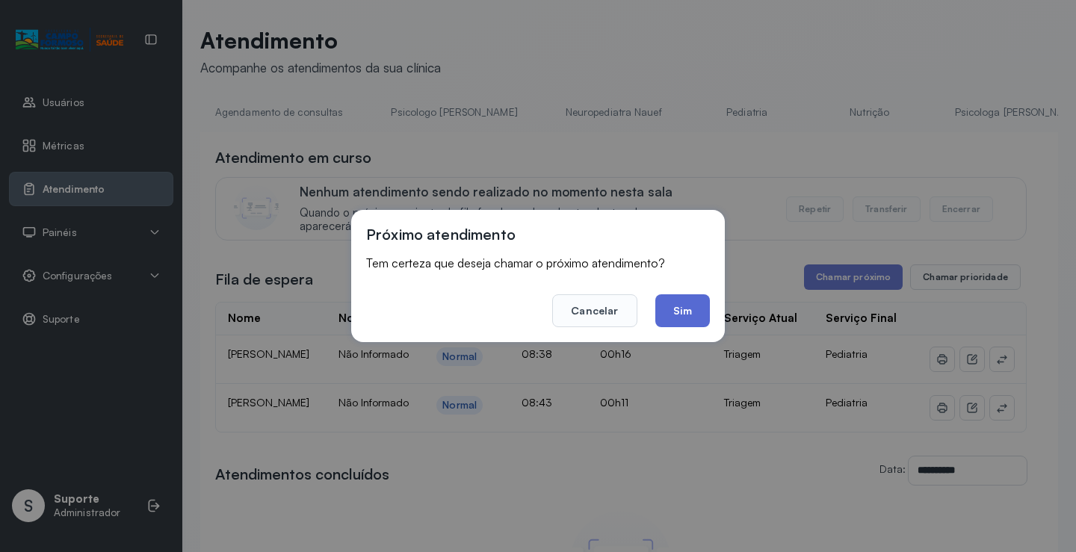
click at [694, 310] on button "Sim" at bounding box center [682, 310] width 55 height 33
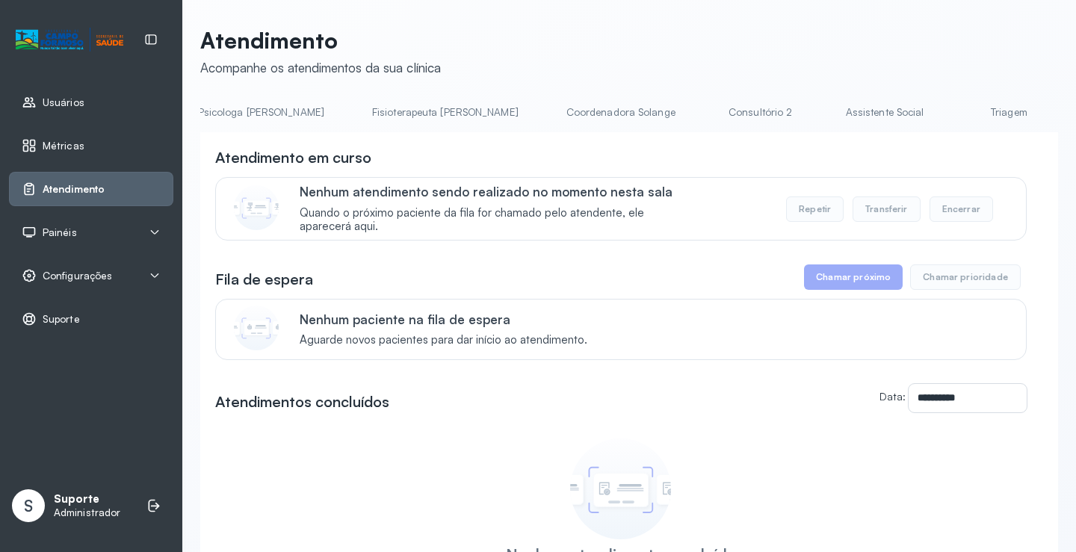
scroll to position [0, 858]
click at [860, 114] on link "Triagem" at bounding box center [912, 112] width 105 height 25
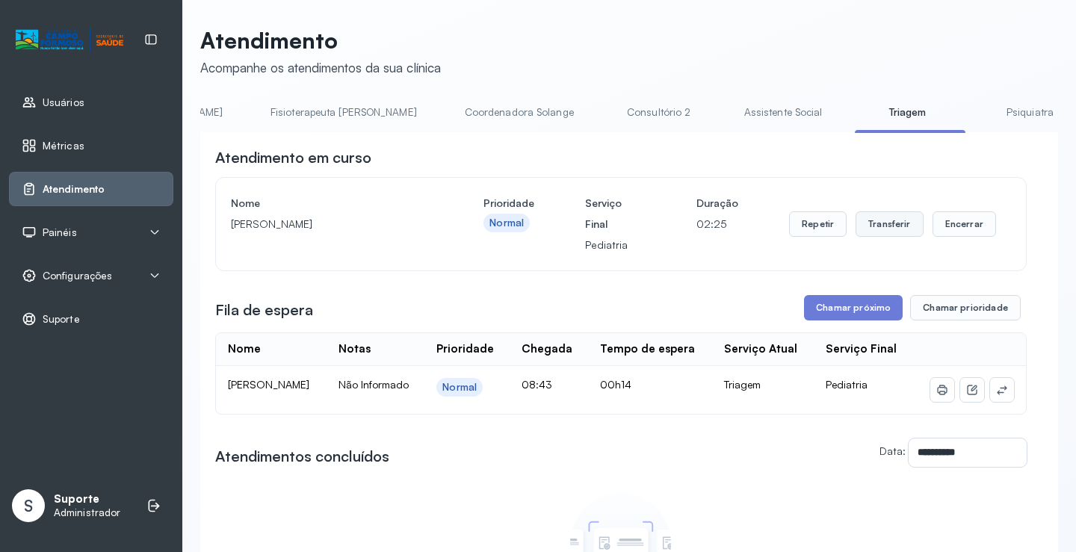
click at [889, 229] on button "Transferir" at bounding box center [889, 223] width 68 height 25
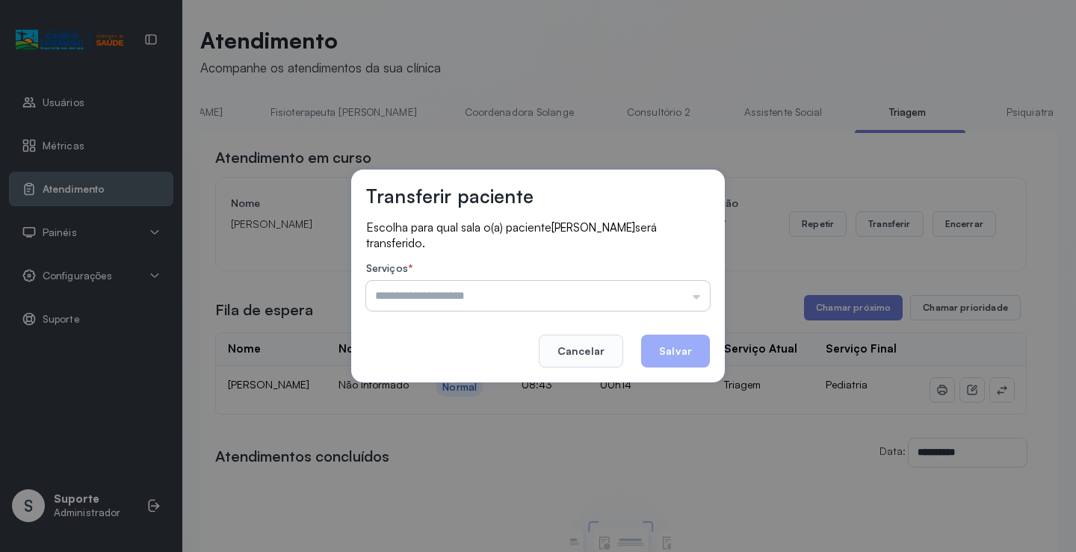
click at [694, 300] on input "text" at bounding box center [538, 296] width 344 height 30
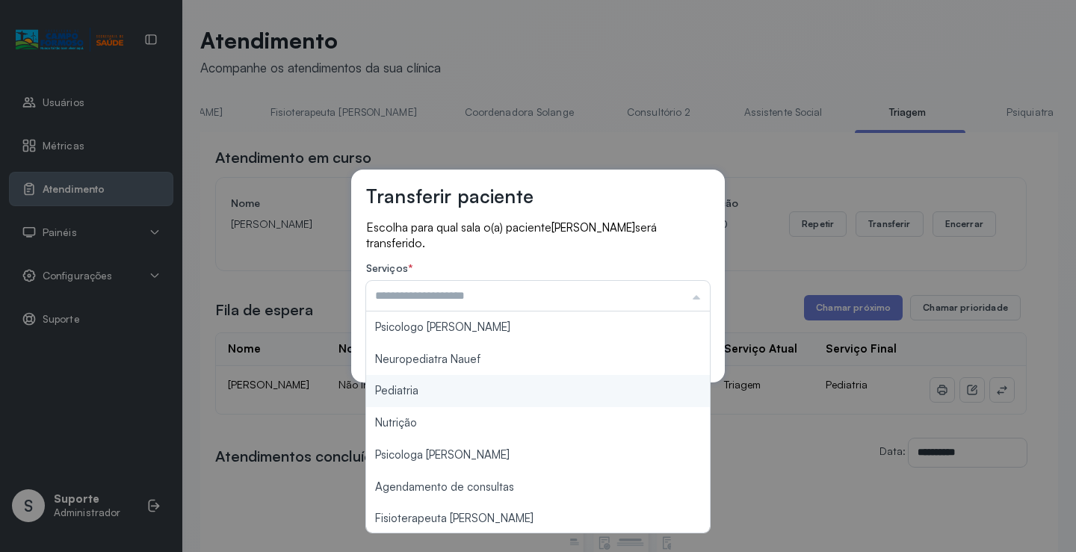
type input "*********"
click at [432, 391] on div "Transferir paciente Escolha para qual sala o(a) paciente [PERSON_NAME] será tra…" at bounding box center [538, 276] width 1076 height 552
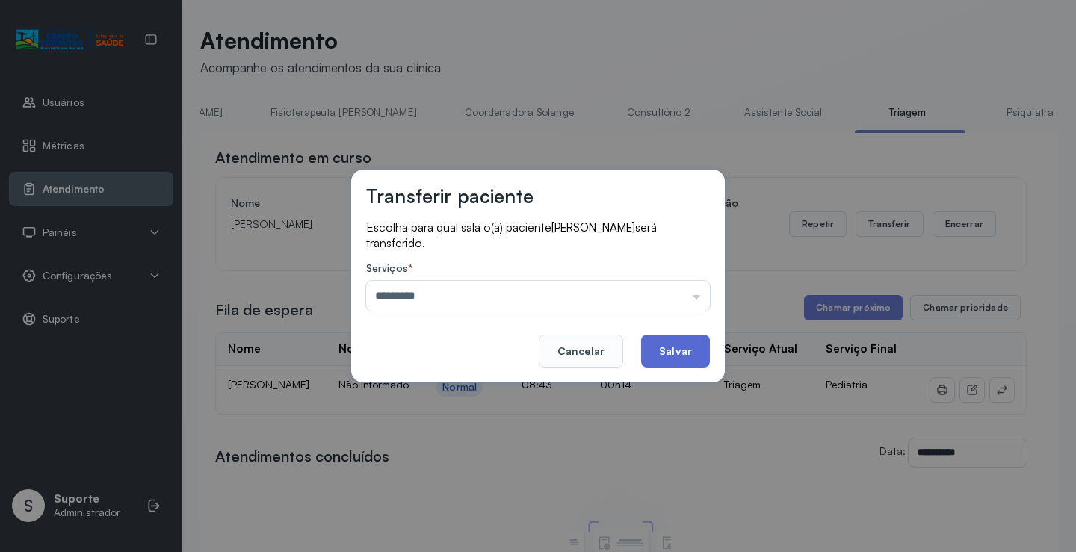
click at [682, 352] on button "Salvar" at bounding box center [675, 351] width 69 height 33
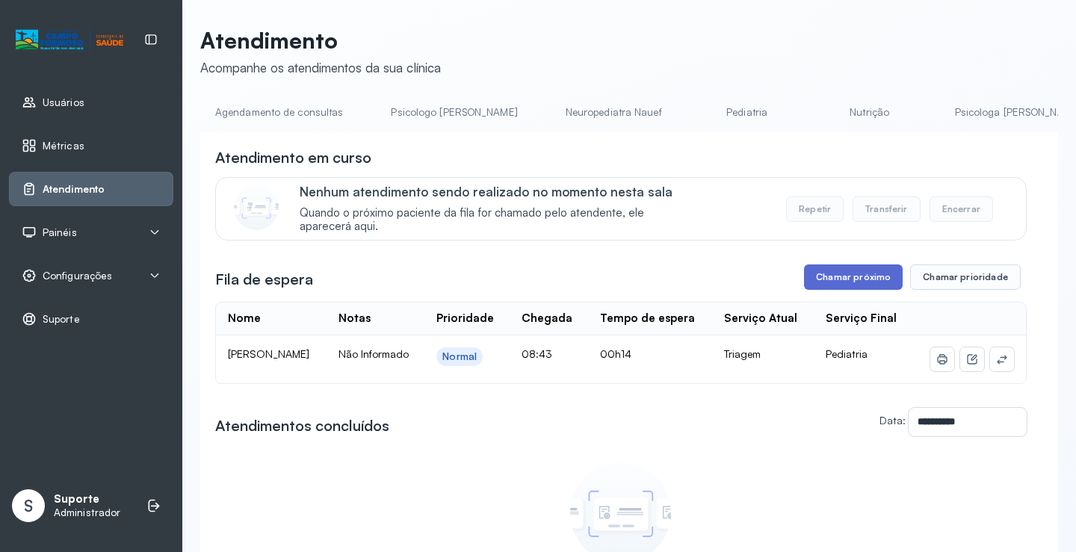
click at [857, 276] on button "Chamar próximo" at bounding box center [853, 276] width 99 height 25
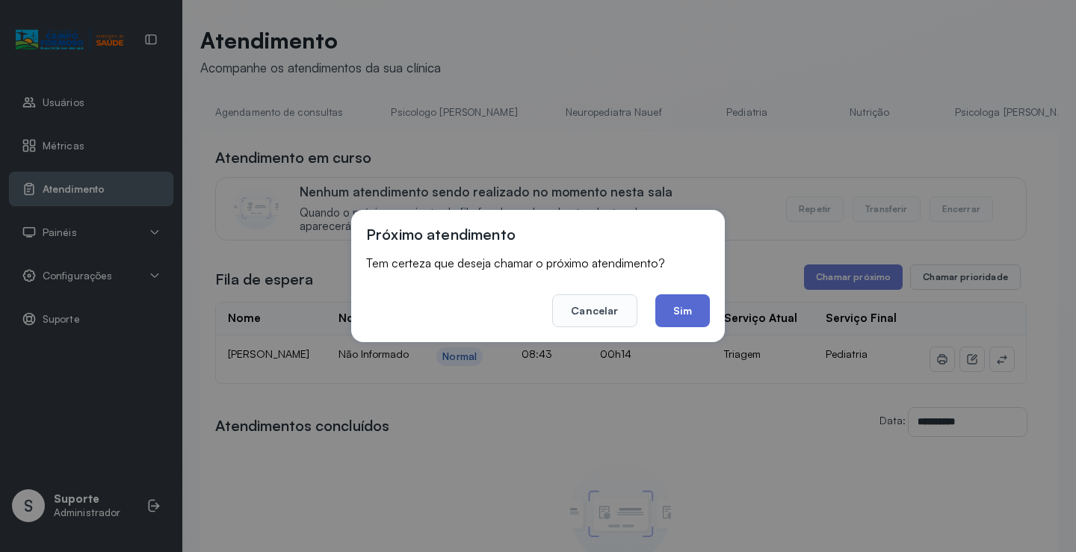
click at [691, 314] on button "Sim" at bounding box center [682, 310] width 55 height 33
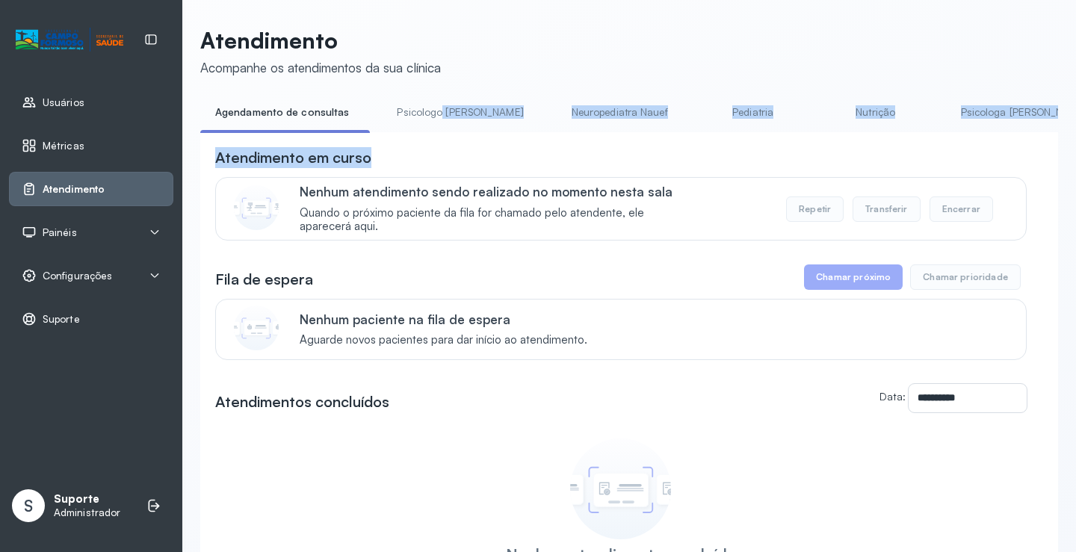
drag, startPoint x: 433, startPoint y: 131, endPoint x: 526, endPoint y: 137, distance: 92.8
click at [526, 137] on div "**********" at bounding box center [628, 393] width 857 height 586
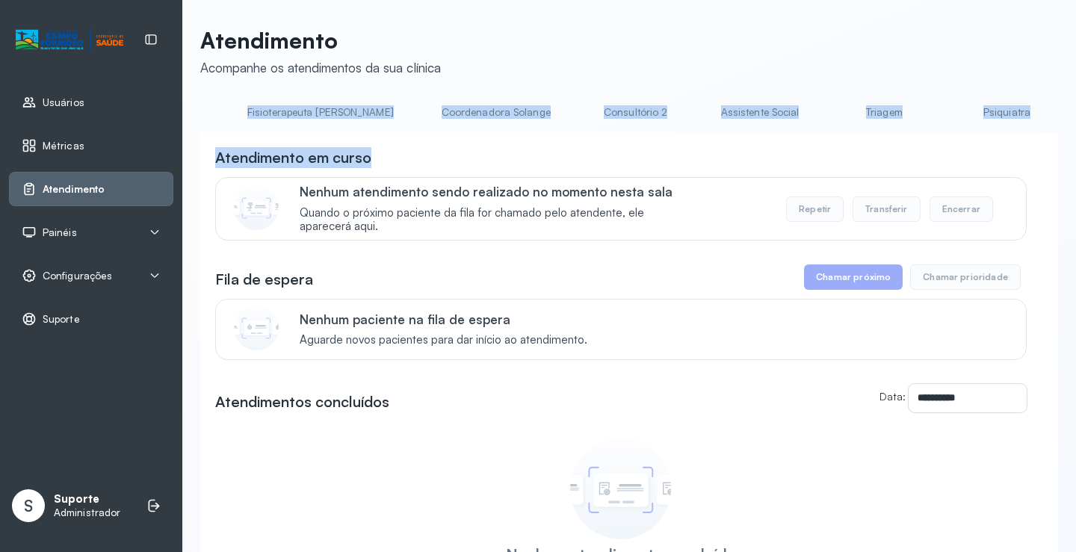
scroll to position [0, 897]
click at [822, 118] on link "Triagem" at bounding box center [874, 112] width 105 height 25
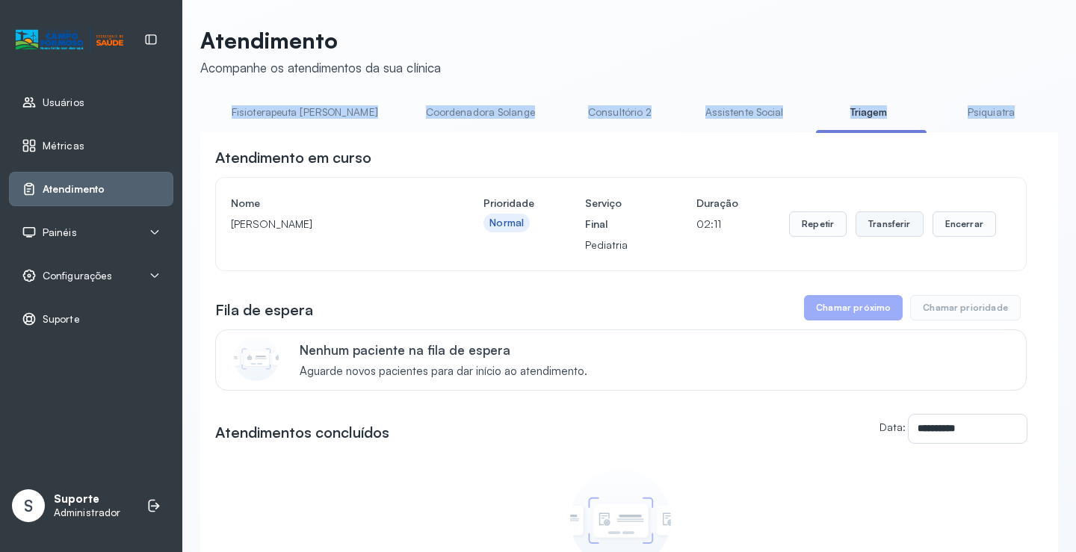
click at [882, 227] on button "Transferir" at bounding box center [889, 223] width 68 height 25
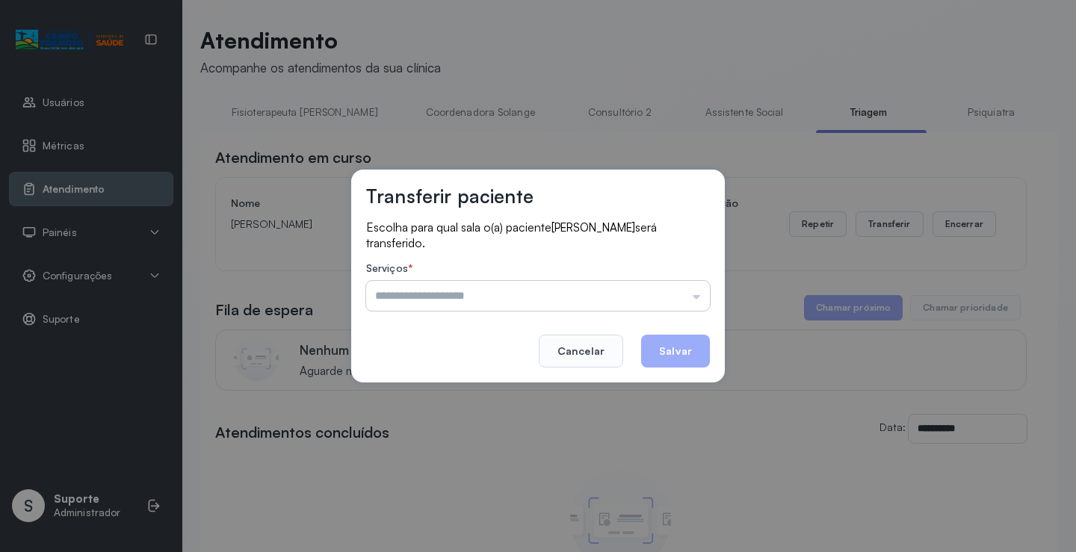
click at [695, 297] on input "text" at bounding box center [538, 296] width 344 height 30
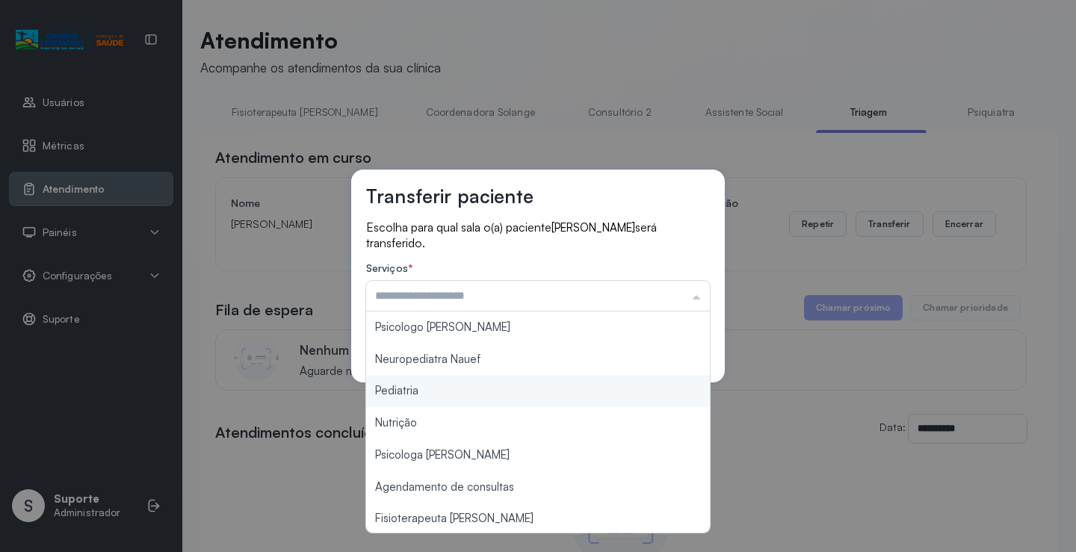
type input "*********"
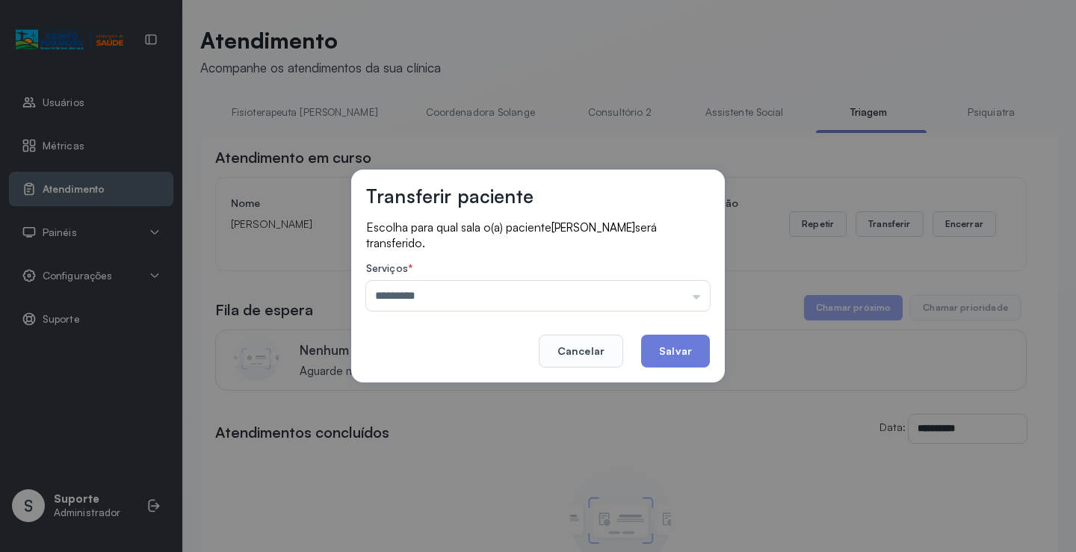
click at [470, 390] on div "Transferir paciente Escolha para qual sala o(a) paciente BERNARDO CARVALHO FREI…" at bounding box center [538, 276] width 1076 height 552
click at [683, 345] on button "Salvar" at bounding box center [675, 351] width 69 height 33
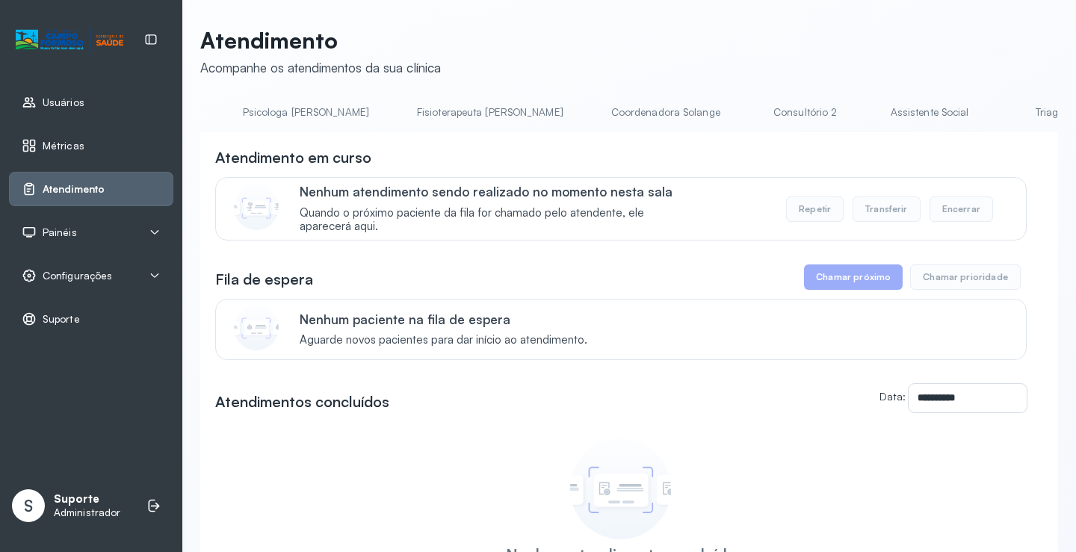
scroll to position [0, 729]
click at [990, 108] on link "Triagem" at bounding box center [1042, 112] width 105 height 25
click at [823, 112] on link "Triagem" at bounding box center [875, 112] width 105 height 25
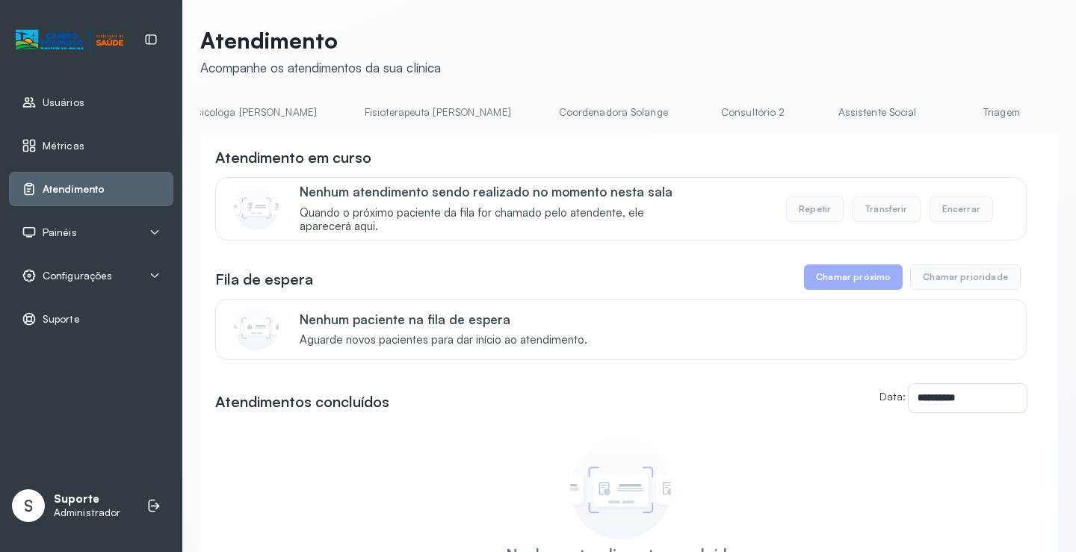
scroll to position [0, 852]
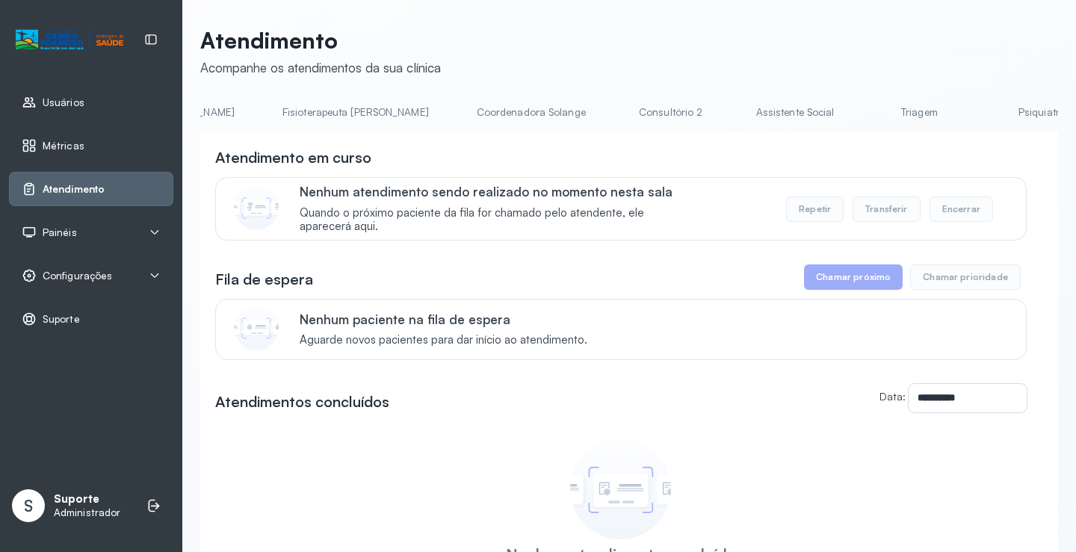
click at [866, 113] on link "Triagem" at bounding box center [918, 112] width 105 height 25
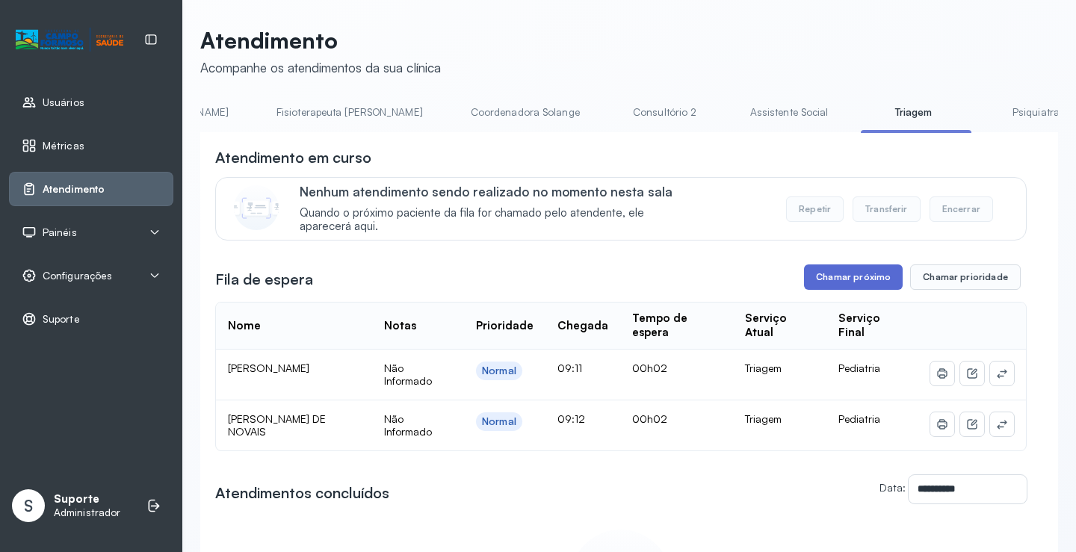
click at [863, 272] on button "Chamar próximo" at bounding box center [853, 276] width 99 height 25
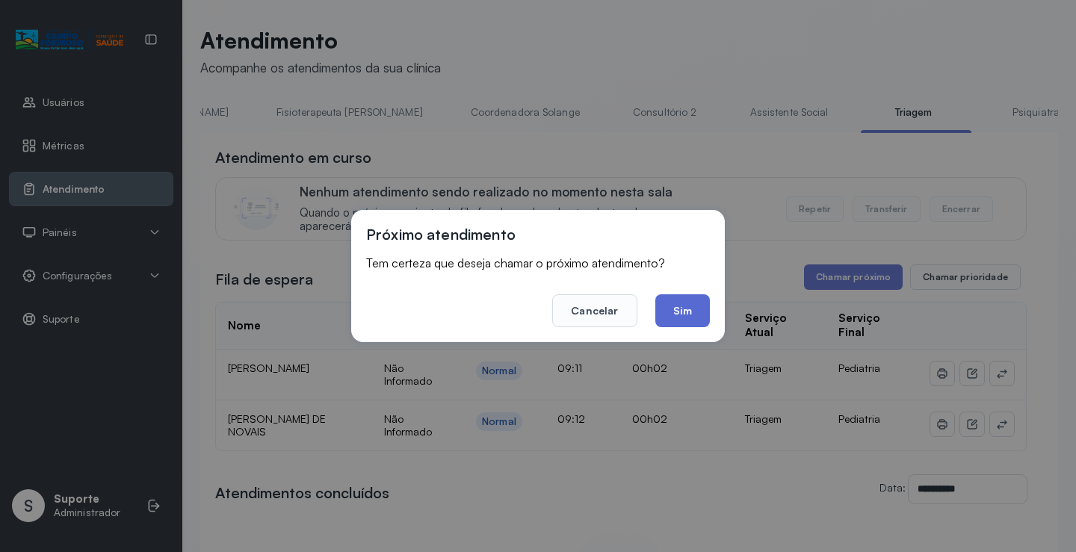
click at [689, 314] on button "Sim" at bounding box center [682, 310] width 55 height 33
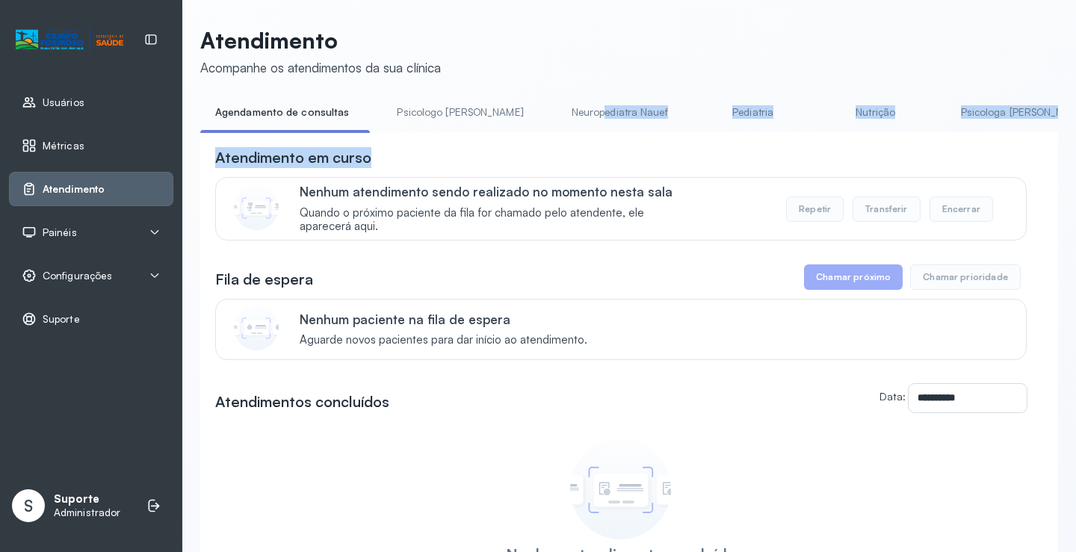
drag, startPoint x: 385, startPoint y: 137, endPoint x: 518, endPoint y: 123, distance: 133.6
click at [525, 122] on div "**********" at bounding box center [628, 393] width 857 height 586
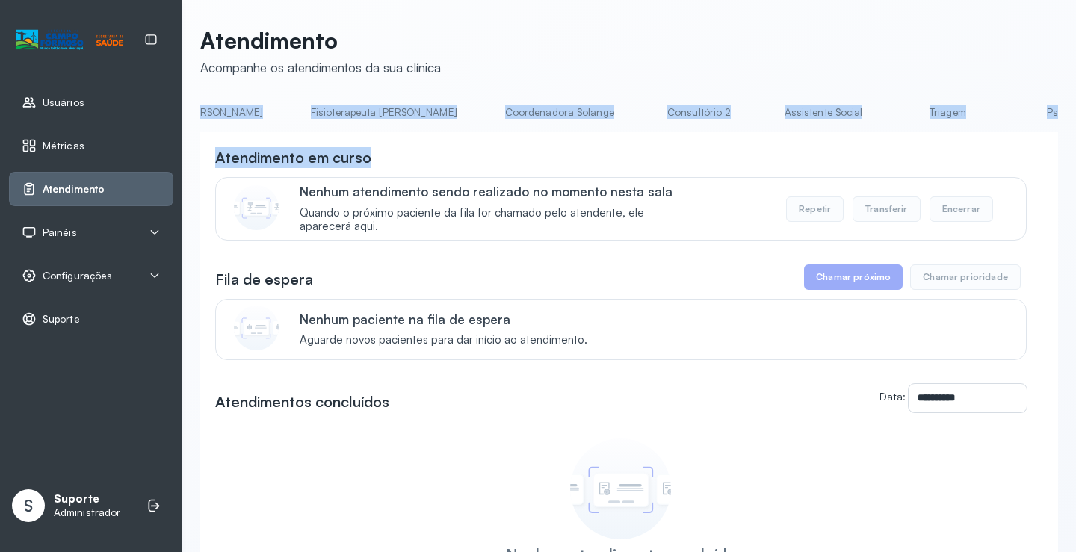
scroll to position [0, 866]
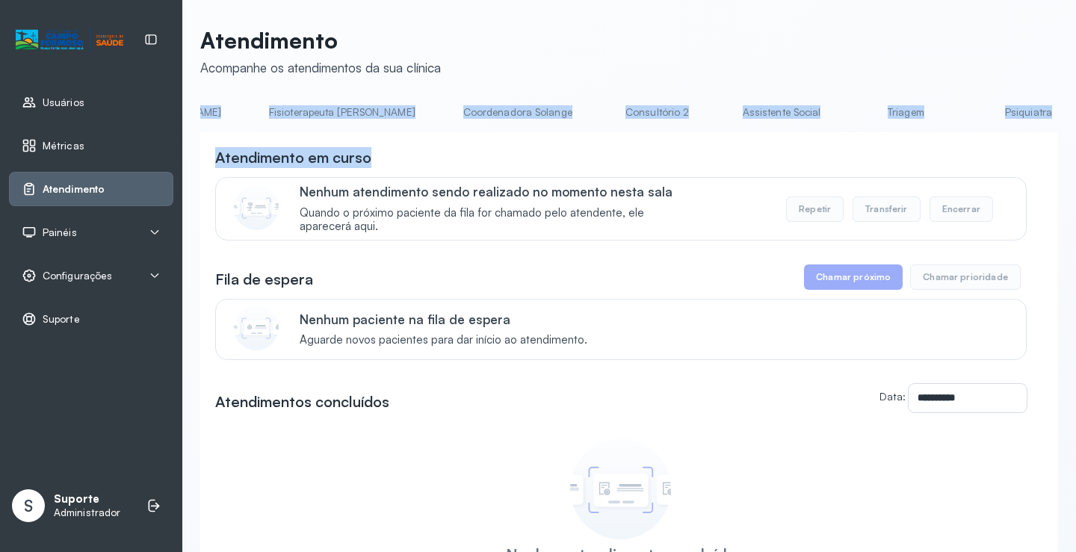
click at [853, 111] on link "Triagem" at bounding box center [905, 112] width 105 height 25
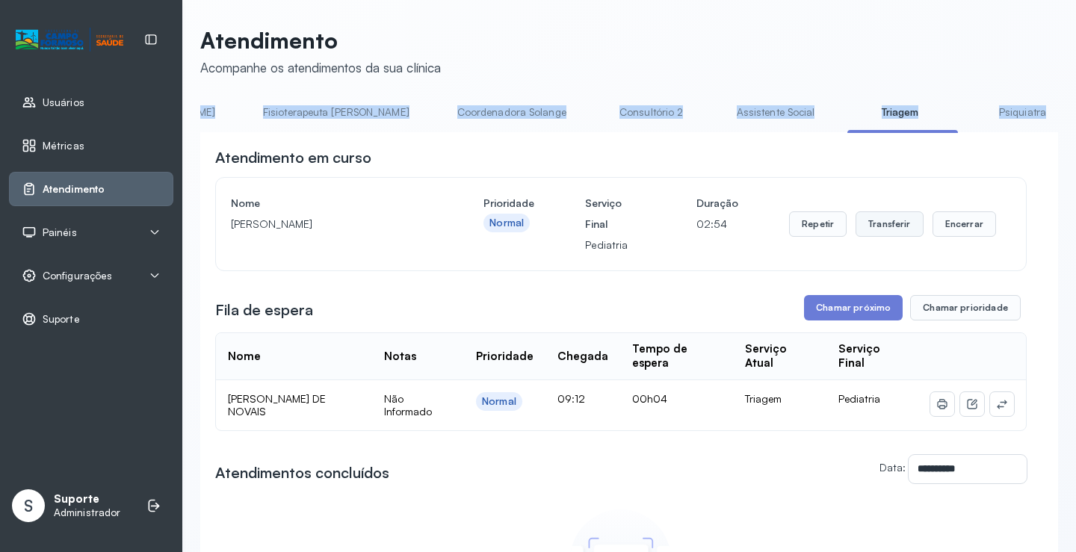
click at [876, 224] on button "Transferir" at bounding box center [889, 223] width 68 height 25
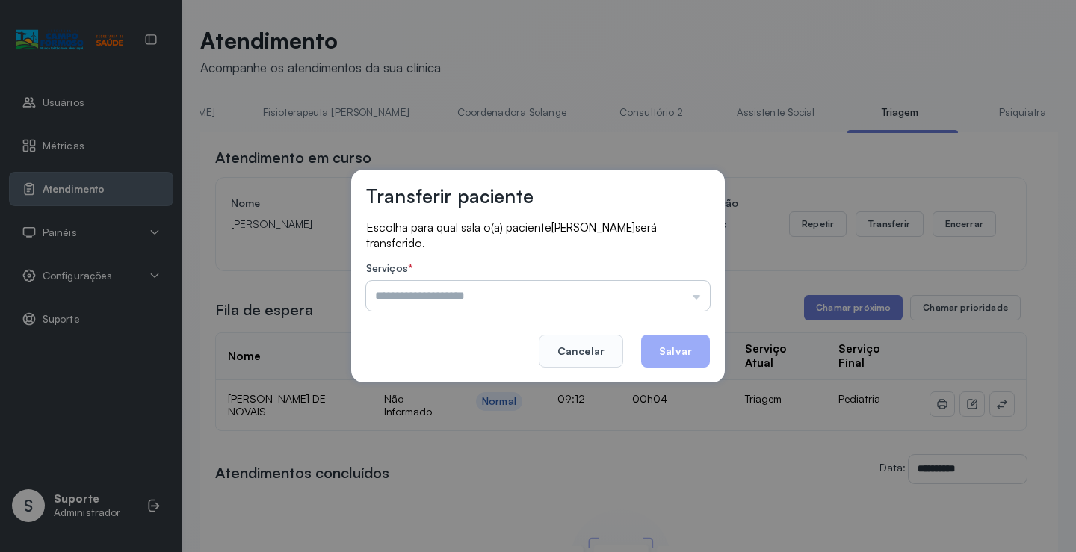
click at [698, 294] on input "text" at bounding box center [538, 296] width 344 height 30
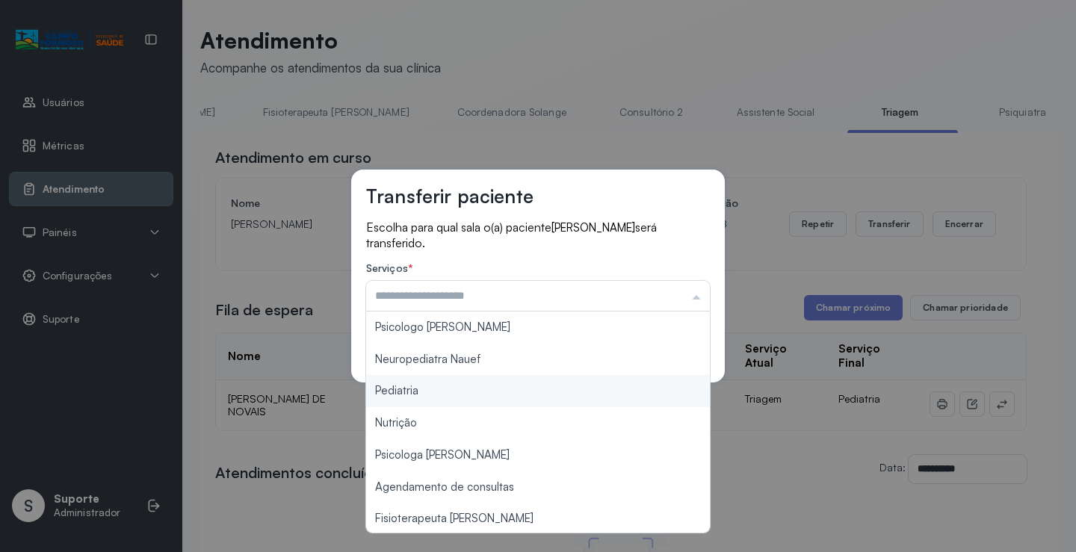
type input "*********"
click at [427, 391] on div "Transferir paciente Escolha para qual sala o(a) paciente [PERSON_NAME] será tra…" at bounding box center [538, 276] width 1076 height 552
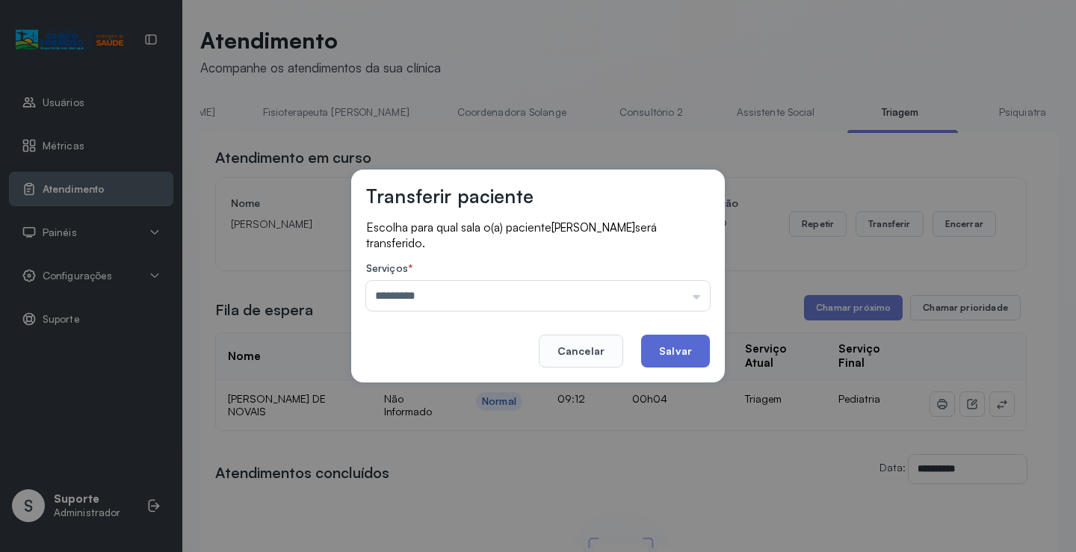
click at [692, 343] on button "Salvar" at bounding box center [675, 351] width 69 height 33
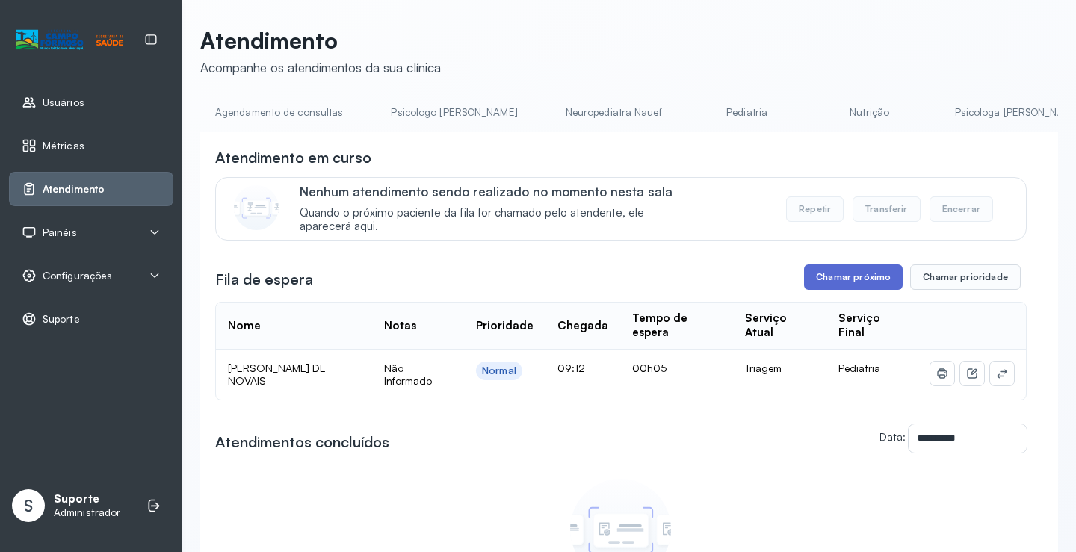
click at [848, 282] on button "Chamar próximo" at bounding box center [853, 276] width 99 height 25
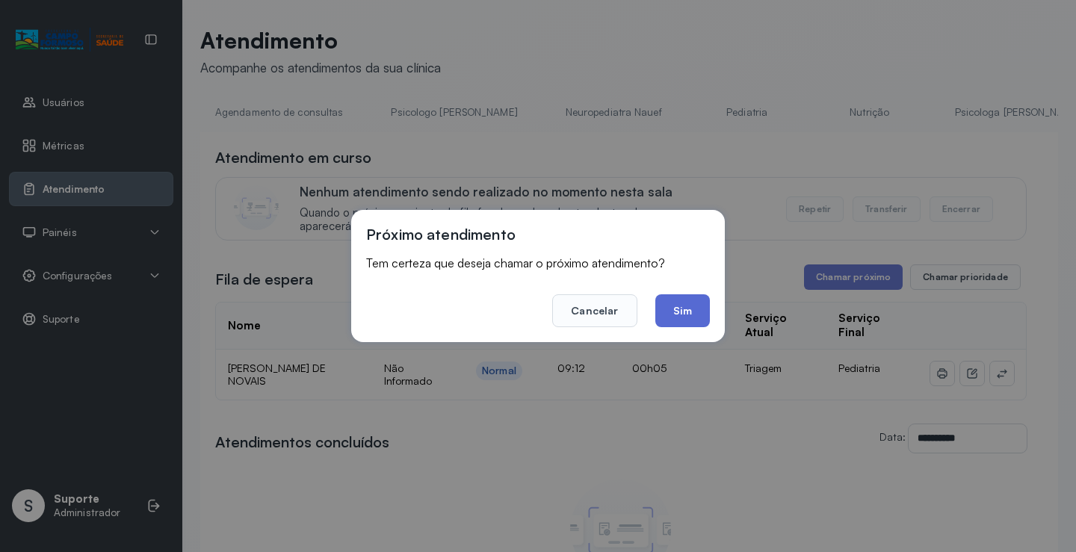
click at [691, 316] on button "Sim" at bounding box center [682, 310] width 55 height 33
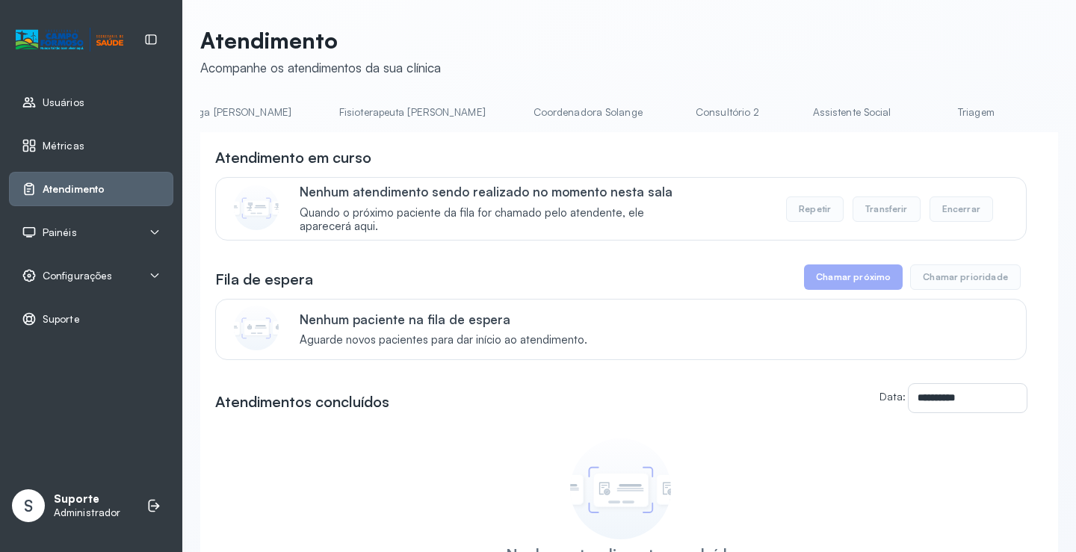
scroll to position [0, 881]
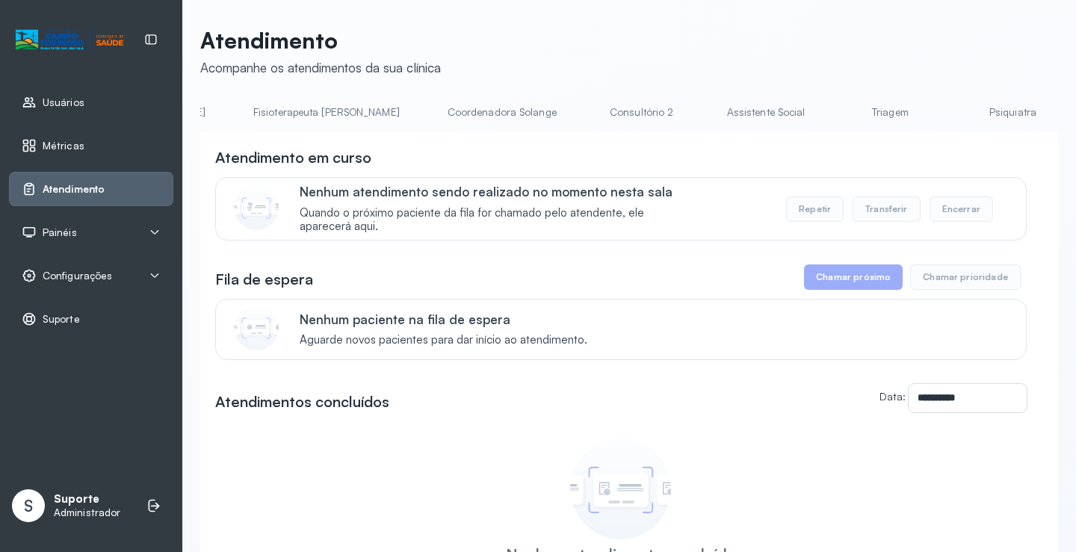
click at [837, 112] on link "Triagem" at bounding box center [889, 112] width 105 height 25
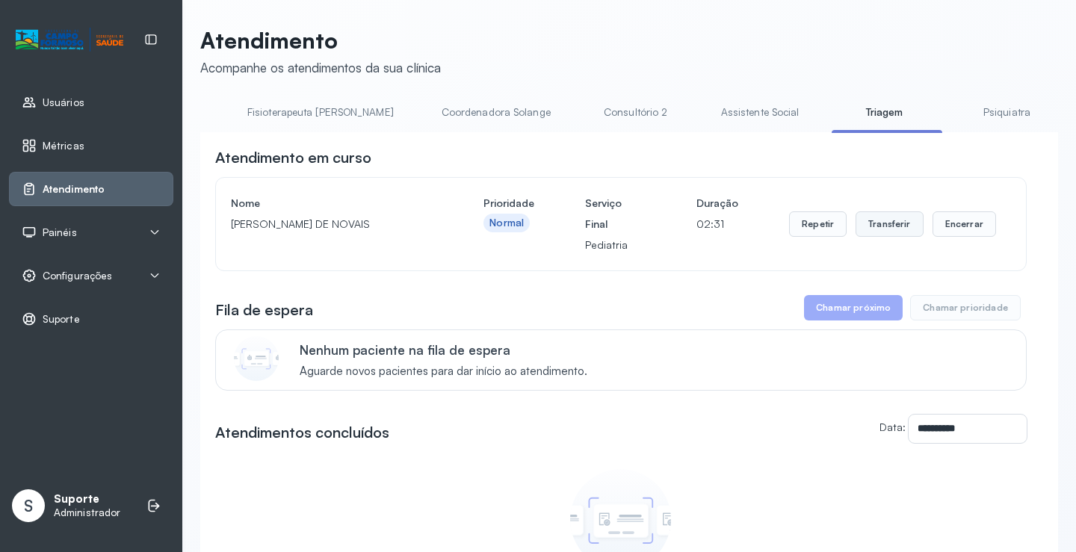
click at [888, 227] on button "Transferir" at bounding box center [889, 223] width 68 height 25
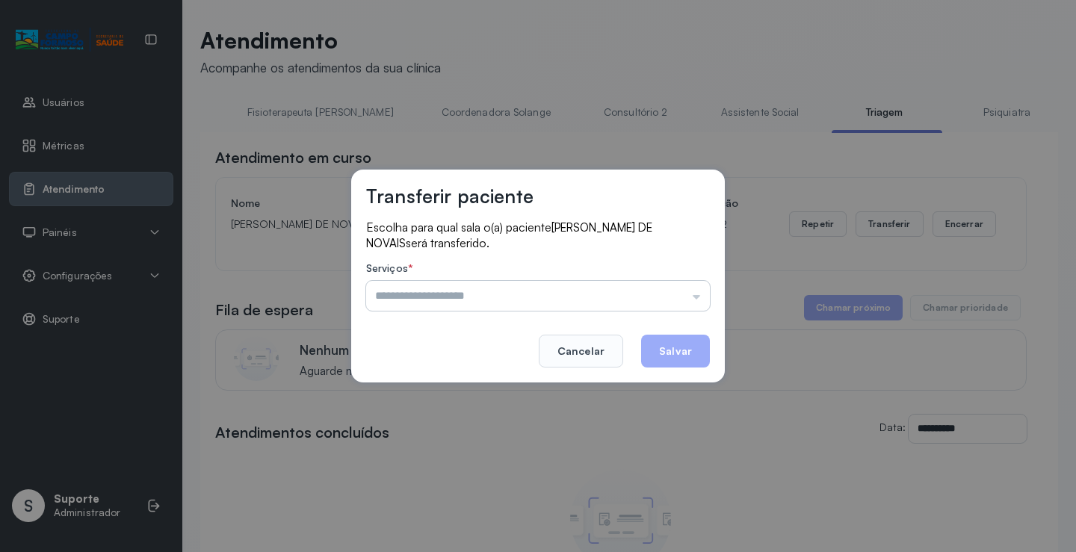
click at [701, 300] on input "text" at bounding box center [538, 296] width 344 height 30
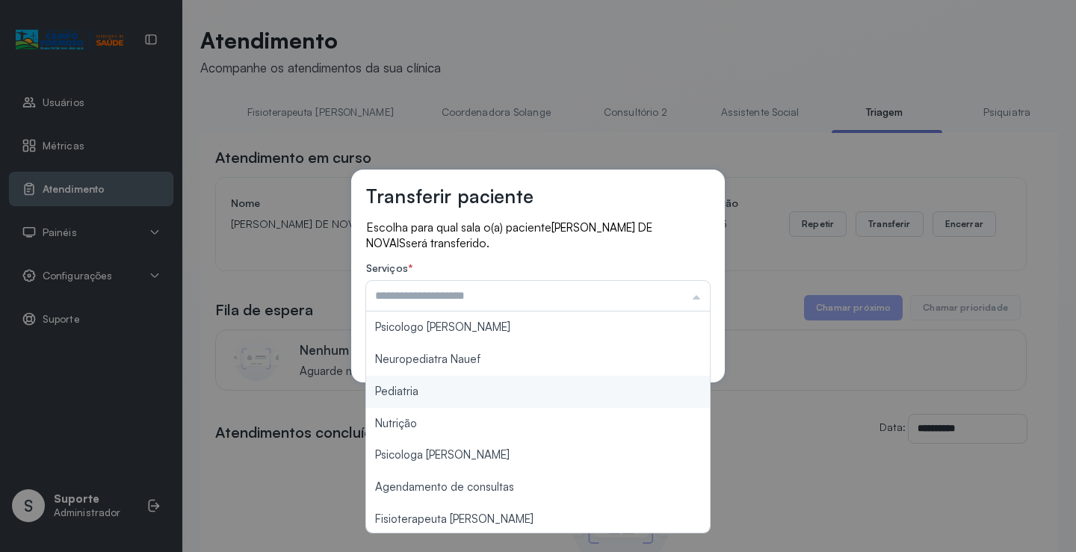
type input "*********"
click at [472, 391] on div "Transferir paciente Escolha para qual sala o(a) paciente MARINA BATISTA DE NOVA…" at bounding box center [538, 276] width 1076 height 552
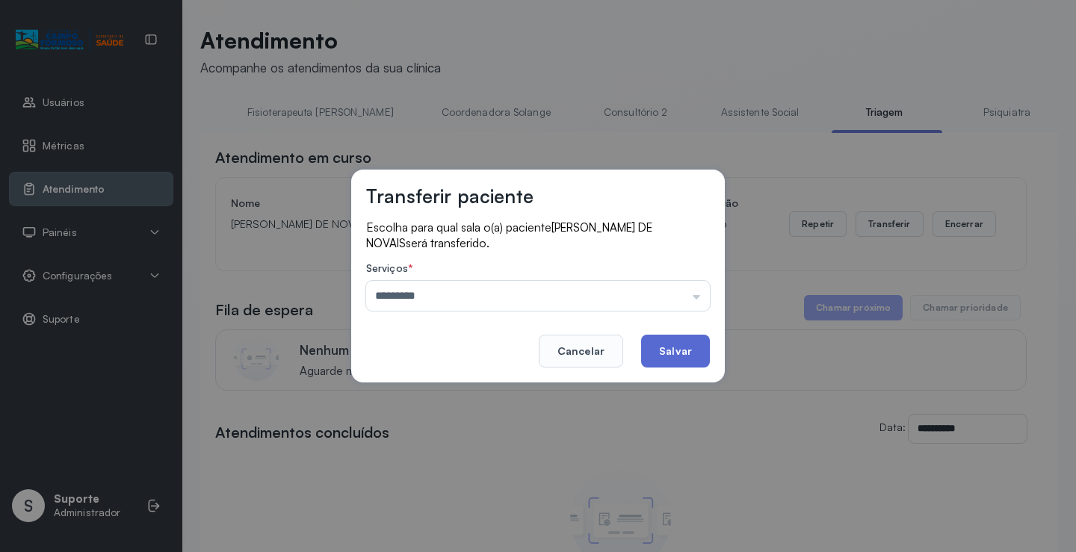
click at [677, 356] on button "Salvar" at bounding box center [675, 351] width 69 height 33
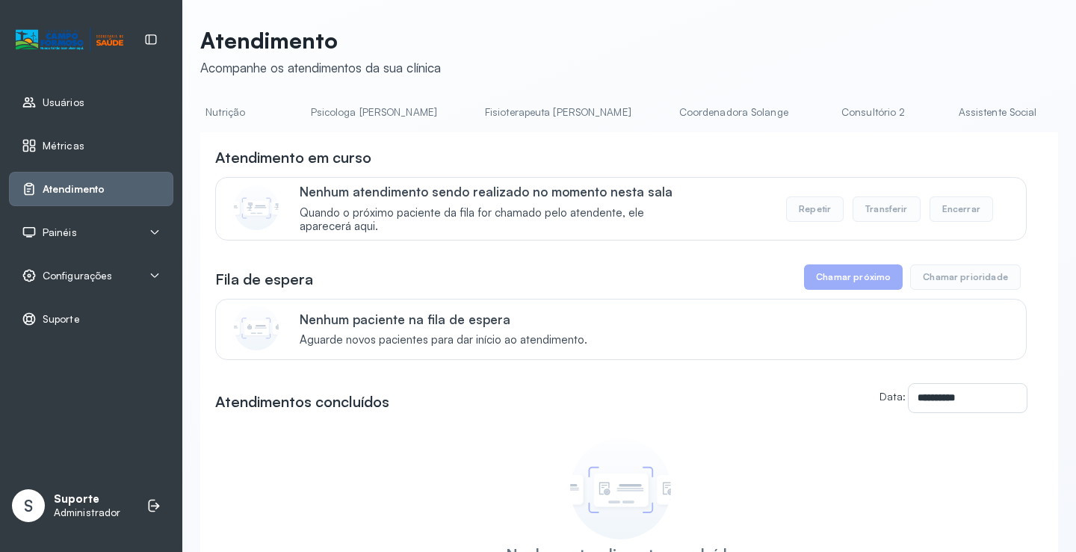
scroll to position [0, 704]
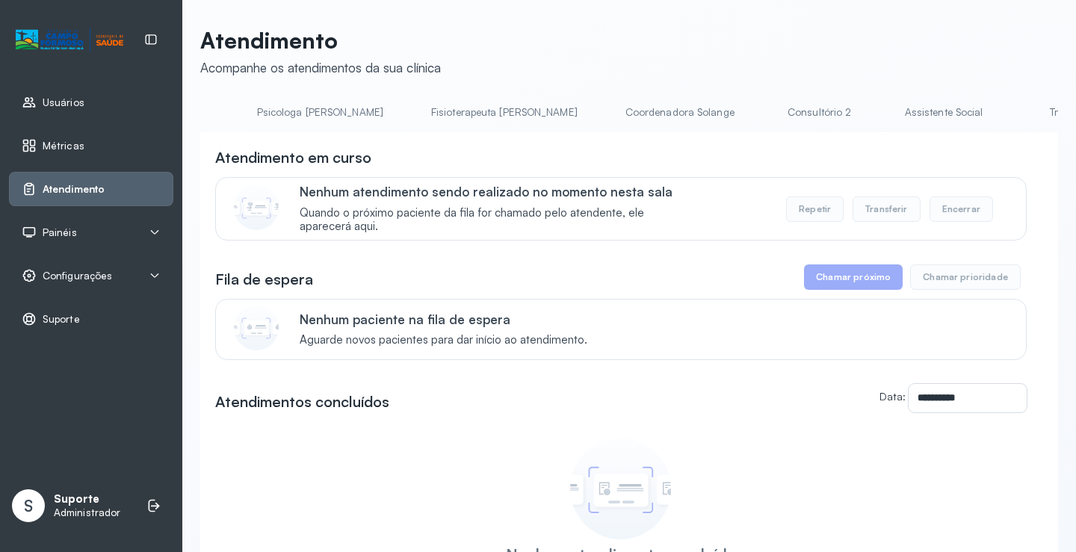
click at [1015, 119] on link "Triagem" at bounding box center [1067, 112] width 105 height 25
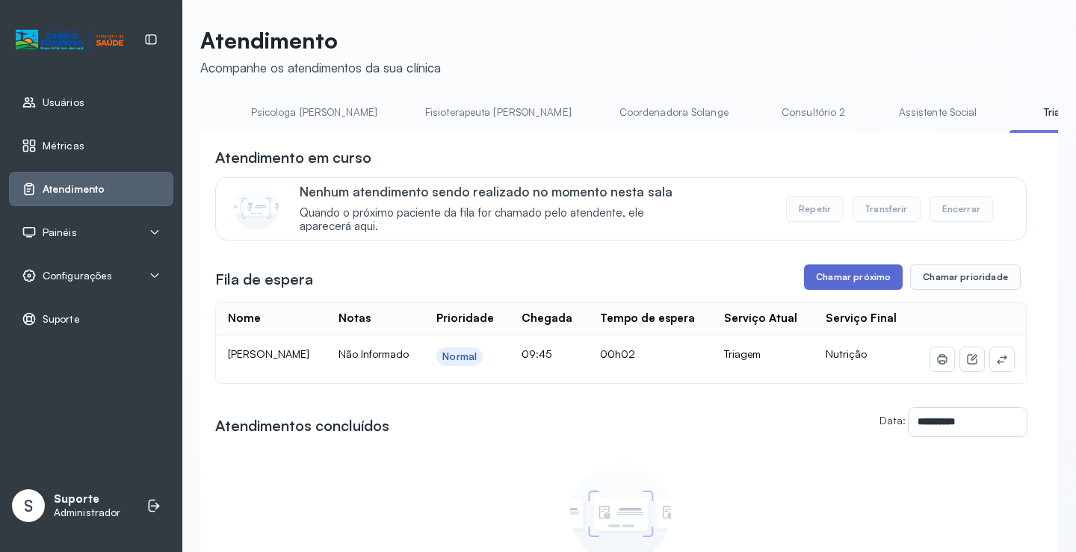
click at [866, 285] on button "Chamar próximo" at bounding box center [853, 276] width 99 height 25
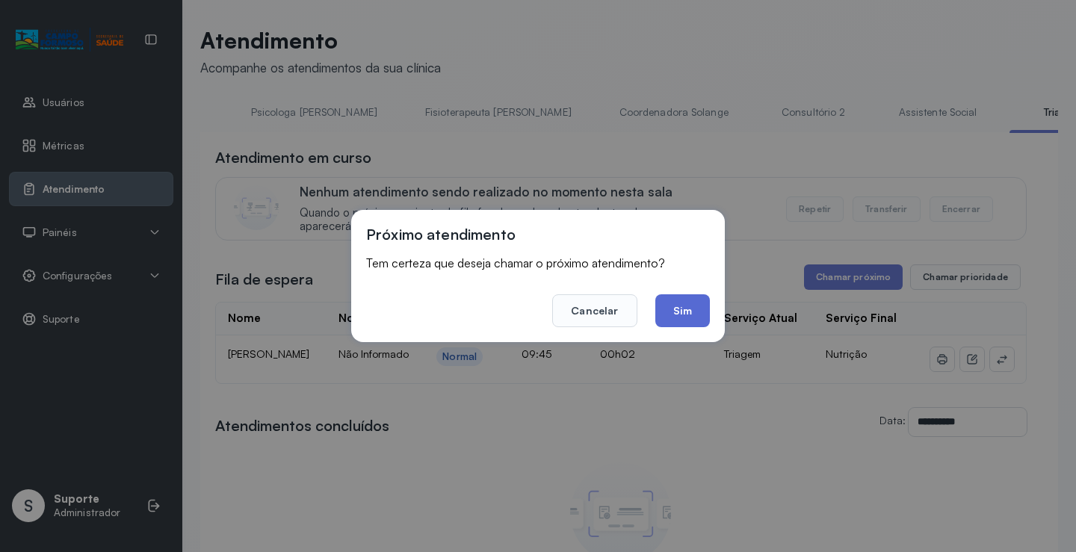
click at [680, 319] on button "Sim" at bounding box center [682, 310] width 55 height 33
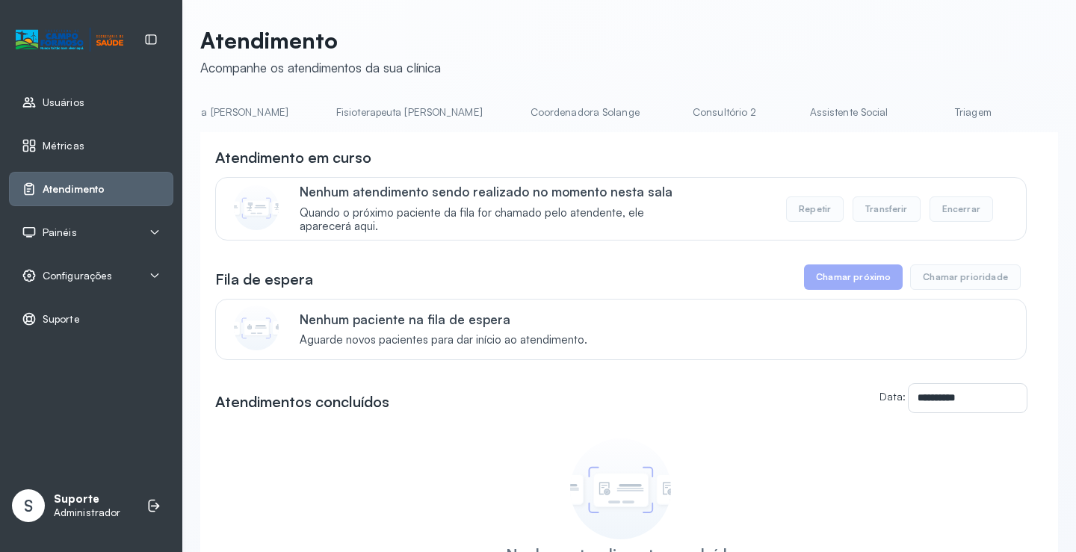
scroll to position [0, 801]
click at [918, 108] on link "Triagem" at bounding box center [970, 112] width 105 height 25
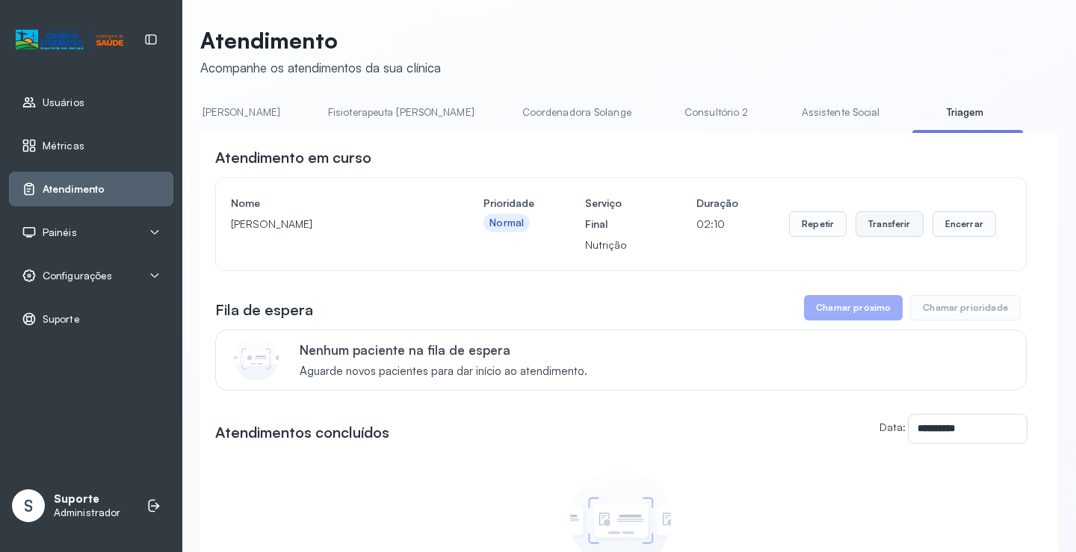
click at [890, 234] on button "Transferir" at bounding box center [889, 223] width 68 height 25
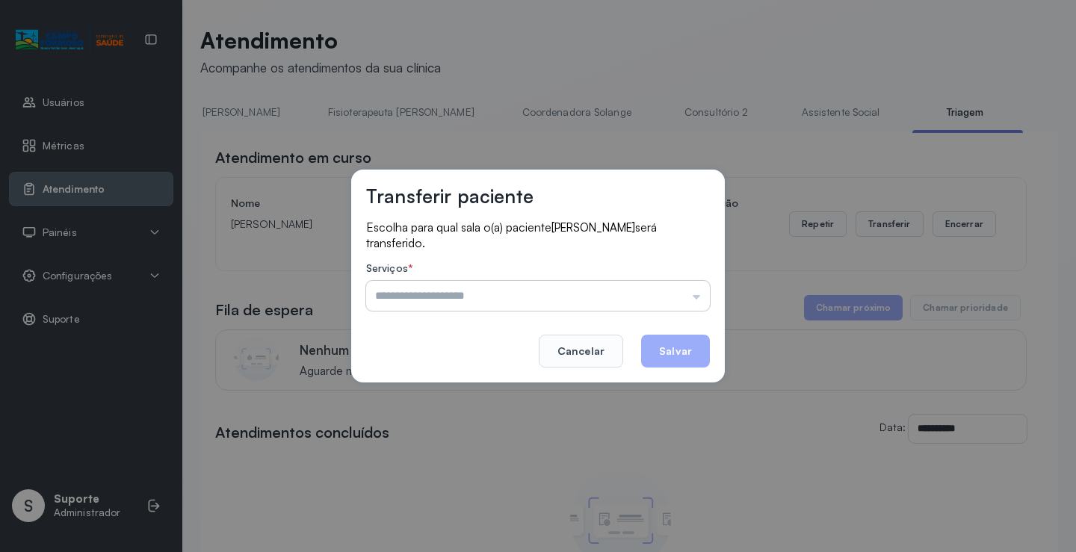
click at [699, 299] on input "text" at bounding box center [538, 296] width 344 height 30
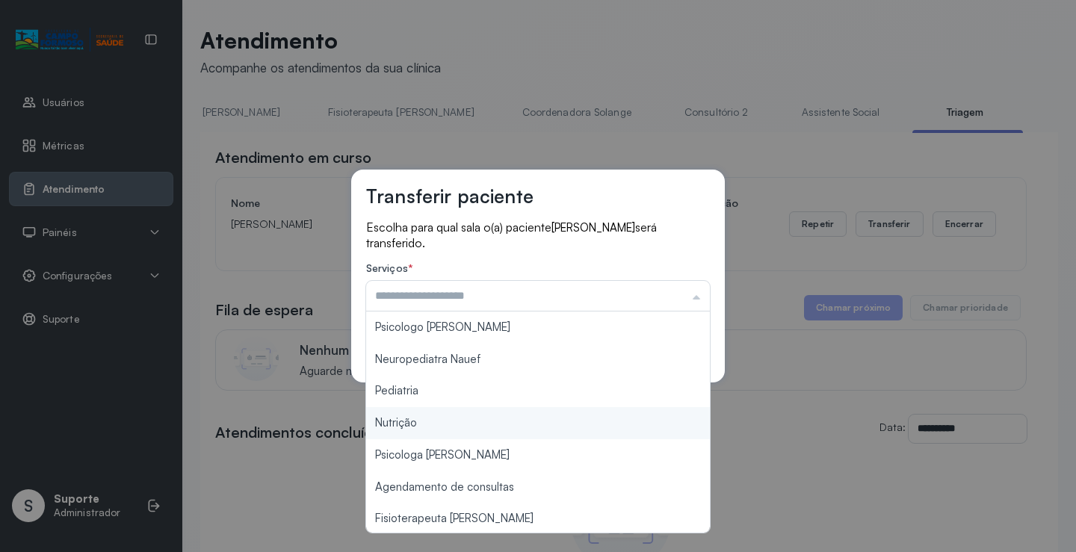
type input "********"
click at [497, 418] on div "Transferir paciente Escolha para qual sala o(a) paciente [PERSON_NAME] será tra…" at bounding box center [538, 276] width 1076 height 552
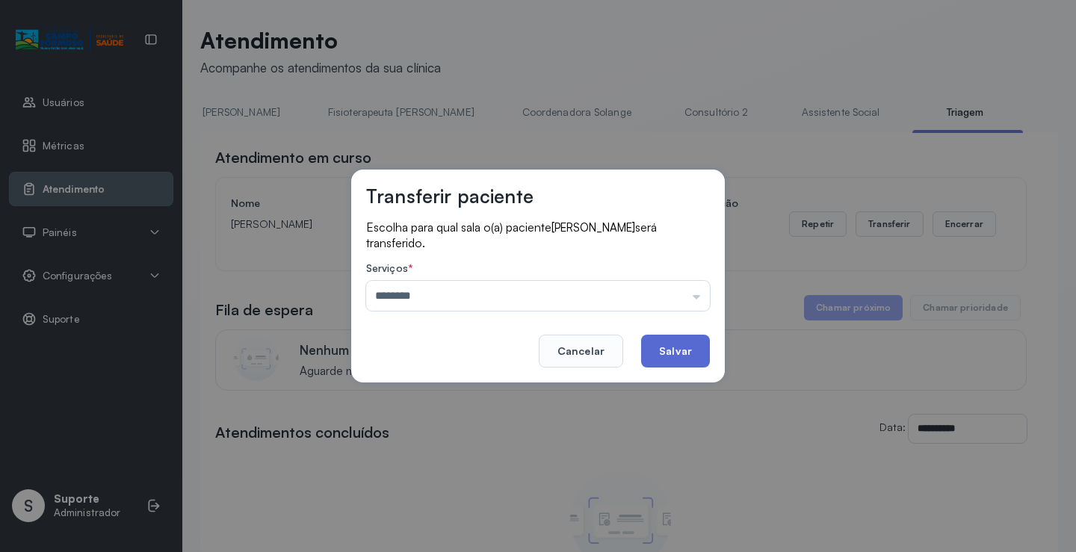
click at [680, 346] on button "Salvar" at bounding box center [675, 351] width 69 height 33
